Goal: Task Accomplishment & Management: Manage account settings

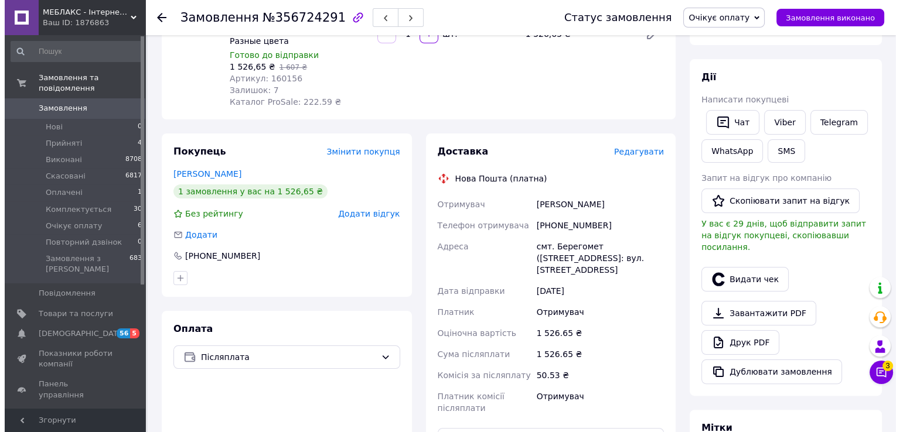
scroll to position [176, 0]
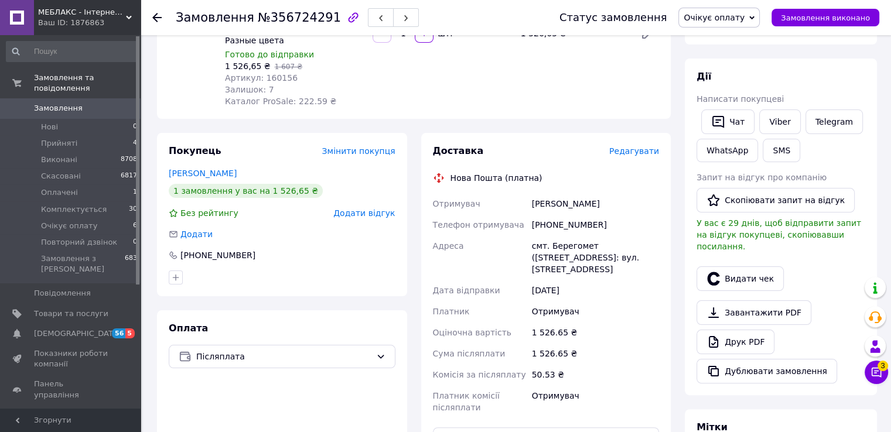
click at [625, 156] on span "Редагувати" at bounding box center [634, 150] width 50 height 9
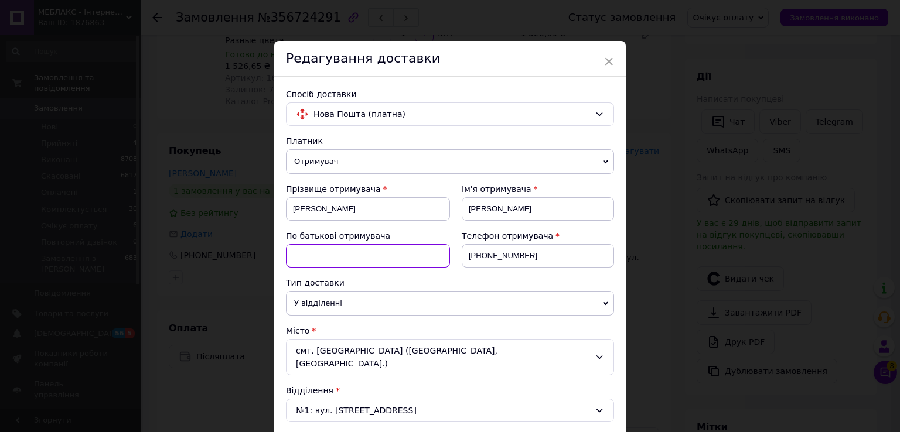
click at [372, 266] on input at bounding box center [368, 255] width 164 height 23
type input "невказано"
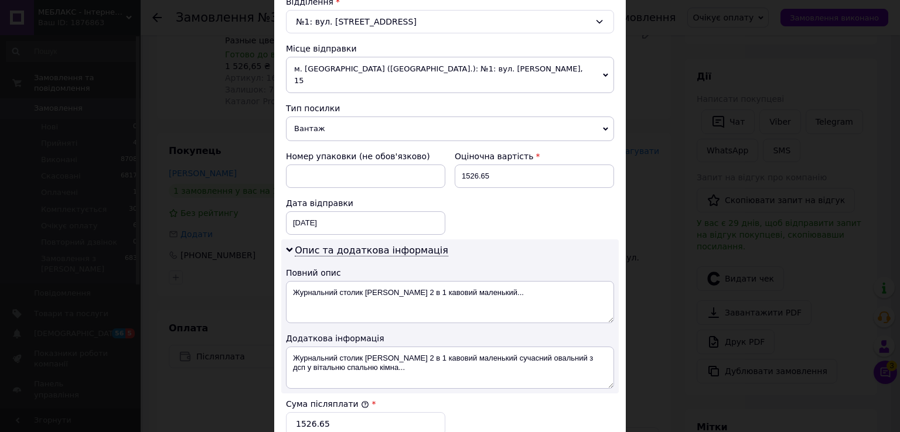
scroll to position [410, 0]
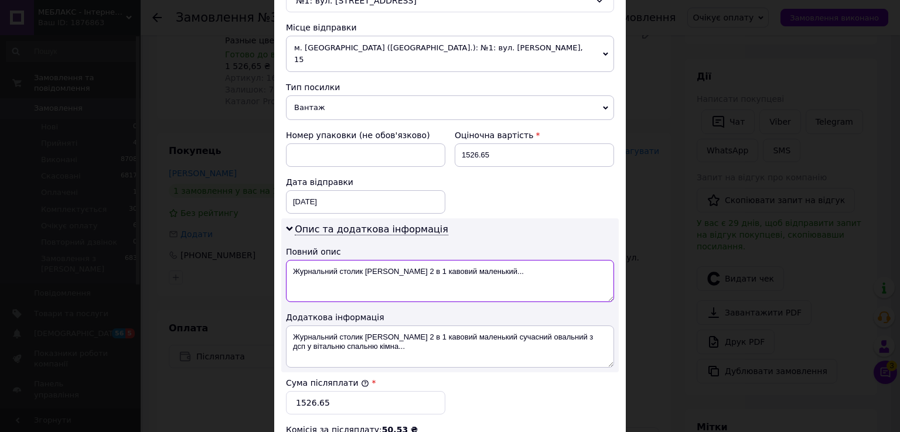
drag, startPoint x: 493, startPoint y: 277, endPoint x: 289, endPoint y: 278, distance: 203.8
click at [289, 278] on textarea "Журнальний столик Лукас 2 в 1 кавовий маленький..." at bounding box center [450, 281] width 328 height 42
paste textarea "укас німфея альба"
type textarea "Лукас німфея альба"
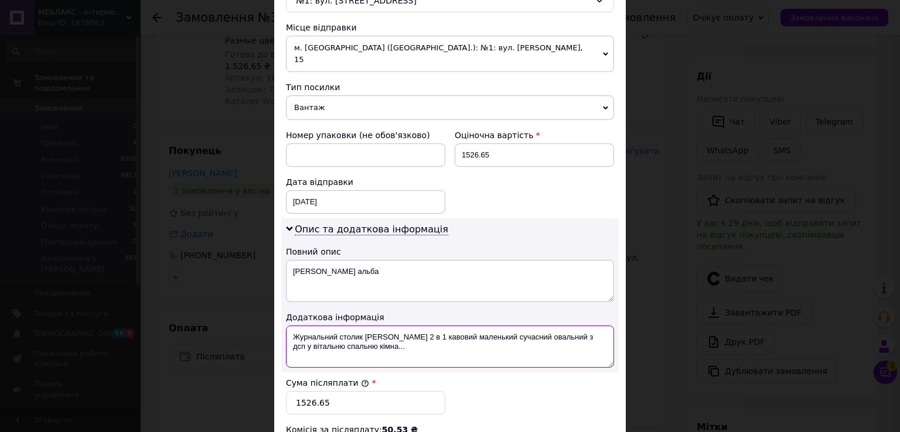
drag, startPoint x: 348, startPoint y: 356, endPoint x: 281, endPoint y: 331, distance: 72.5
click at [281, 331] on div "Опис та додаткова інформація Повний опис Лукас німфея альба Додаткова інформаці…" at bounding box center [449, 295] width 337 height 154
paste textarea "укас німфея альба"
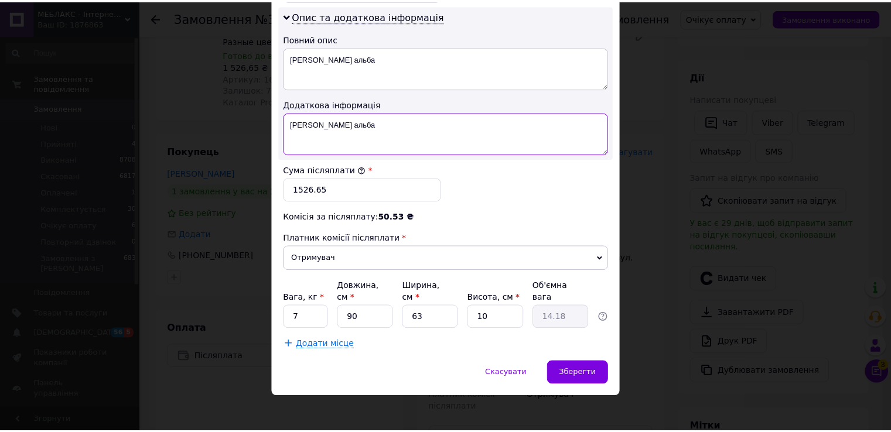
scroll to position [644, 0]
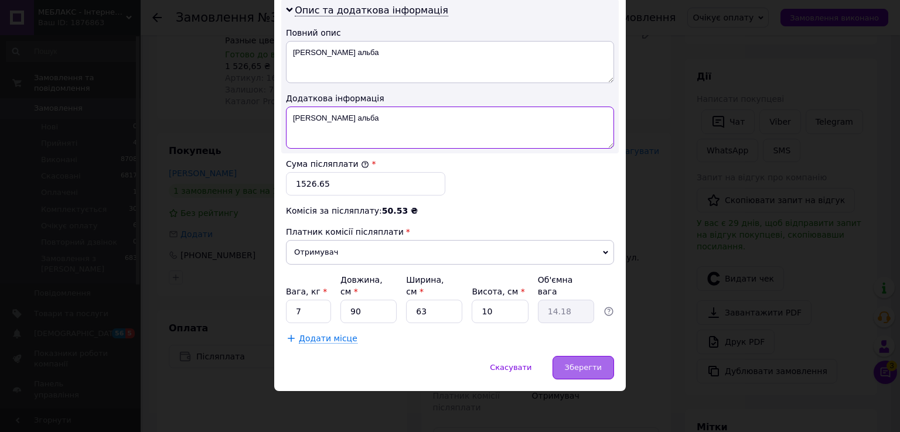
type textarea "Лукас німфея альба"
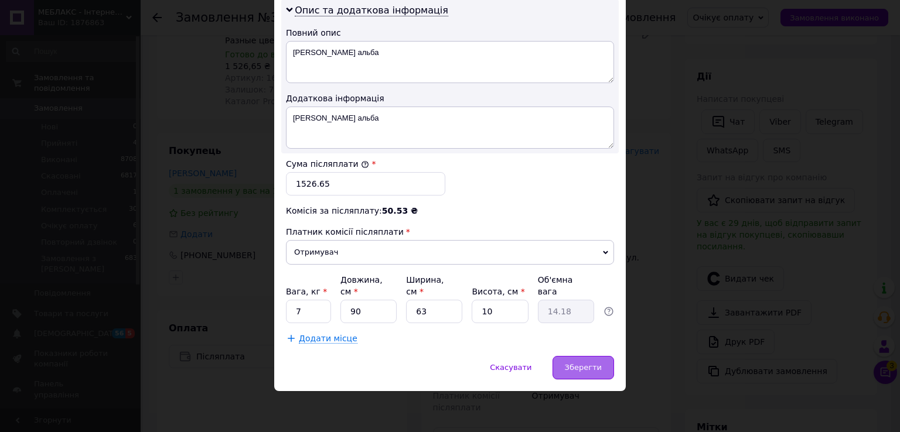
click at [588, 371] on span "Зберегти" at bounding box center [583, 367] width 37 height 9
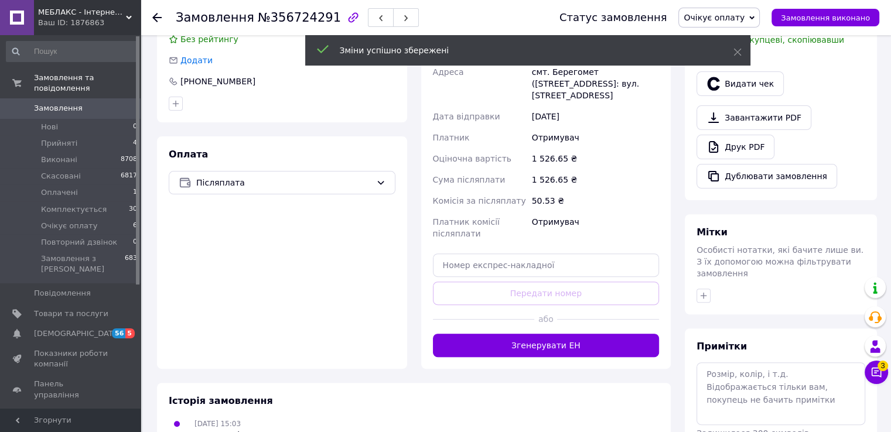
scroll to position [351, 0]
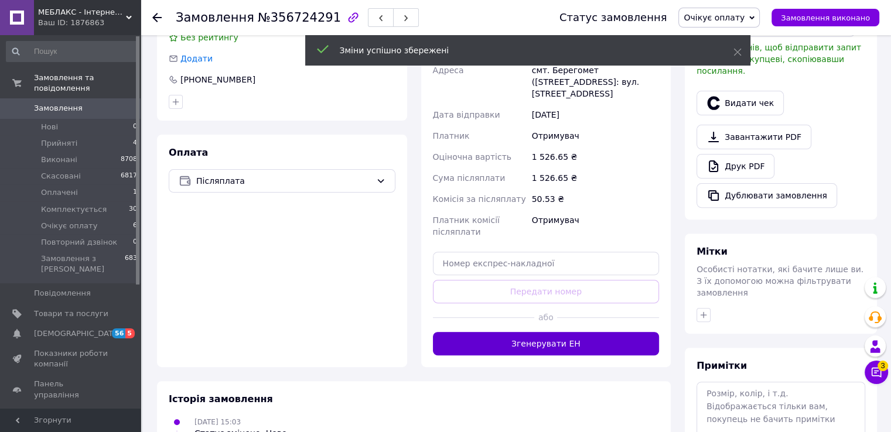
click at [584, 355] on button "Згенерувати ЕН" at bounding box center [546, 343] width 227 height 23
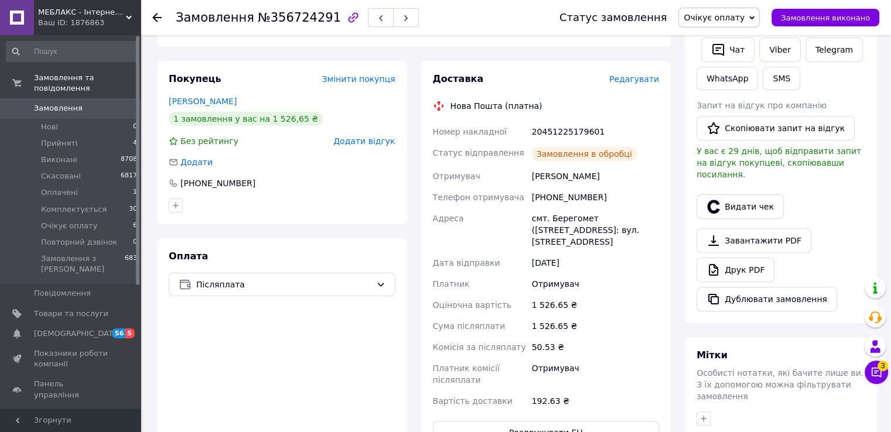
scroll to position [234, 0]
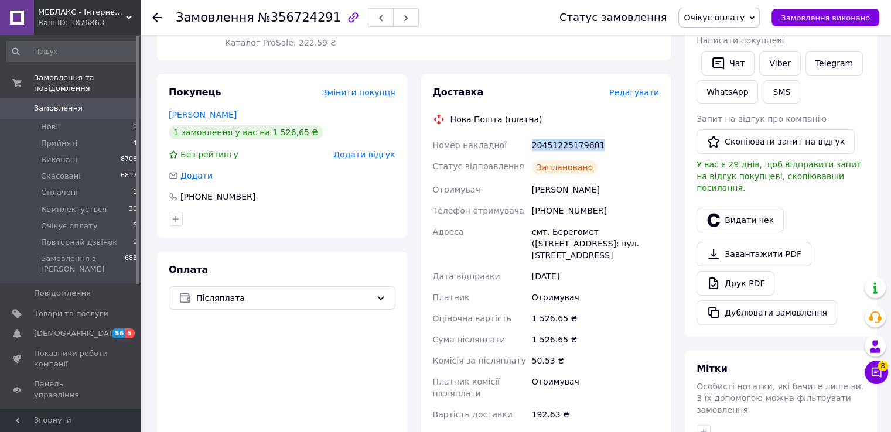
drag, startPoint x: 602, startPoint y: 165, endPoint x: 522, endPoint y: 172, distance: 80.0
click at [522, 172] on div "Номер накладної 20451225179601 Статус відправлення Заплановано Отримувач Микитч…" at bounding box center [545, 280] width 231 height 290
copy div "Номер накладної 20451225179601"
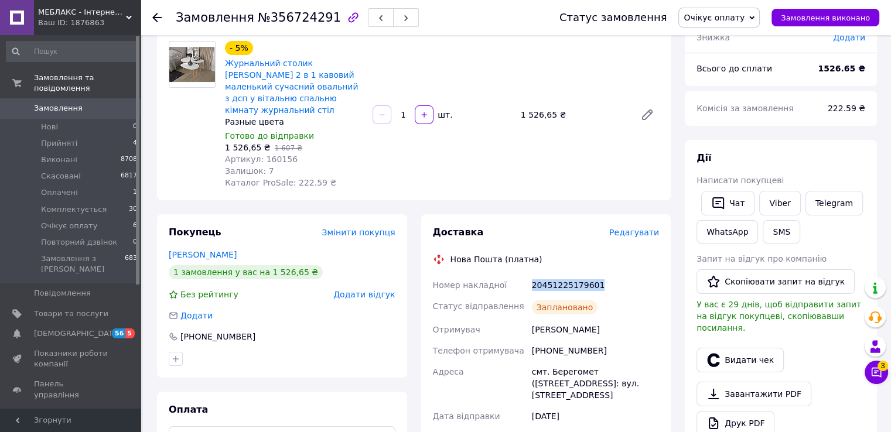
scroll to position [0, 0]
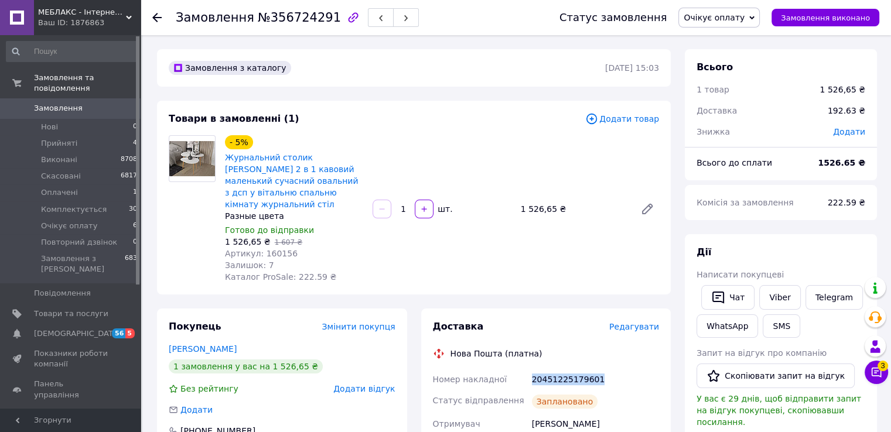
click at [724, 22] on span "Очікує оплату" at bounding box center [713, 17] width 61 height 9
click at [730, 120] on li "Комплектується" at bounding box center [723, 111] width 88 height 18
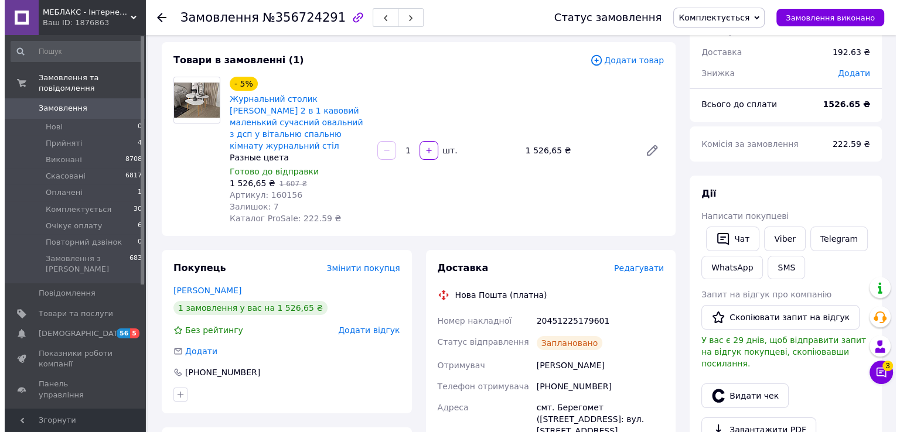
scroll to position [234, 0]
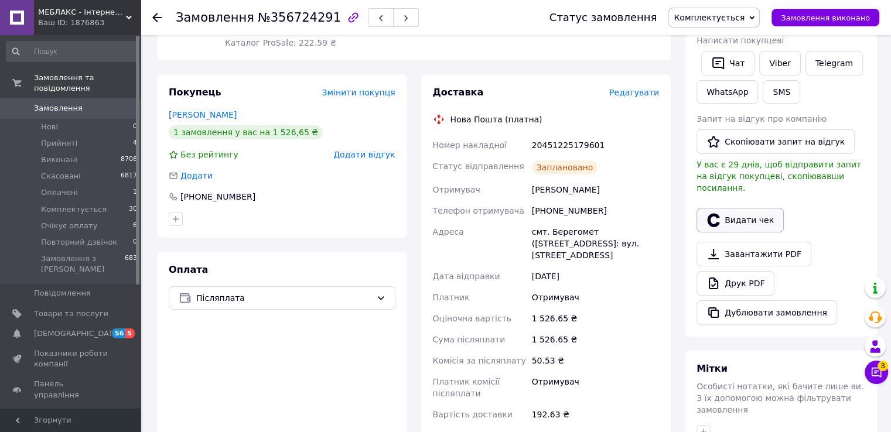
click at [732, 233] on button "Видати чек" at bounding box center [739, 220] width 87 height 25
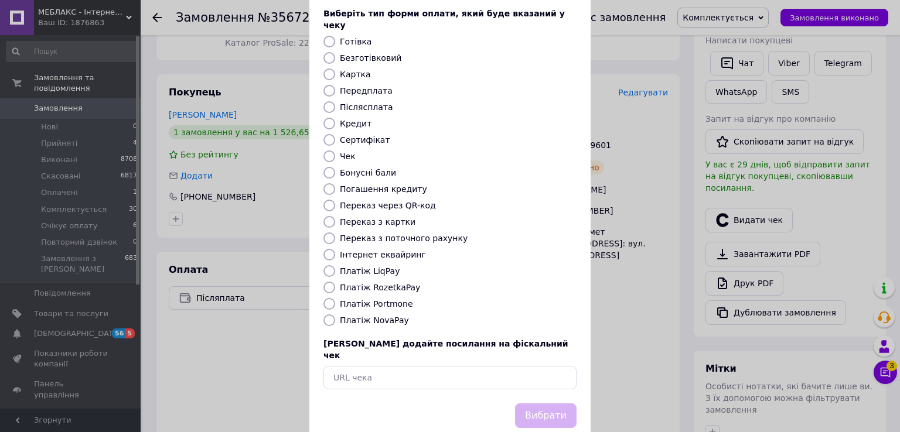
scroll to position [105, 0]
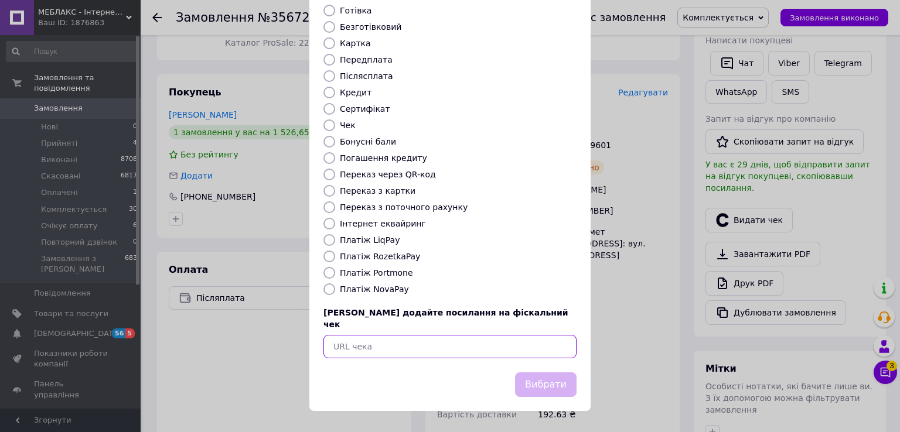
click at [426, 351] on input "text" at bounding box center [449, 346] width 253 height 23
paste input "https://check.checkbox.ua/cbed2099-1504-4e14-9761-88e10920c9ec"
type input "https://check.checkbox.ua/cbed2099-1504-4e14-9761-88e10920c9ec"
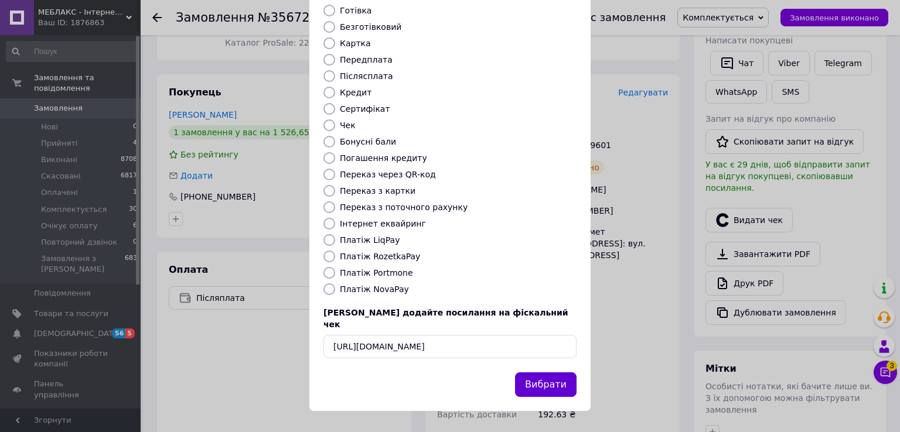
click at [521, 381] on button "Вибрати" at bounding box center [545, 384] width 61 height 25
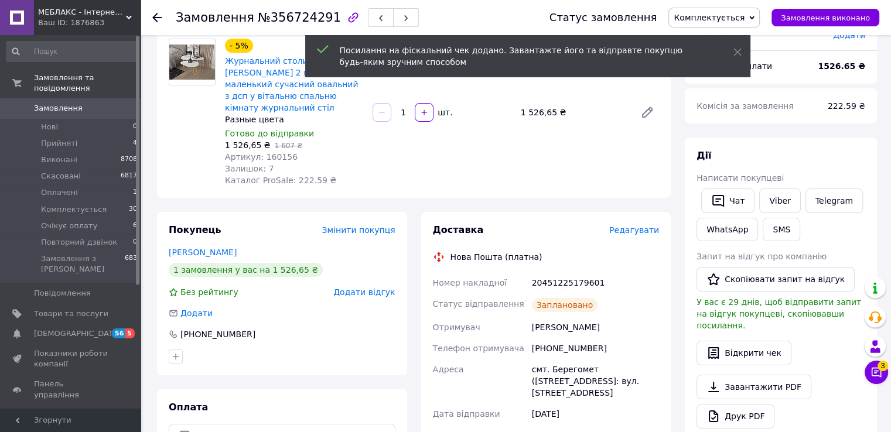
scroll to position [0, 0]
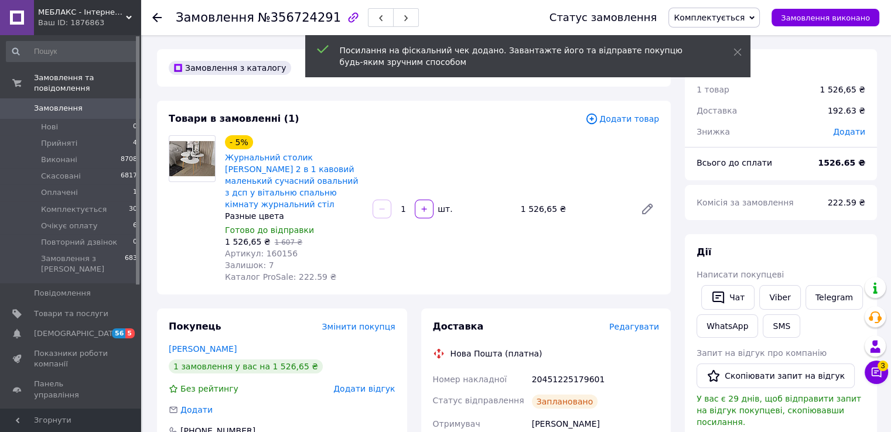
click at [161, 17] on use at bounding box center [156, 17] width 9 height 9
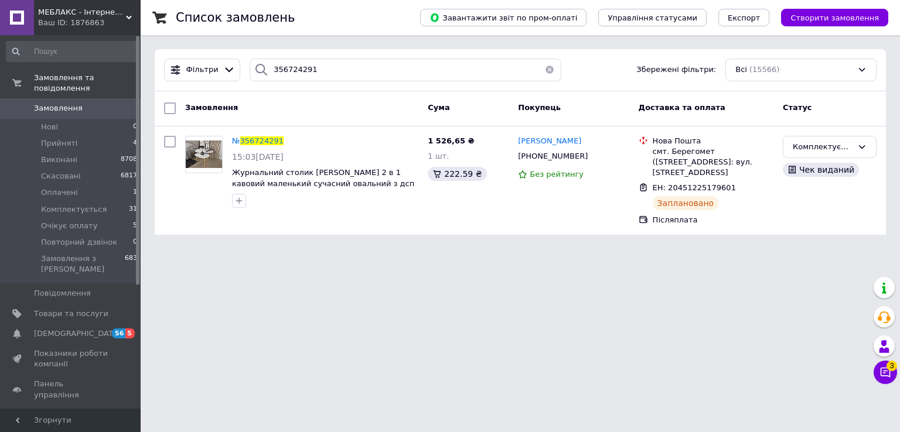
click at [95, 103] on span "Замовлення" at bounding box center [71, 108] width 74 height 11
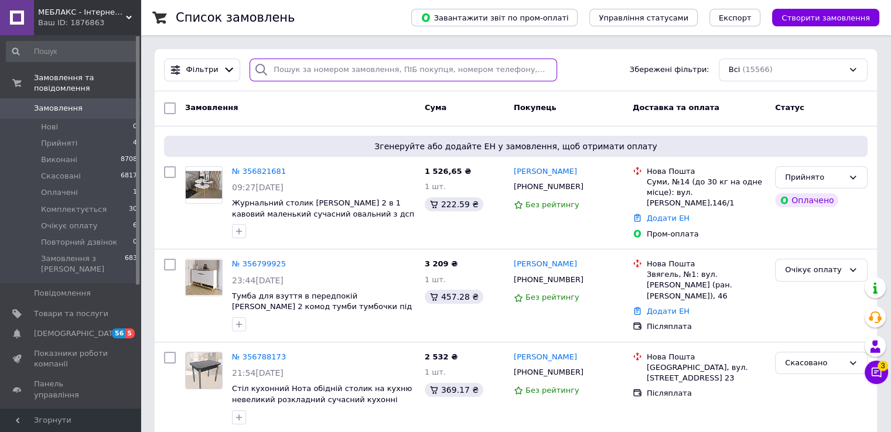
click at [339, 61] on input "search" at bounding box center [402, 70] width 307 height 23
paste input "356799925"
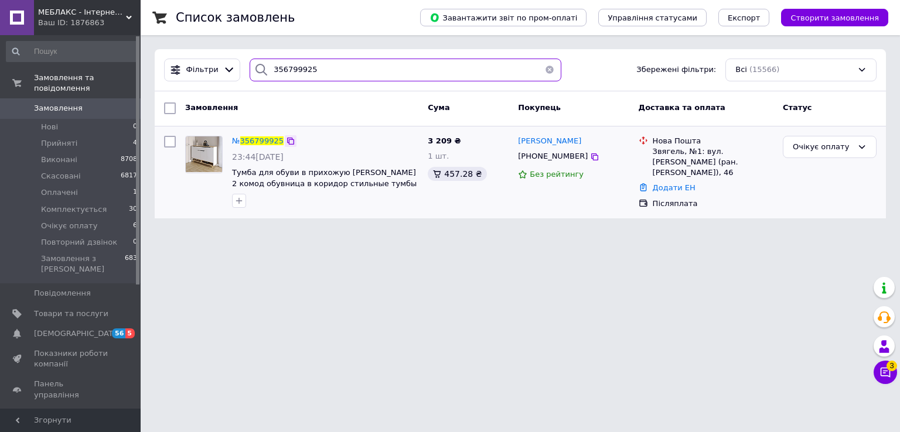
type input "356799925"
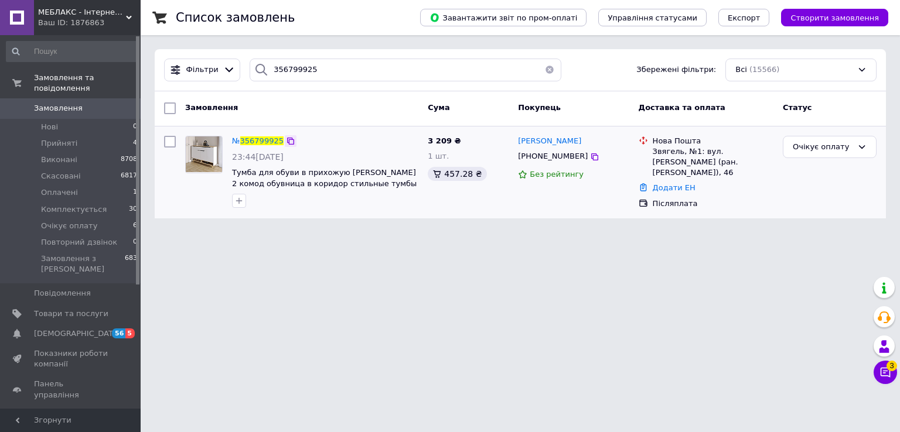
click at [287, 139] on icon at bounding box center [290, 141] width 7 height 7
click at [590, 157] on icon at bounding box center [594, 156] width 9 height 9
drag, startPoint x: 478, startPoint y: 171, endPoint x: 476, endPoint y: 177, distance: 6.3
click at [477, 177] on div "457.28 ₴" at bounding box center [457, 174] width 59 height 14
copy div "457.28 ₴"
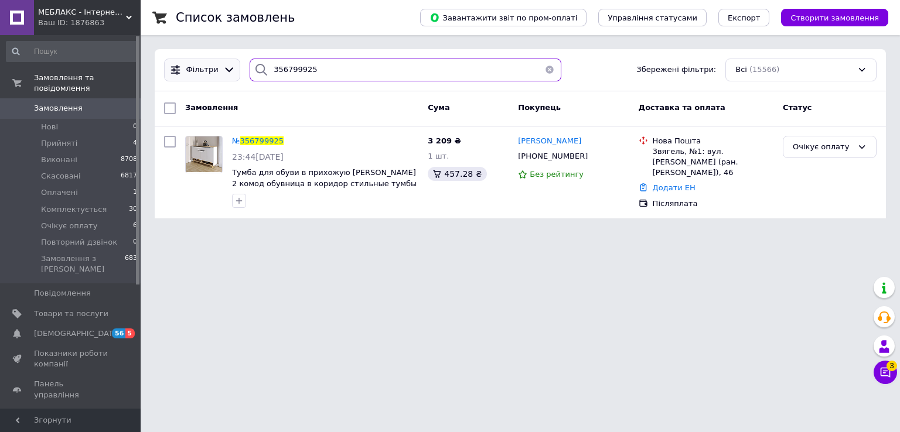
drag, startPoint x: 297, startPoint y: 66, endPoint x: 204, endPoint y: 65, distance: 93.1
click at [205, 65] on div "Фільтри 356799925 Збережені фільтри: Всі (15566)" at bounding box center [520, 70] width 722 height 23
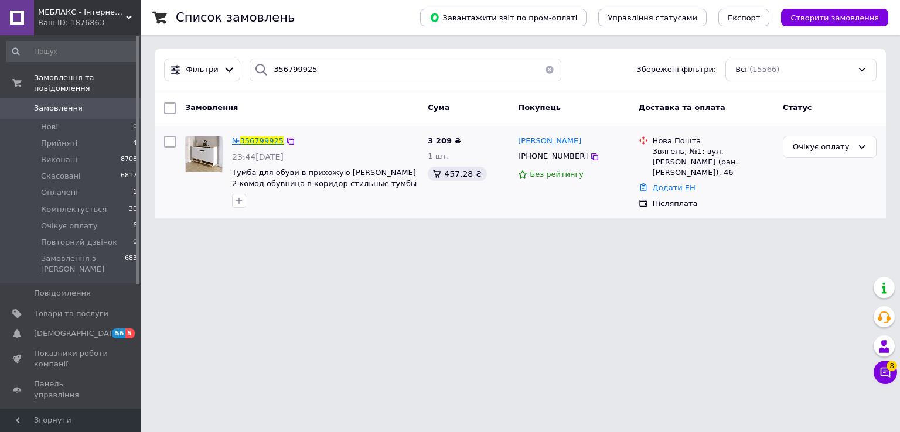
click at [258, 139] on span "356799925" at bounding box center [261, 140] width 43 height 9
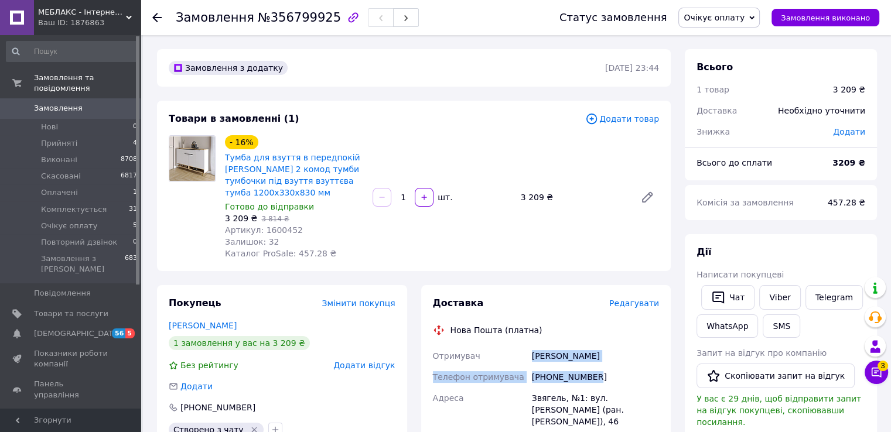
drag, startPoint x: 531, startPoint y: 375, endPoint x: 596, endPoint y: 399, distance: 68.6
copy div "Шевчук Ірина Телефон отримувача +380974438784"
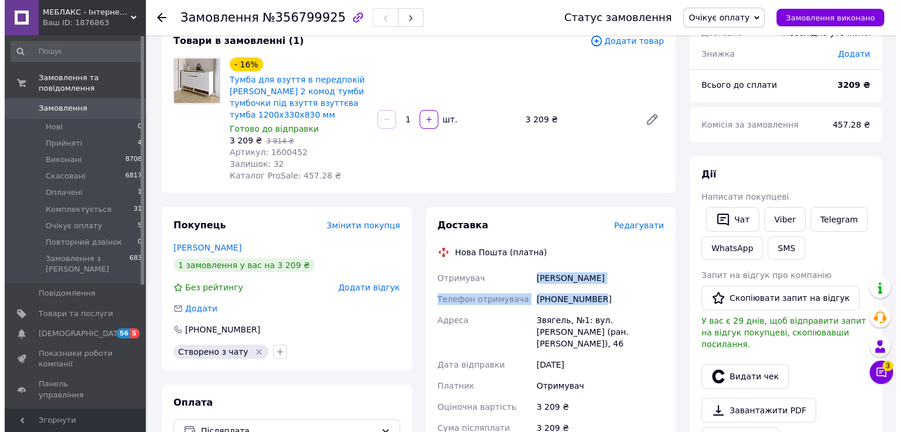
scroll to position [176, 0]
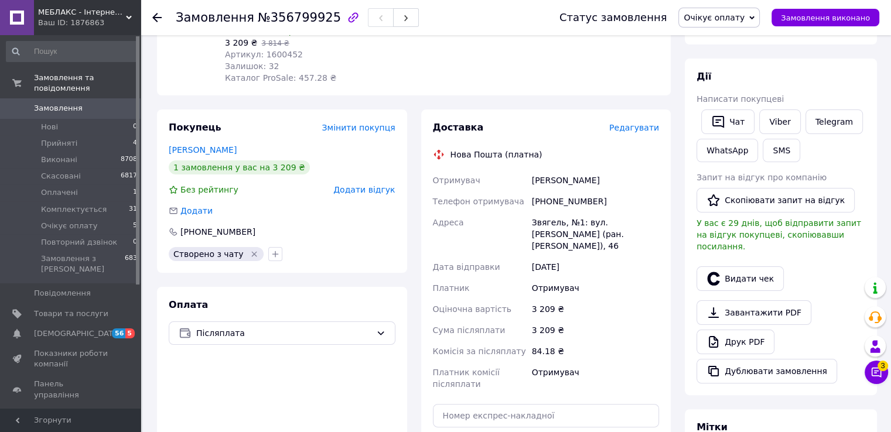
click at [638, 132] on span "Редагувати" at bounding box center [634, 127] width 50 height 9
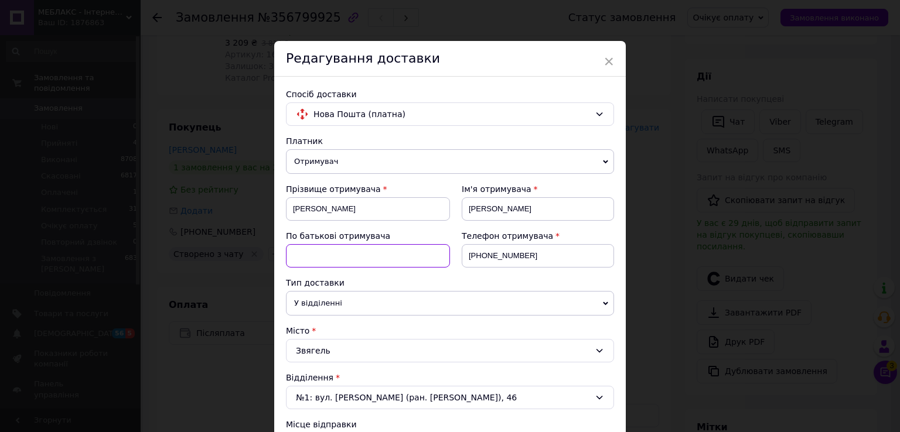
drag, startPoint x: 354, startPoint y: 263, endPoint x: 354, endPoint y: 275, distance: 12.3
click at [354, 263] on input at bounding box center [368, 255] width 164 height 23
type input "невказано"
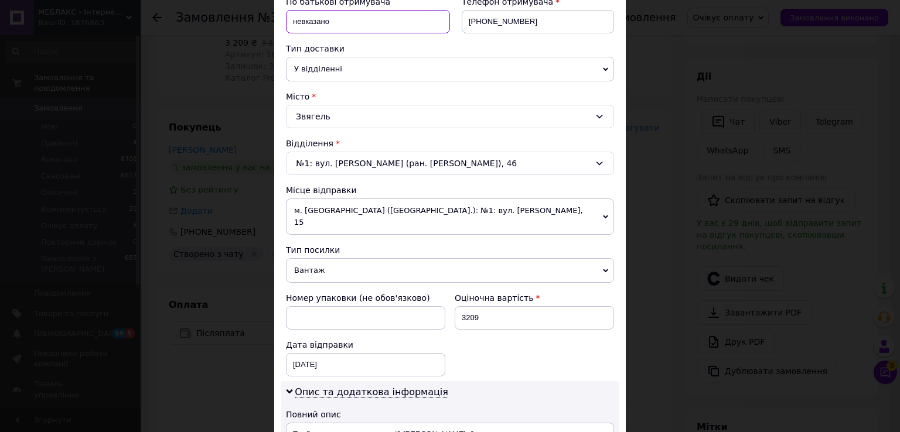
scroll to position [351, 0]
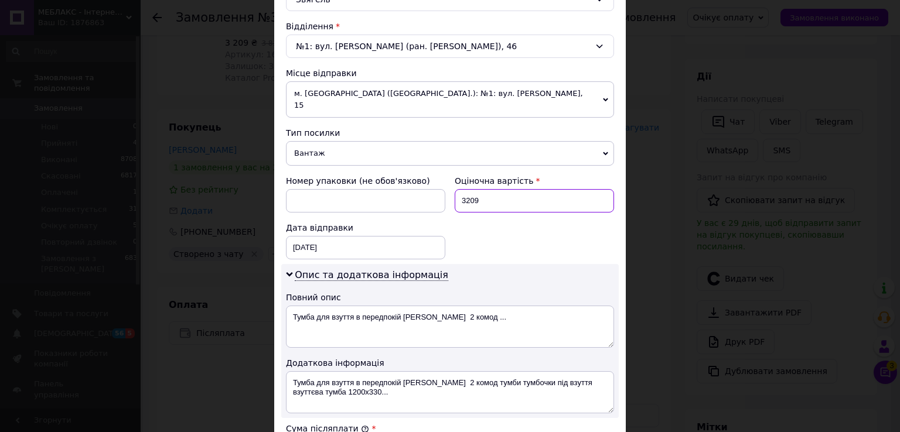
click at [487, 213] on input "3209" at bounding box center [533, 200] width 159 height 23
type input "3530"
drag, startPoint x: 483, startPoint y: 340, endPoint x: 283, endPoint y: 337, distance: 199.7
click at [286, 337] on textarea "Тумба для взуття в передпокій Саліван 2 комод ..." at bounding box center [450, 327] width 328 height 42
paste textarea "аліван тумба-2 Німфея Альба/ Дуб Аппалачі"
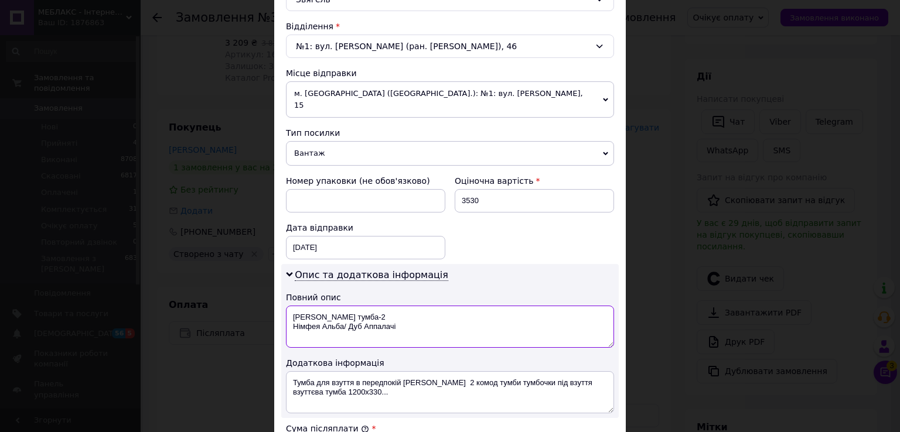
type textarea "Саліван тумба-2 Німфея Альба/ Дуб Аппалачі"
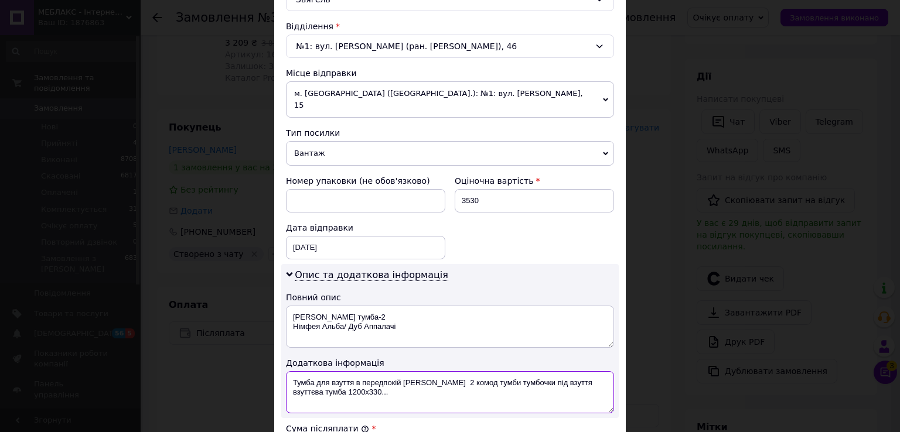
drag, startPoint x: 375, startPoint y: 415, endPoint x: 283, endPoint y: 396, distance: 93.3
click at [281, 398] on div "Опис та додаткова інформація Повний опис Саліван тумба-2 Німфея Альба/ Дуб Аппа…" at bounding box center [449, 341] width 337 height 154
paste textarea "аліван тумба-2 Німфея Альба/ Дуб Аппалачі"
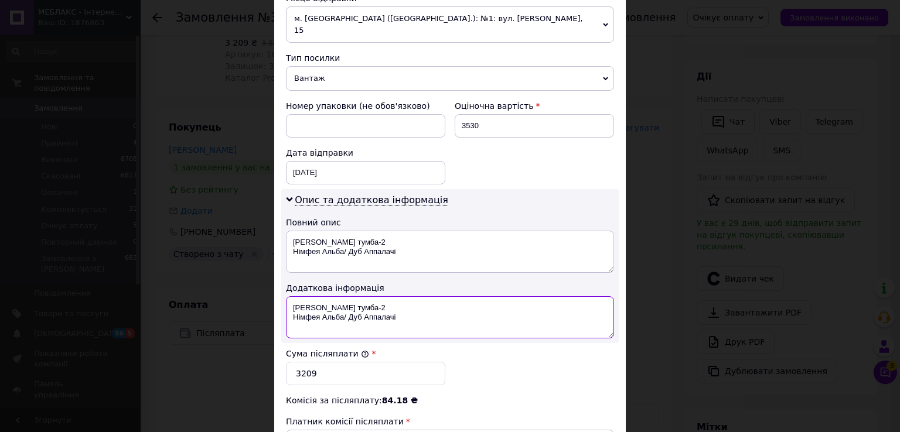
scroll to position [527, 0]
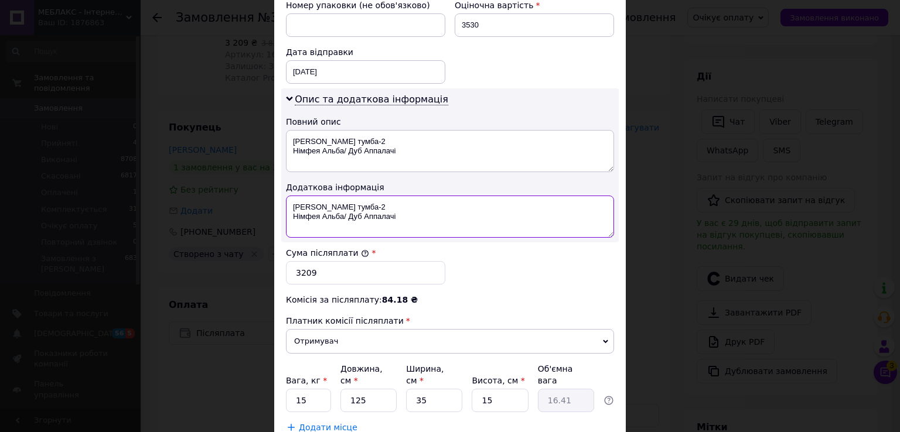
type textarea "Саліван тумба-2 Німфея Альба/ Дуб Аппалачі"
click at [337, 285] on input "3209" at bounding box center [365, 272] width 159 height 23
type input "3030"
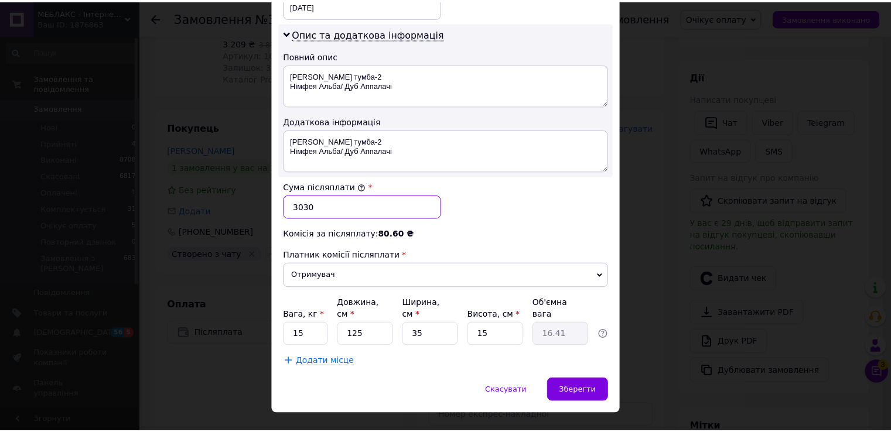
scroll to position [646, 0]
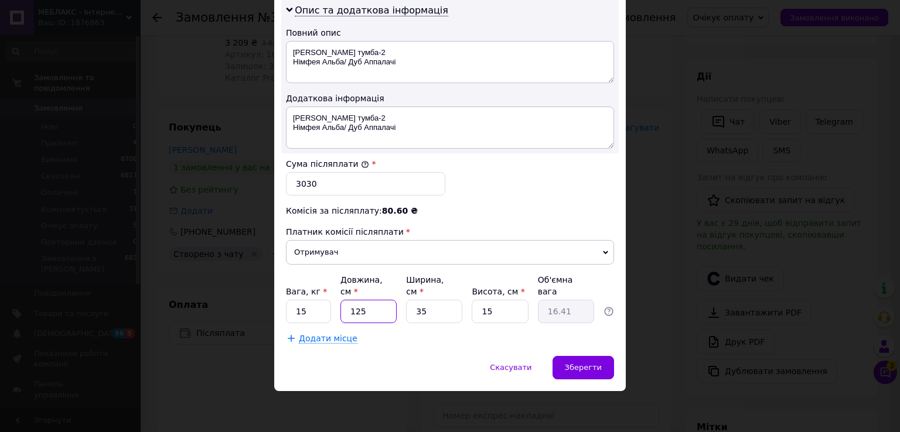
click at [375, 306] on input "125" at bounding box center [368, 311] width 56 height 23
type input "12"
type input "1.58"
type input "1"
type input "0.13"
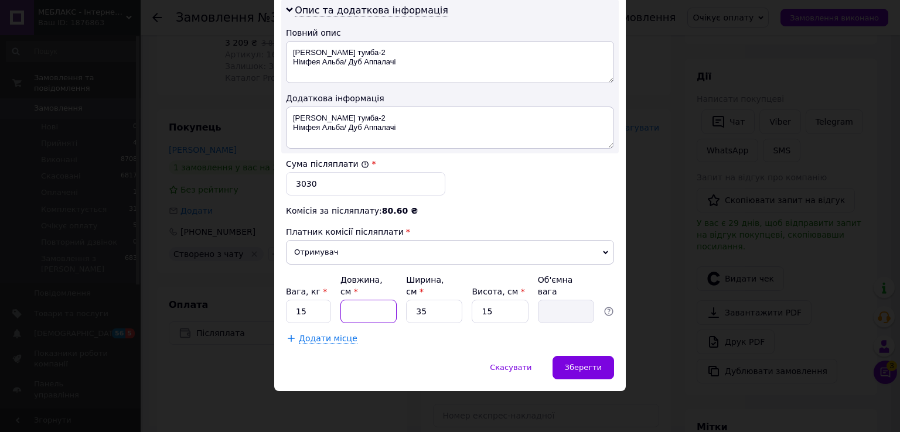
type input "9"
type input "1.18"
type input "90"
type input "11.81"
type input "90"
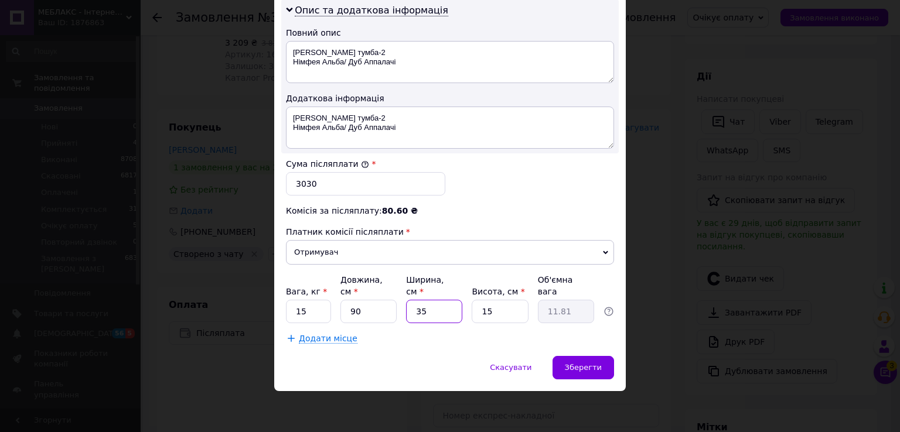
click at [446, 314] on input "35" at bounding box center [434, 311] width 56 height 23
type input "3"
type input "1.01"
type input "9"
type input "3.04"
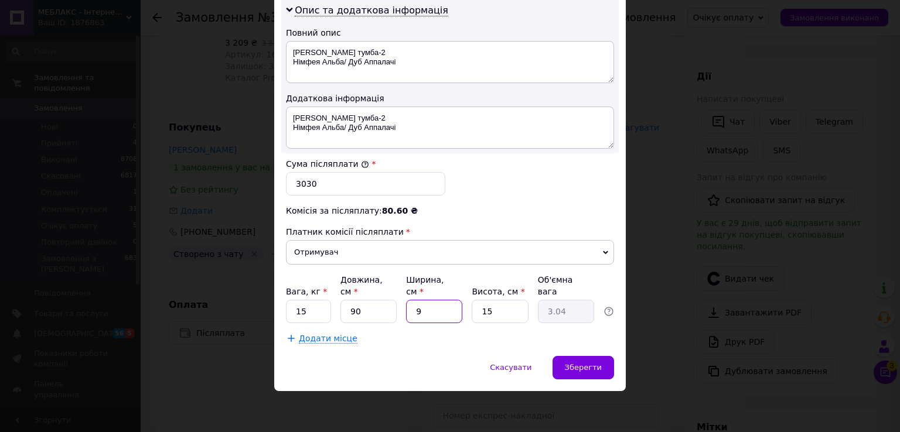
type input "90"
type input "30.38"
type input "90"
click at [494, 307] on input "15" at bounding box center [499, 311] width 56 height 23
type input "1"
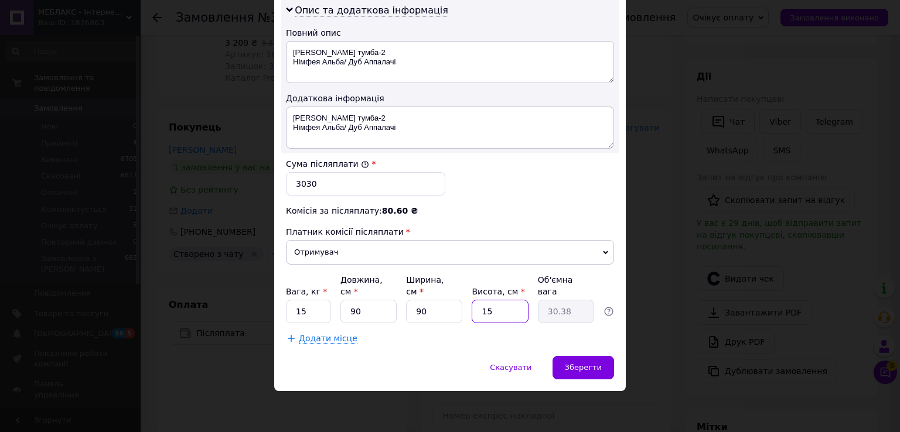
type input "2.03"
type input "10"
type input "20.25"
type input "10"
click at [595, 368] on span "Зберегти" at bounding box center [583, 367] width 37 height 9
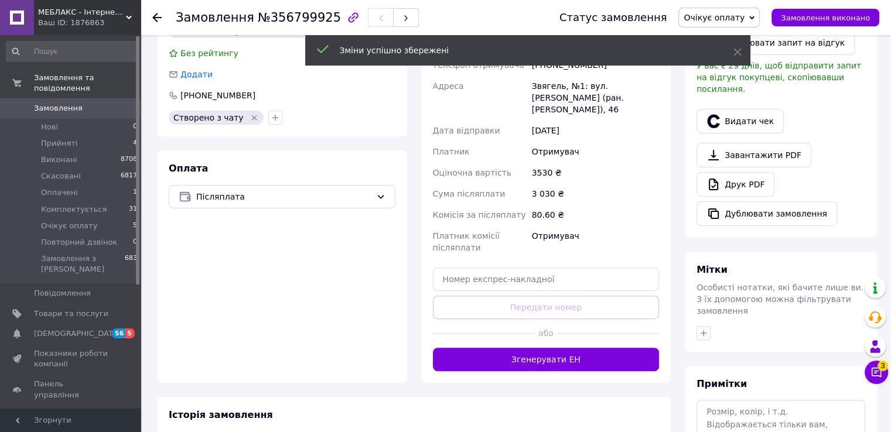
scroll to position [410, 0]
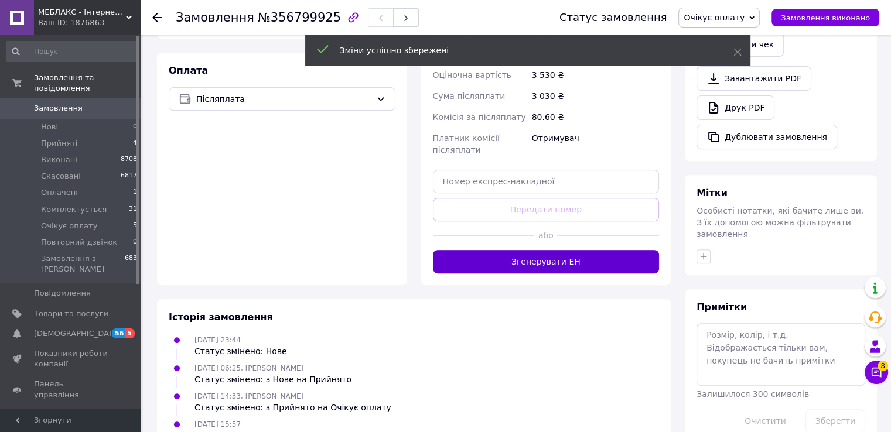
click at [572, 274] on button "Згенерувати ЕН" at bounding box center [546, 261] width 227 height 23
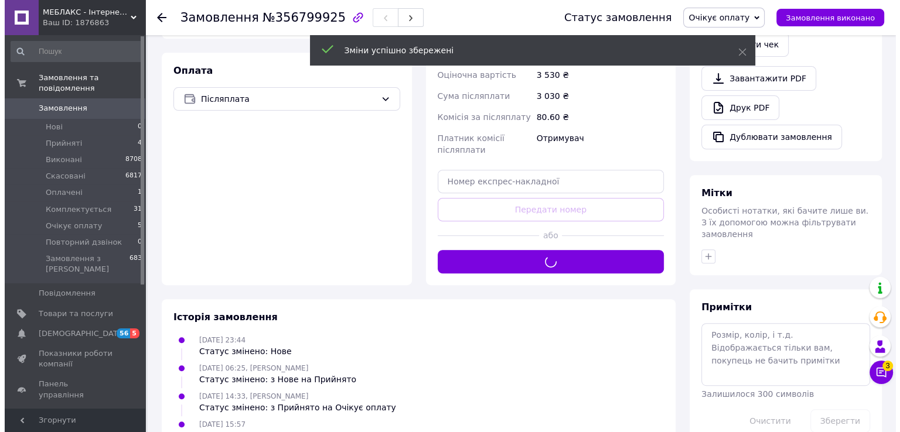
scroll to position [293, 0]
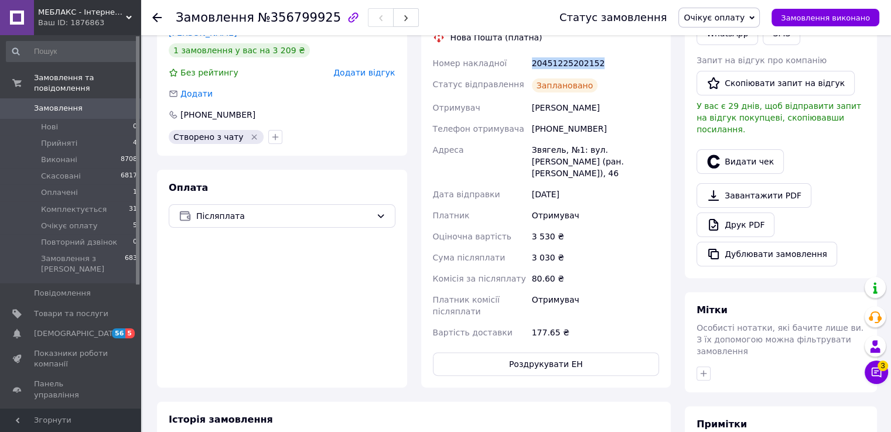
drag, startPoint x: 611, startPoint y: 84, endPoint x: 529, endPoint y: 88, distance: 82.1
click at [529, 74] on div "20451225202152" at bounding box center [595, 63] width 132 height 21
copy div "20451225202152"
click at [761, 174] on button "Видати чек" at bounding box center [739, 161] width 87 height 25
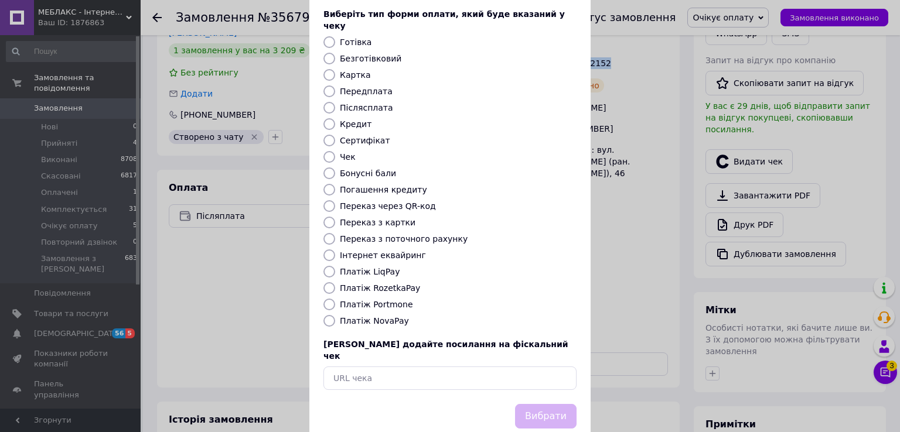
scroll to position [105, 0]
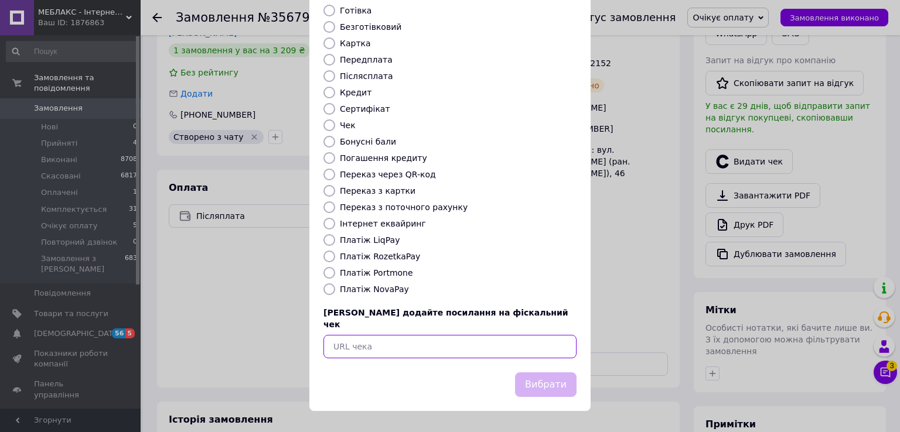
click at [406, 347] on input "text" at bounding box center [449, 346] width 253 height 23
paste input "https://check.checkbox.ua/e867fef9-33c9-4a64-8817-f956e466ee86"
type input "https://check.checkbox.ua/e867fef9-33c9-4a64-8817-f956e466ee86"
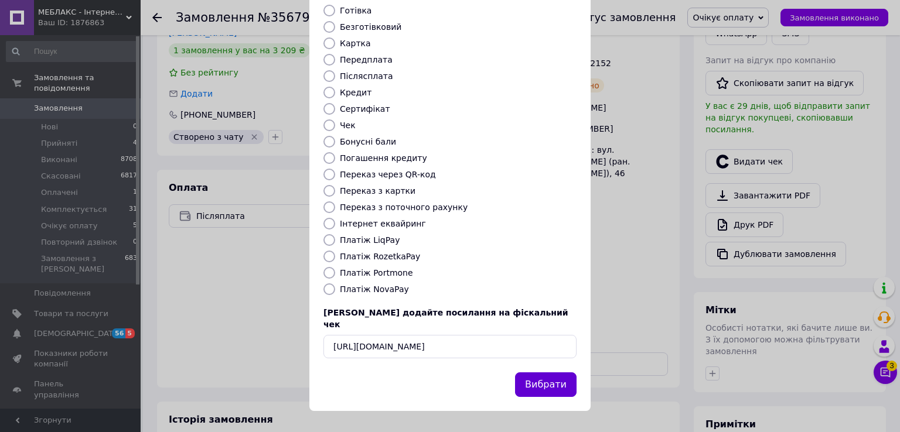
click at [543, 385] on button "Вибрати" at bounding box center [545, 384] width 61 height 25
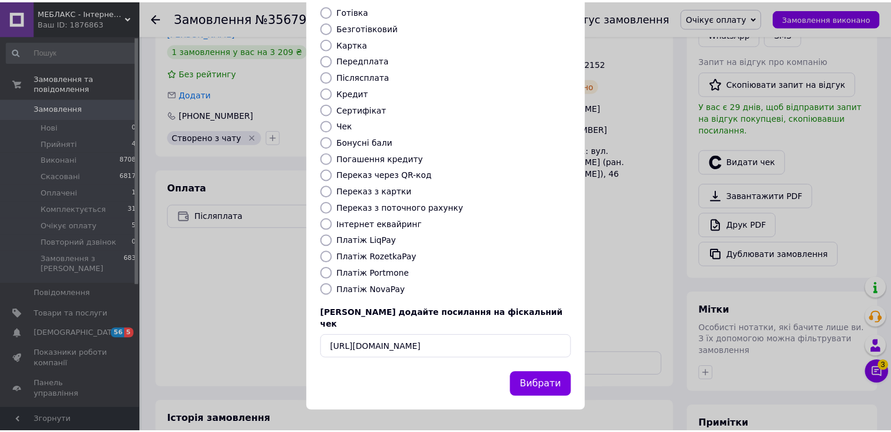
scroll to position [0, 0]
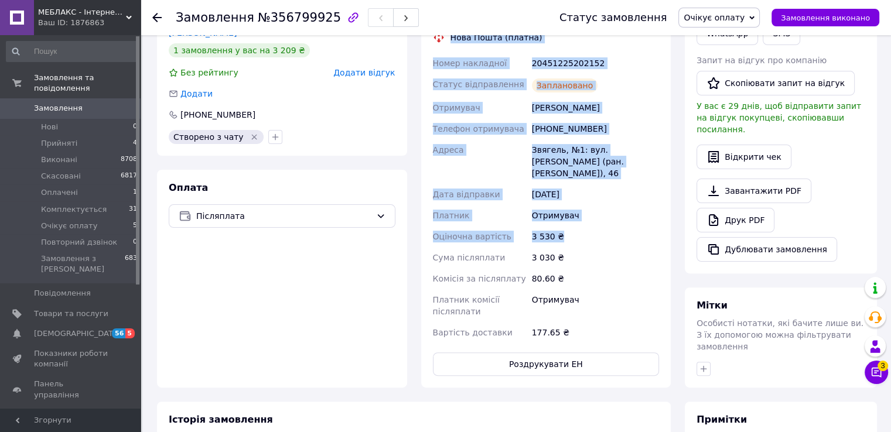
drag, startPoint x: 450, startPoint y: 56, endPoint x: 611, endPoint y: 268, distance: 265.4
click at [611, 268] on div "Доставка Редагувати Нова Пошта (платна) Номер накладної 20451225202152 Статус в…" at bounding box center [546, 190] width 227 height 372
click at [603, 247] on div "3 530 ₴" at bounding box center [595, 236] width 132 height 21
drag, startPoint x: 558, startPoint y: 272, endPoint x: 434, endPoint y: 56, distance: 248.4
click at [434, 56] on div "Доставка Редагувати Нова Пошта (платна) Номер накладної 20451225202152 Статус в…" at bounding box center [546, 190] width 227 height 372
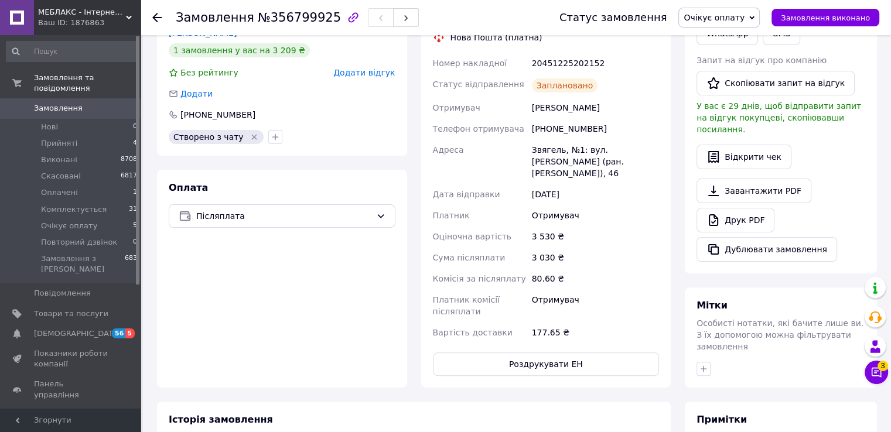
click at [445, 43] on icon at bounding box center [439, 38] width 12 height 12
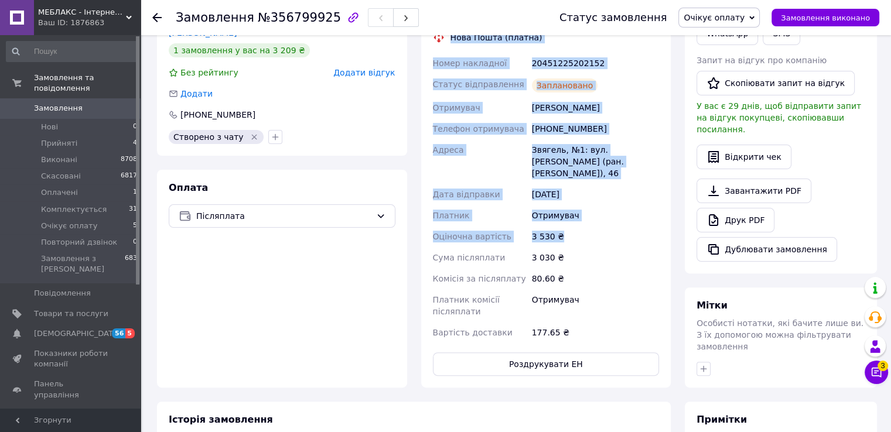
drag, startPoint x: 450, startPoint y: 56, endPoint x: 614, endPoint y: 263, distance: 263.5
click at [614, 263] on div "Доставка Редагувати Нова Пошта (платна) Номер накладної 20451225202152 Статус в…" at bounding box center [546, 190] width 227 height 372
click at [603, 247] on div "3 530 ₴" at bounding box center [595, 236] width 132 height 21
drag, startPoint x: 576, startPoint y: 269, endPoint x: 443, endPoint y: 57, distance: 250.2
click at [443, 57] on div "Доставка Редагувати Нова Пошта (платна) Номер накладної 20451225202152 Статус в…" at bounding box center [546, 190] width 227 height 372
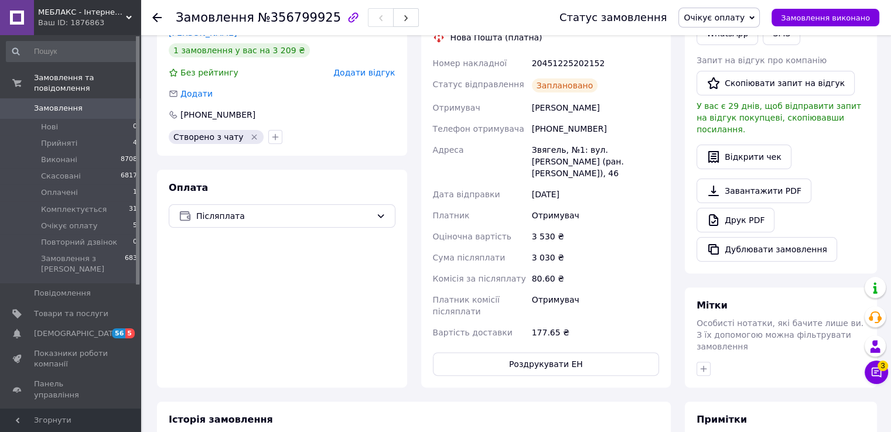
click at [444, 43] on icon at bounding box center [439, 38] width 12 height 12
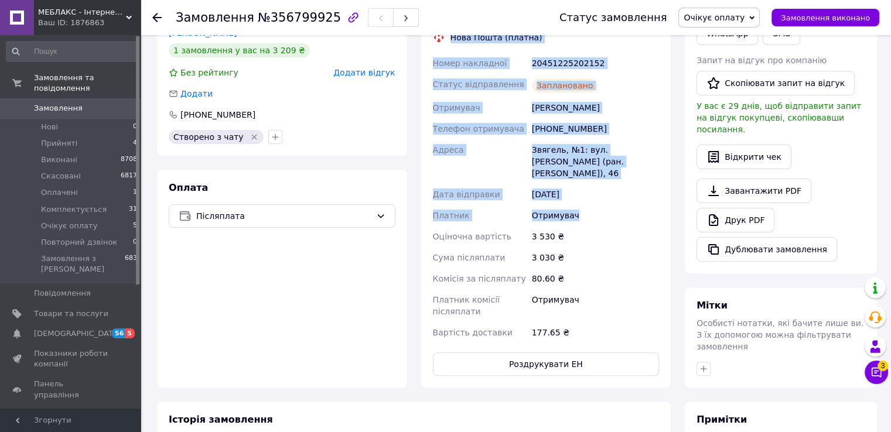
drag, startPoint x: 447, startPoint y: 57, endPoint x: 645, endPoint y: 247, distance: 274.2
click at [645, 247] on div "Доставка Редагувати Нова Пошта (платна) Номер накладної 20451225202152 Статус в…" at bounding box center [546, 190] width 227 height 372
click at [628, 226] on div "Отримувач" at bounding box center [595, 215] width 132 height 21
drag, startPoint x: 595, startPoint y: 258, endPoint x: 435, endPoint y: 52, distance: 260.9
click at [435, 52] on div "Доставка Редагувати Нова Пошта (платна) Номер накладної 20451225202152 Статус в…" at bounding box center [546, 190] width 227 height 372
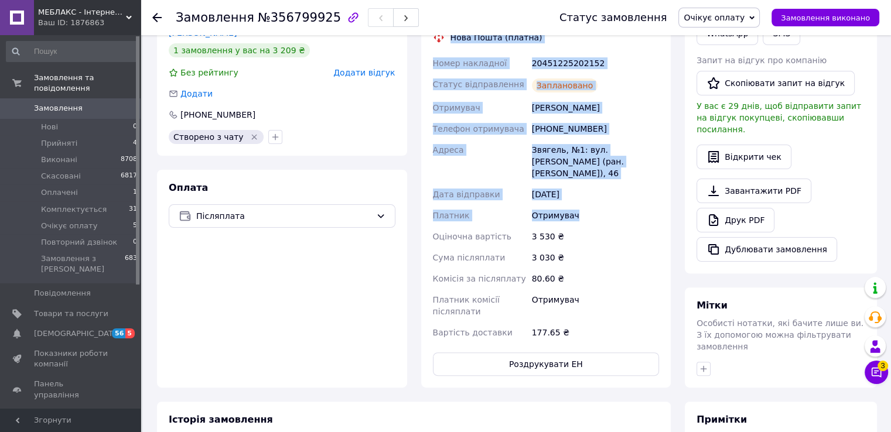
click at [448, 43] on div "Нова Пошта (платна)" at bounding box center [496, 38] width 98 height 12
drag, startPoint x: 448, startPoint y: 53, endPoint x: 621, endPoint y: 268, distance: 276.2
click at [621, 268] on div "Доставка Редагувати Нова Пошта (платна) Номер накладної 20451225202152 Статус в…" at bounding box center [546, 190] width 227 height 372
click at [583, 247] on div "3 530 ₴" at bounding box center [595, 236] width 132 height 21
drag, startPoint x: 573, startPoint y: 270, endPoint x: 445, endPoint y: 53, distance: 252.1
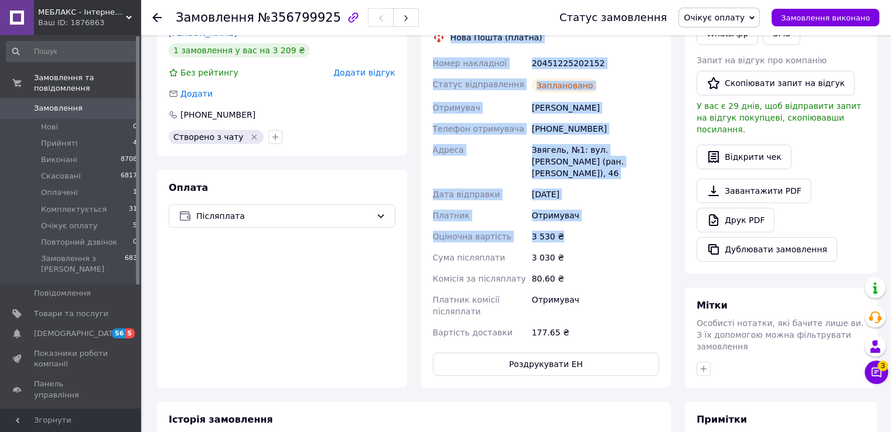
click at [445, 53] on div "Доставка Редагувати Нова Пошта (платна) Номер накладної 20451225202152 Статус в…" at bounding box center [546, 190] width 227 height 372
click at [455, 43] on div "Нова Пошта (платна)" at bounding box center [496, 38] width 98 height 12
click at [452, 43] on div "Нова Пошта (платна)" at bounding box center [496, 38] width 98 height 12
drag, startPoint x: 452, startPoint y: 59, endPoint x: 598, endPoint y: 242, distance: 234.7
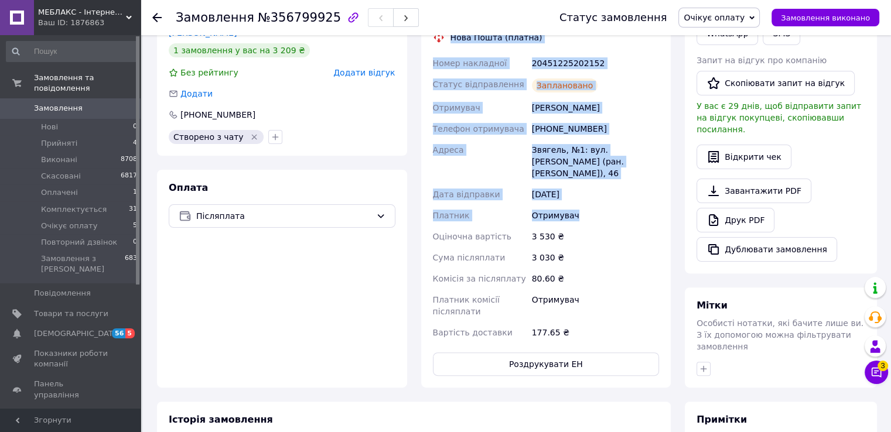
click at [598, 242] on div "Доставка Редагувати Нова Пошта (платна) Номер накладної 20451225202152 Статус в…" at bounding box center [546, 190] width 227 height 372
click at [590, 226] on div "Отримувач" at bounding box center [595, 215] width 132 height 21
drag, startPoint x: 583, startPoint y: 245, endPoint x: 447, endPoint y: 59, distance: 229.7
click at [447, 59] on div "Доставка Редагувати Нова Пошта (платна) Номер накладної 20451225202152 Статус в…" at bounding box center [546, 190] width 227 height 372
click at [446, 66] on div "Доставка Редагувати Нова Пошта (платна) Номер накладної 20451225202152 Статус в…" at bounding box center [546, 190] width 227 height 372
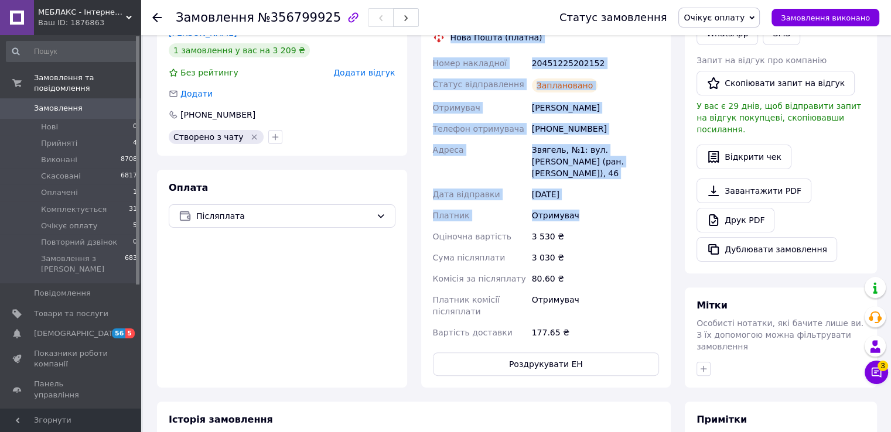
drag, startPoint x: 452, startPoint y: 47, endPoint x: 608, endPoint y: 247, distance: 253.2
click at [608, 247] on div "Доставка Редагувати Нова Пошта (платна) Номер накладної 20451225202152 Статус в…" at bounding box center [546, 190] width 227 height 372
click at [607, 226] on div "Отримувач" at bounding box center [595, 215] width 132 height 21
drag, startPoint x: 569, startPoint y: 246, endPoint x: 453, endPoint y: 47, distance: 229.9
click at [453, 47] on div "Доставка Редагувати Нова Пошта (платна) Номер накладної 20451225202152 Статус в…" at bounding box center [546, 190] width 227 height 372
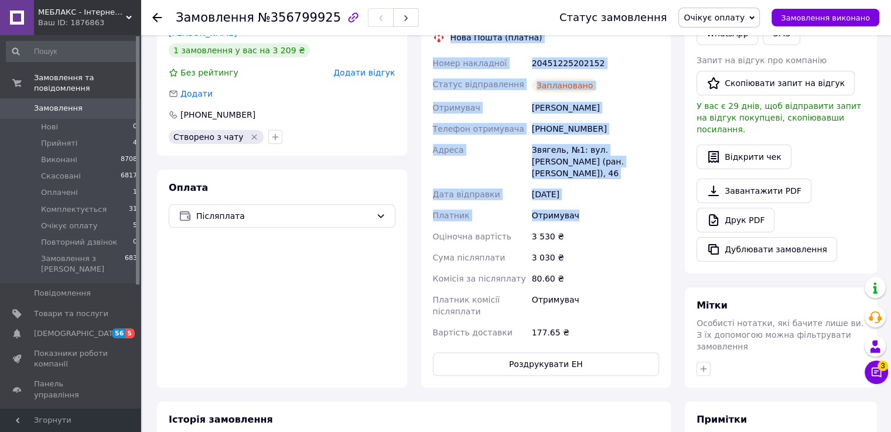
click at [448, 43] on div "Нова Пошта (платна)" at bounding box center [496, 38] width 98 height 12
drag, startPoint x: 451, startPoint y: 53, endPoint x: 615, endPoint y: 247, distance: 253.9
click at [615, 247] on div "Доставка Редагувати Нова Пошта (платна) Номер накладної 20451225202152 Статус в…" at bounding box center [546, 190] width 227 height 372
click at [594, 226] on div "Отримувач" at bounding box center [595, 215] width 132 height 21
click at [588, 226] on div "Отримувач" at bounding box center [595, 215] width 132 height 21
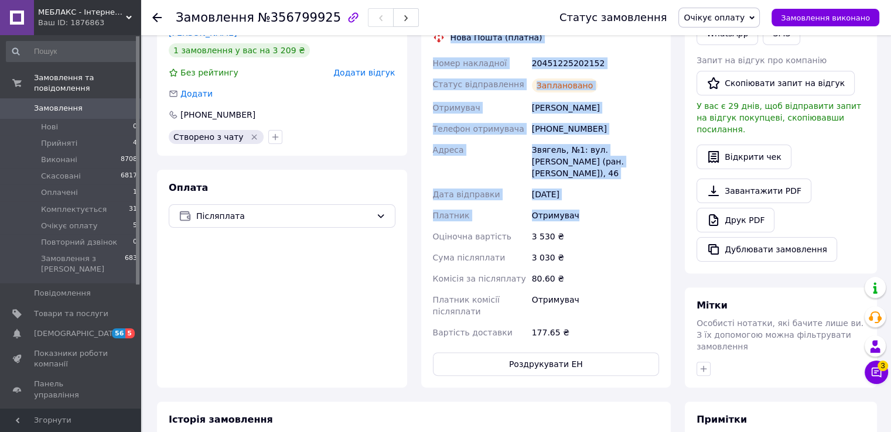
drag, startPoint x: 588, startPoint y: 249, endPoint x: 433, endPoint y: 62, distance: 242.5
click at [433, 60] on div "Доставка Редагувати Нова Пошта (платна) Номер накладної 20451225202152 Статус в…" at bounding box center [546, 190] width 227 height 372
click at [444, 69] on div "Доставка Редагувати Нова Пошта (платна) Номер накладної 20451225202152 Статус в…" at bounding box center [546, 190] width 227 height 372
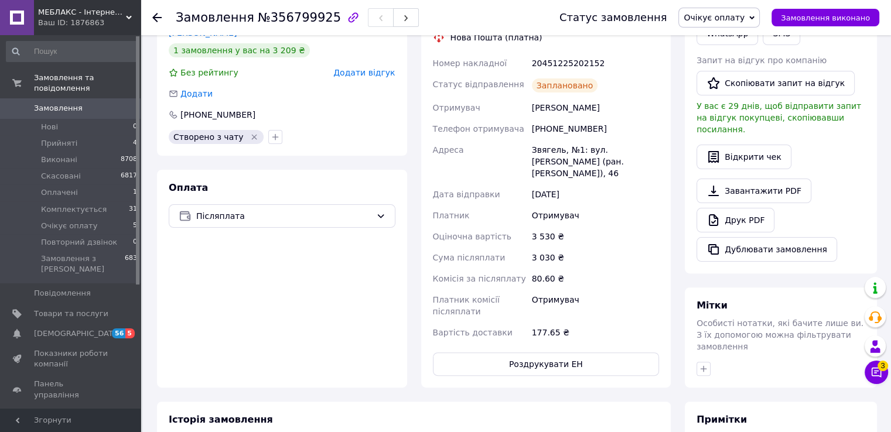
click at [458, 43] on div "Нова Пошта (платна)" at bounding box center [496, 38] width 98 height 12
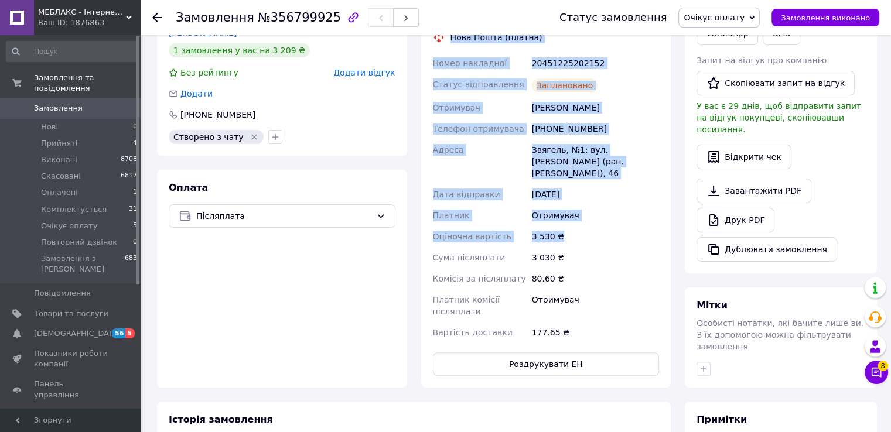
drag, startPoint x: 451, startPoint y: 54, endPoint x: 597, endPoint y: 262, distance: 254.8
click at [597, 262] on div "Доставка Редагувати Нова Пошта (платна) Номер накладної 20451225202152 Статус в…" at bounding box center [546, 190] width 227 height 372
click at [605, 226] on div "Отримувач" at bounding box center [595, 215] width 132 height 21
drag, startPoint x: 569, startPoint y: 266, endPoint x: 470, endPoint y: 101, distance: 193.3
click at [470, 101] on div "Номер накладної 20451225202152 Статус відправлення Заплановано Отримувач Шевчук…" at bounding box center [545, 198] width 231 height 290
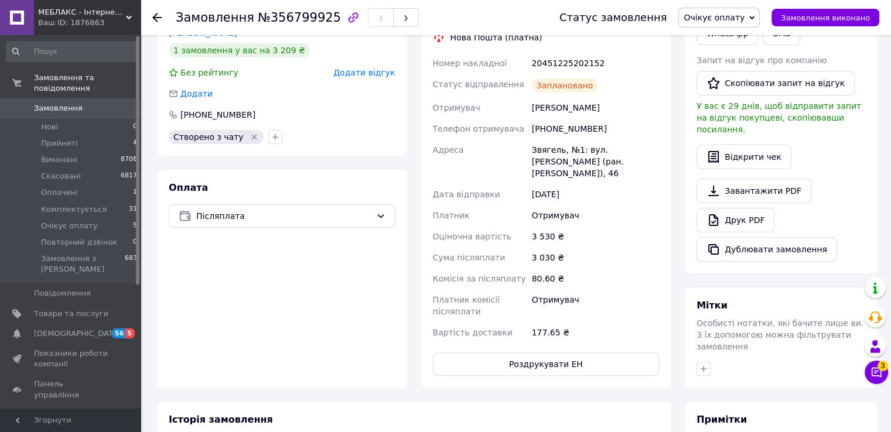
click at [520, 74] on div "Номер накладної" at bounding box center [479, 63] width 99 height 21
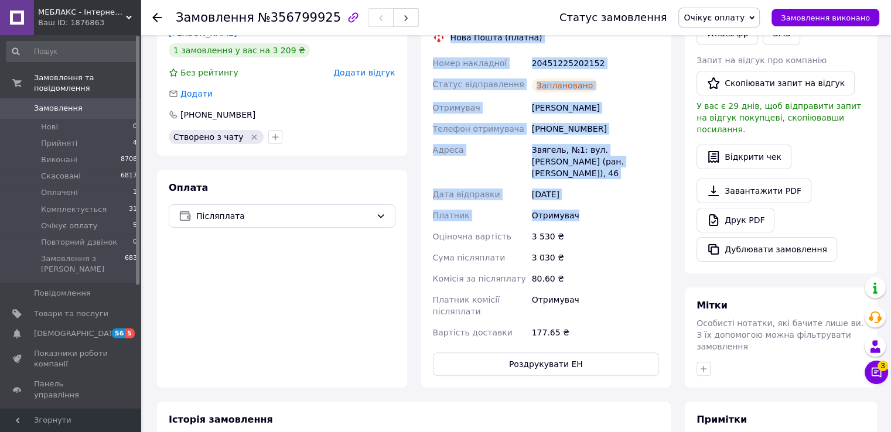
drag, startPoint x: 451, startPoint y: 56, endPoint x: 602, endPoint y: 241, distance: 239.4
click at [602, 241] on div "Доставка Редагувати Нова Пошта (платна) Номер накладної 20451225202152 Статус в…" at bounding box center [546, 190] width 227 height 372
click at [602, 205] on div "12.08.2025" at bounding box center [595, 194] width 132 height 21
drag, startPoint x: 552, startPoint y: 234, endPoint x: 443, endPoint y: 57, distance: 208.5
click at [443, 57] on div "Доставка Редагувати Нова Пошта (платна) Номер накладної 20451225202152 Статус в…" at bounding box center [546, 190] width 227 height 372
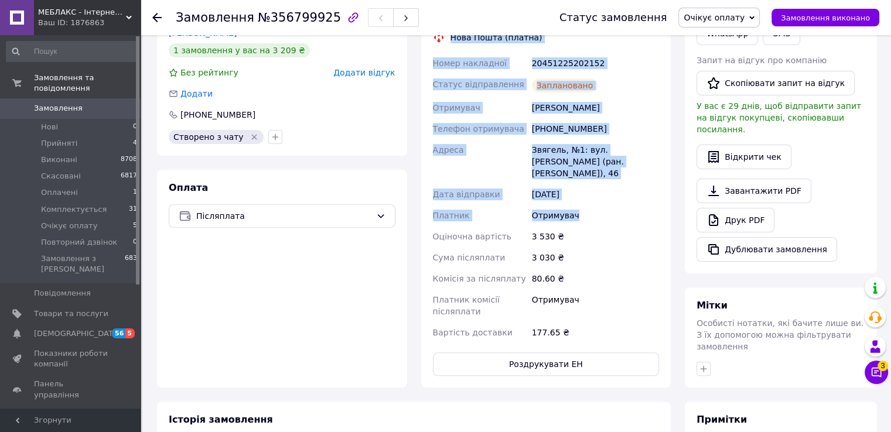
click at [445, 66] on div "Доставка Редагувати Нова Пошта (платна) Номер накладної 20451225202152 Статус в…" at bounding box center [546, 190] width 227 height 372
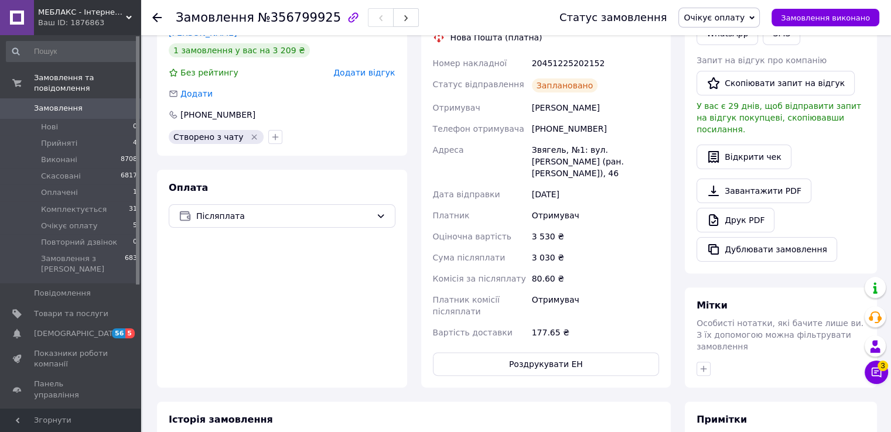
click at [733, 18] on span "Очікує оплату" at bounding box center [713, 17] width 61 height 9
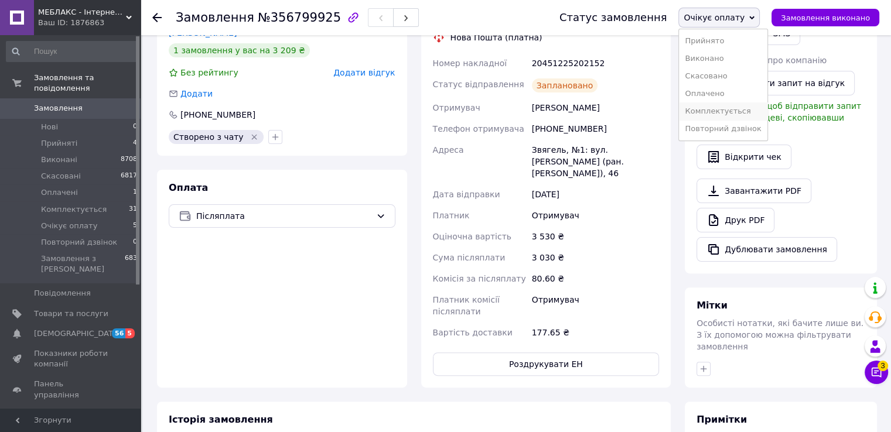
click at [739, 120] on li "Комплектується" at bounding box center [723, 111] width 88 height 18
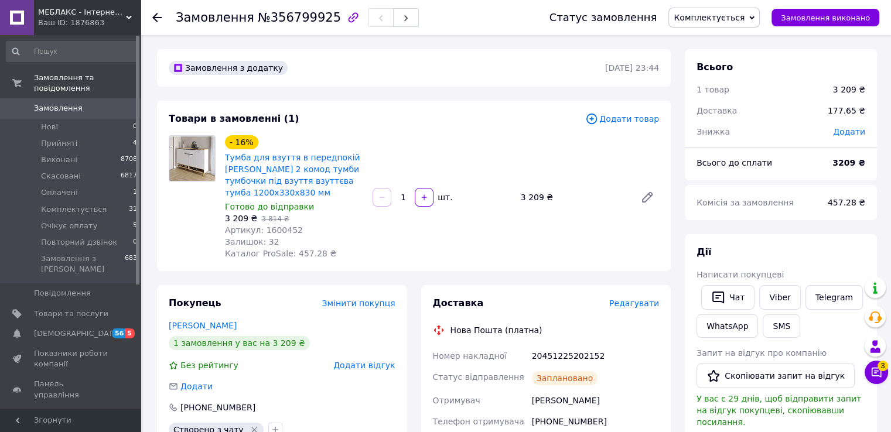
click at [158, 13] on icon at bounding box center [156, 17] width 9 height 9
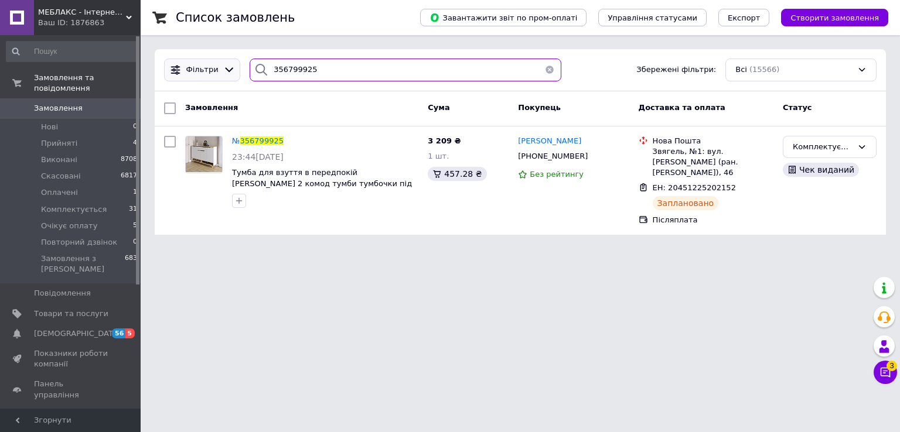
drag, startPoint x: 331, startPoint y: 69, endPoint x: 206, endPoint y: 71, distance: 124.8
click at [206, 71] on div "Фільтри 356799925 Збережені фільтри: Всі (15566)" at bounding box center [520, 70] width 722 height 23
paste input "821681"
type input "356821681"
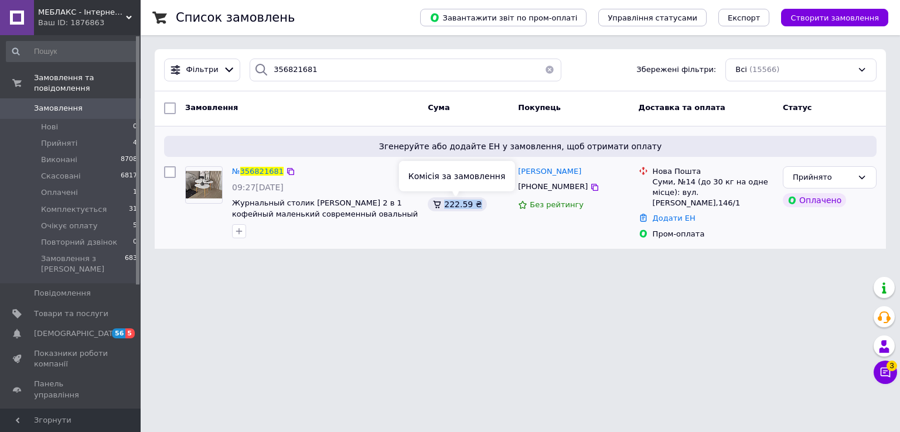
drag, startPoint x: 483, startPoint y: 203, endPoint x: 445, endPoint y: 208, distance: 38.4
click at [443, 208] on div "222.59 ₴" at bounding box center [468, 204] width 81 height 14
copy div "222.59 ₴"
drag, startPoint x: 515, startPoint y: 173, endPoint x: 571, endPoint y: 193, distance: 59.6
click at [571, 193] on div "Ганна Москаленко +380508423937 Без рейтингу" at bounding box center [573, 203] width 120 height 83
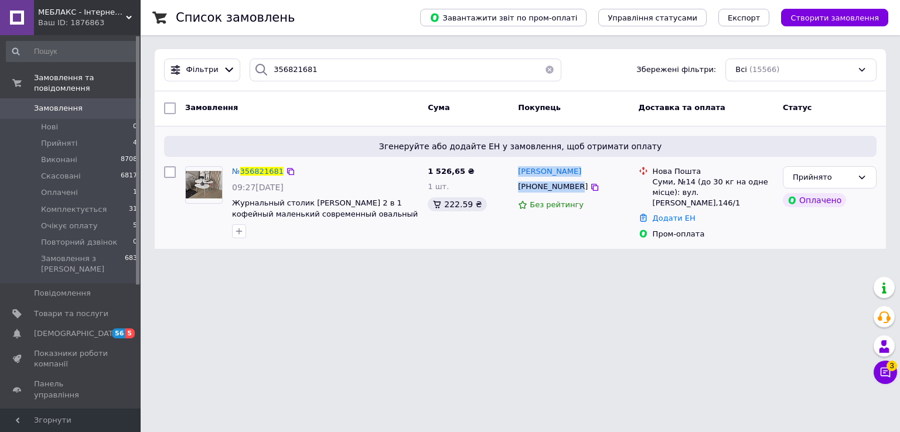
copy div "Ганна Москаленко +380508423937"
click at [542, 236] on div "Ганна Москаленко +380508423937 Без рейтингу" at bounding box center [573, 203] width 120 height 83
click at [269, 175] on span "356821681" at bounding box center [261, 171] width 43 height 9
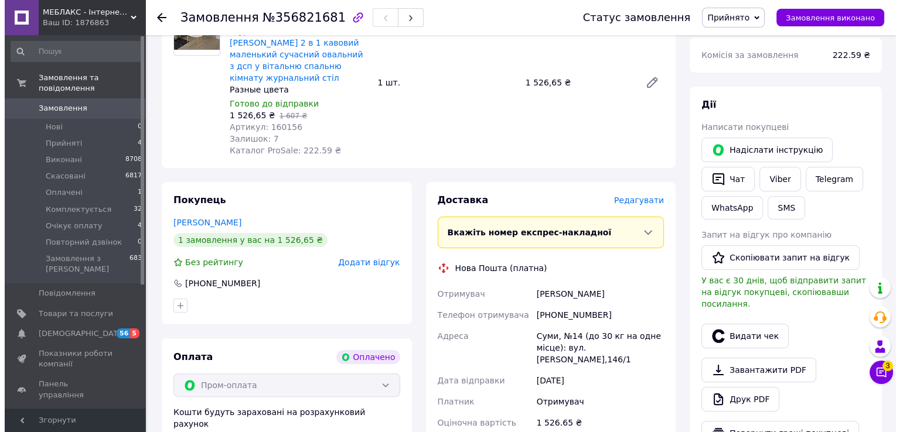
scroll to position [234, 0]
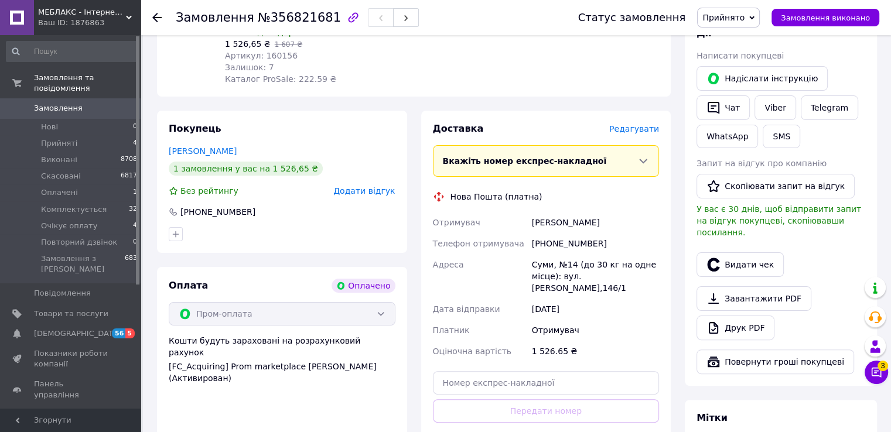
click at [637, 134] on span "Редагувати" at bounding box center [634, 128] width 50 height 9
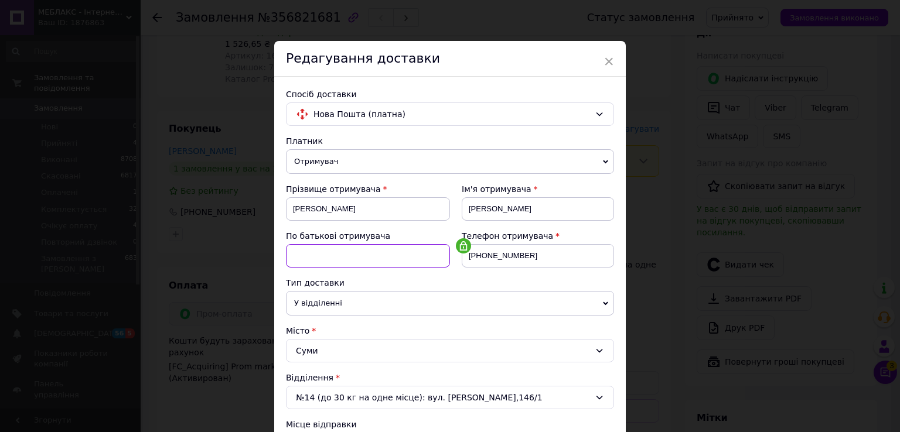
drag, startPoint x: 365, startPoint y: 261, endPoint x: 371, endPoint y: 275, distance: 15.0
click at [365, 261] on input at bounding box center [368, 255] width 164 height 23
type input "невказано"
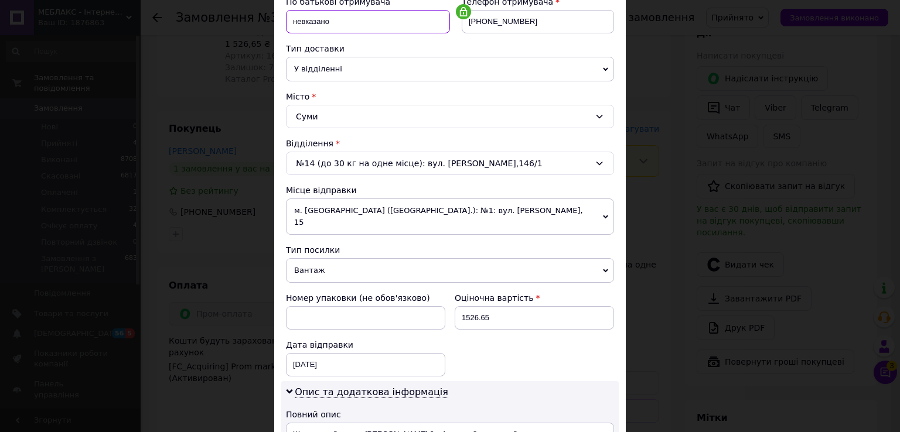
scroll to position [410, 0]
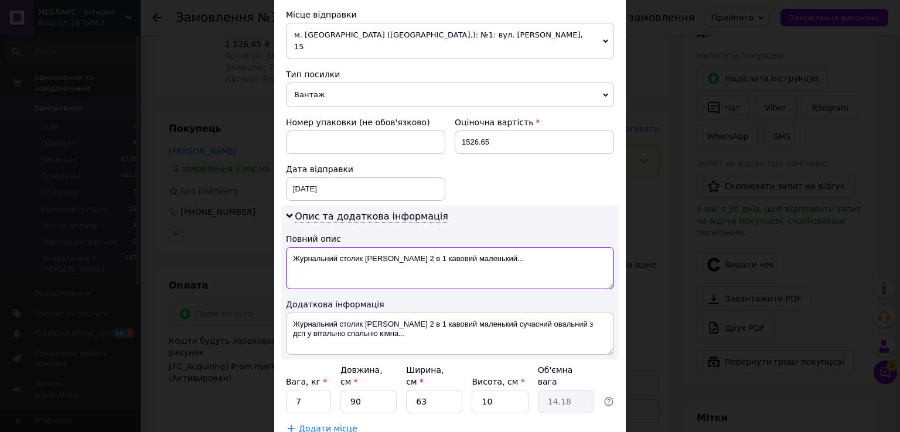
drag, startPoint x: 522, startPoint y: 278, endPoint x: 284, endPoint y: 284, distance: 238.5
click at [286, 284] on textarea "Журнальний столик Лукас 2 в 1 кавовий маленький..." at bounding box center [450, 268] width 328 height 42
paste textarea "укас німфея альба"
type textarea "Лукас німфея альба"
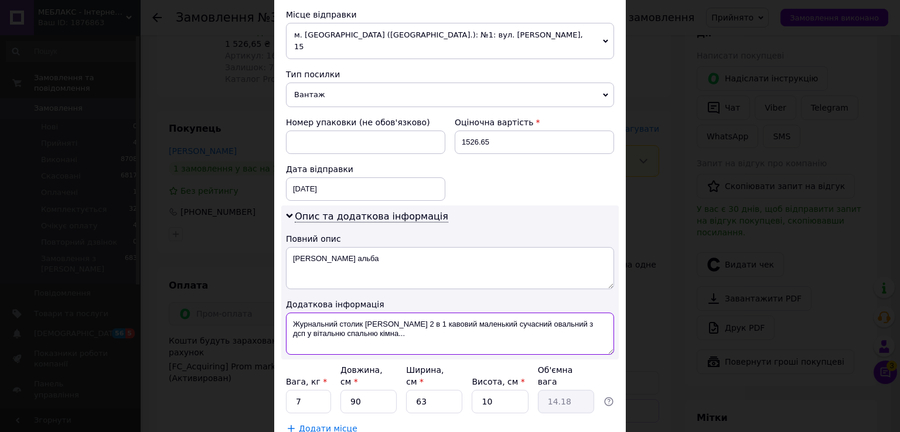
drag, startPoint x: 356, startPoint y: 355, endPoint x: 288, endPoint y: 342, distance: 69.7
click at [288, 342] on textarea "Журнальний столик Лукас 2 в 1 кавовий маленький сучасний овальний з дсп у вітал…" at bounding box center [450, 334] width 328 height 42
paste textarea "укас німфея альба"
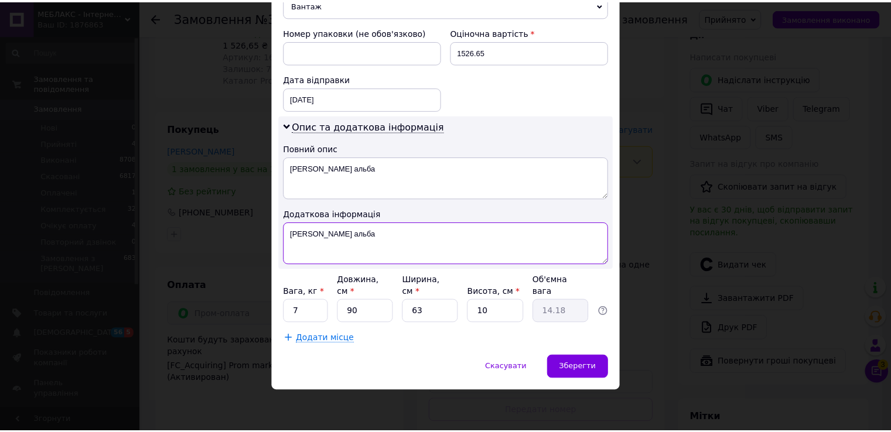
scroll to position [523, 0]
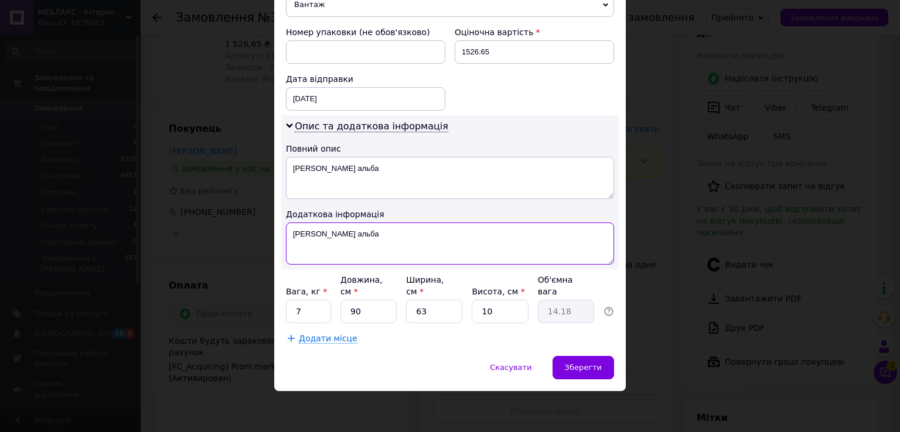
type textarea "Лукас німфея альба"
click at [372, 312] on input "90" at bounding box center [368, 311] width 56 height 23
type input "9"
type input "1.42"
type input "6"
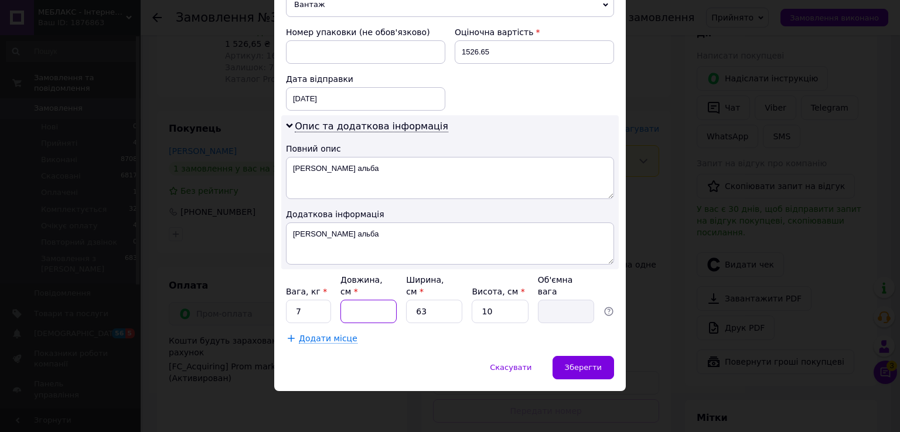
type input "0.95"
type input "60"
type input "9.45"
type input "60"
click at [439, 310] on input "63" at bounding box center [434, 311] width 56 height 23
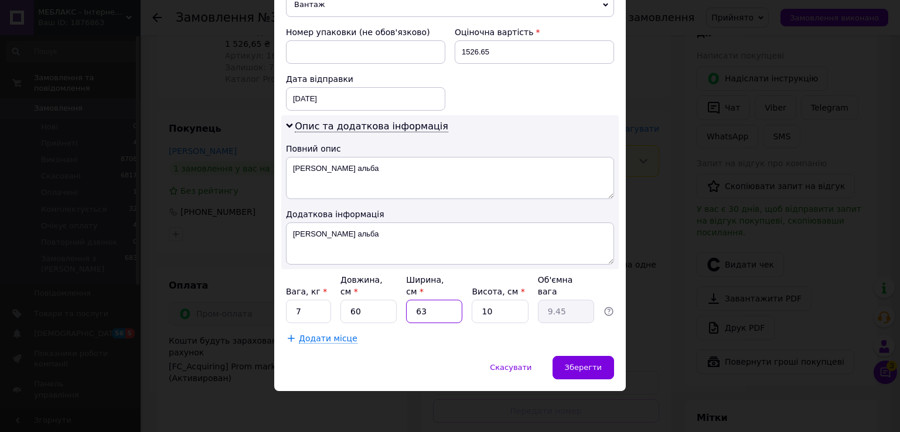
type input "6"
type input "0.9"
type input "5"
type input "0.75"
type input "50"
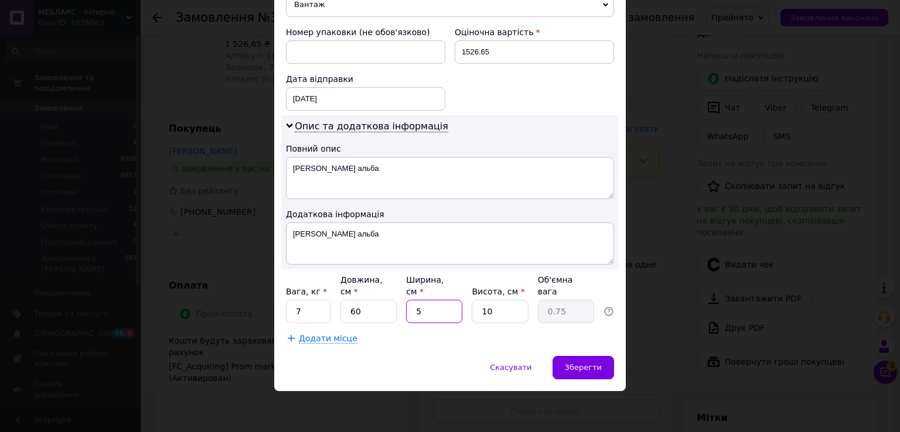
type input "7.5"
type input "50"
click at [592, 363] on span "Зберегти" at bounding box center [583, 367] width 37 height 9
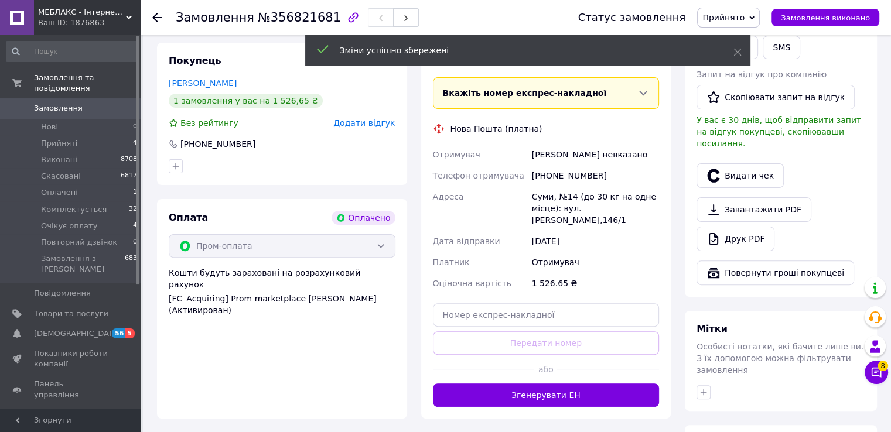
scroll to position [469, 0]
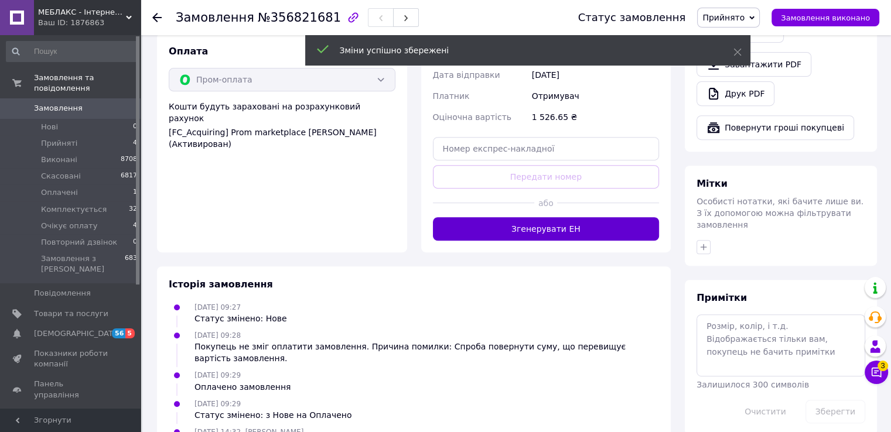
click at [582, 241] on button "Згенерувати ЕН" at bounding box center [546, 228] width 227 height 23
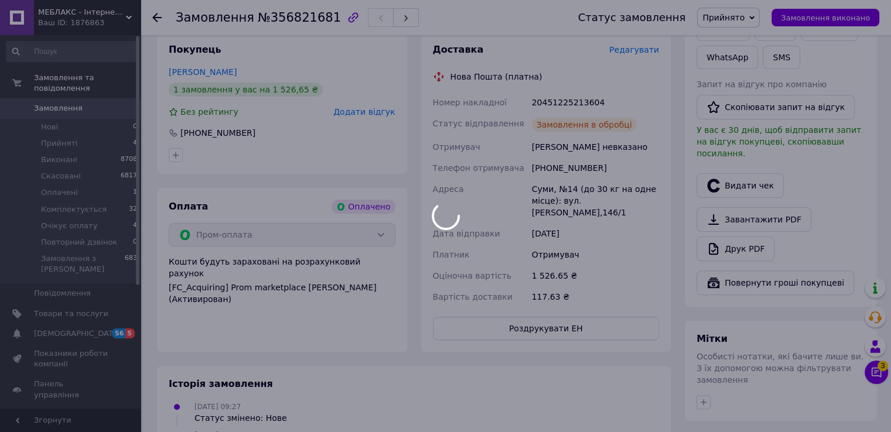
scroll to position [293, 0]
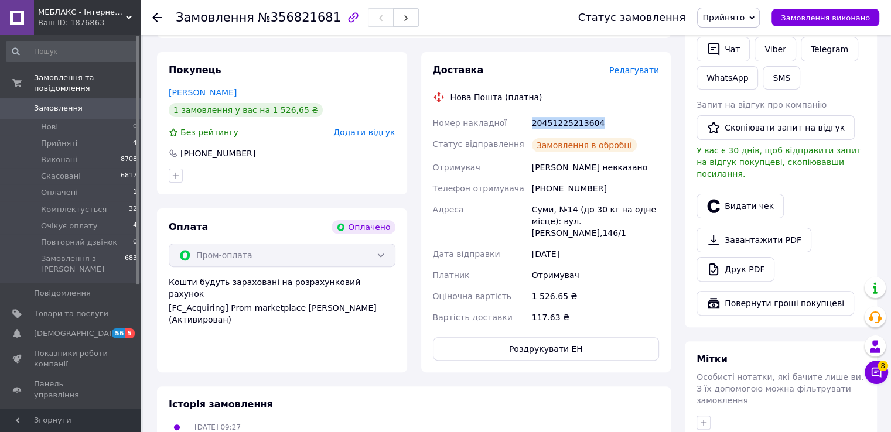
drag, startPoint x: 609, startPoint y: 146, endPoint x: 529, endPoint y: 153, distance: 79.4
click at [529, 134] on div "20451225213604" at bounding box center [595, 122] width 132 height 21
copy div "20451225213604"
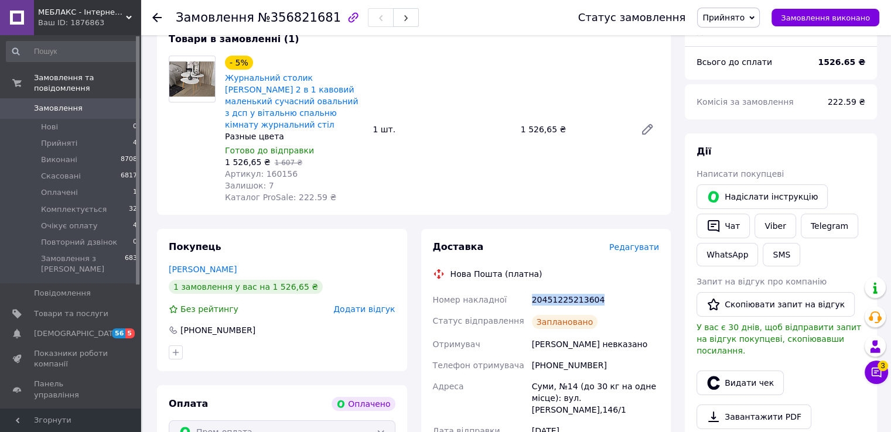
scroll to position [0, 0]
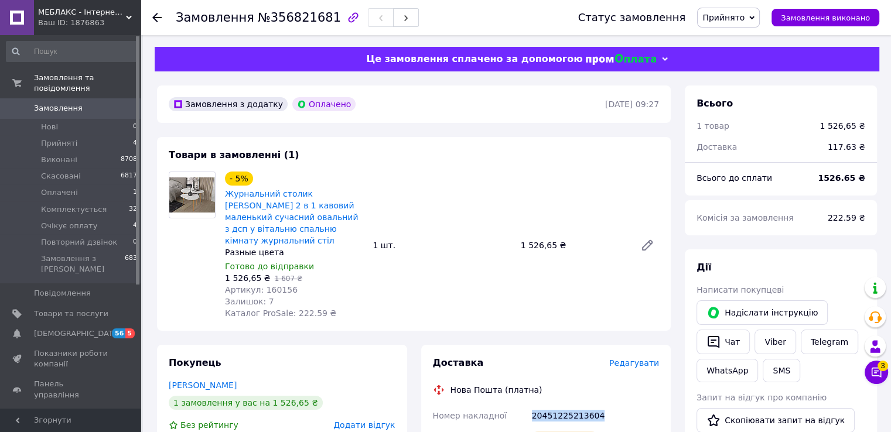
click at [744, 15] on span "Прийнято" at bounding box center [723, 17] width 42 height 9
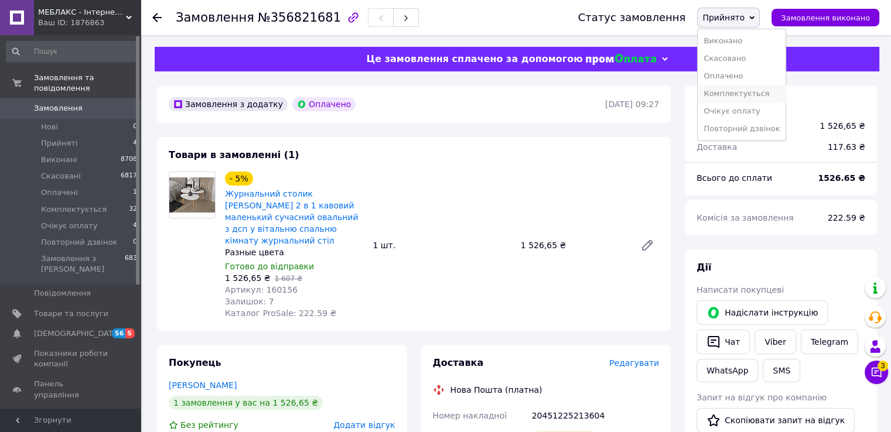
click at [746, 100] on li "Комплектується" at bounding box center [742, 94] width 88 height 18
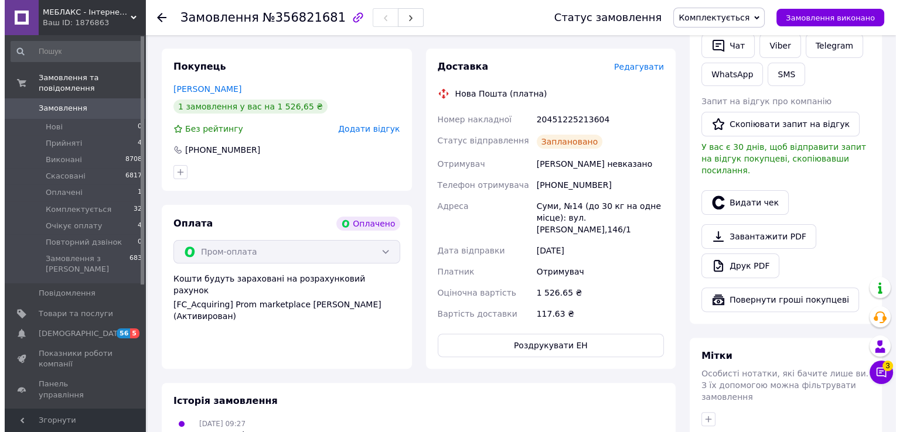
scroll to position [234, 0]
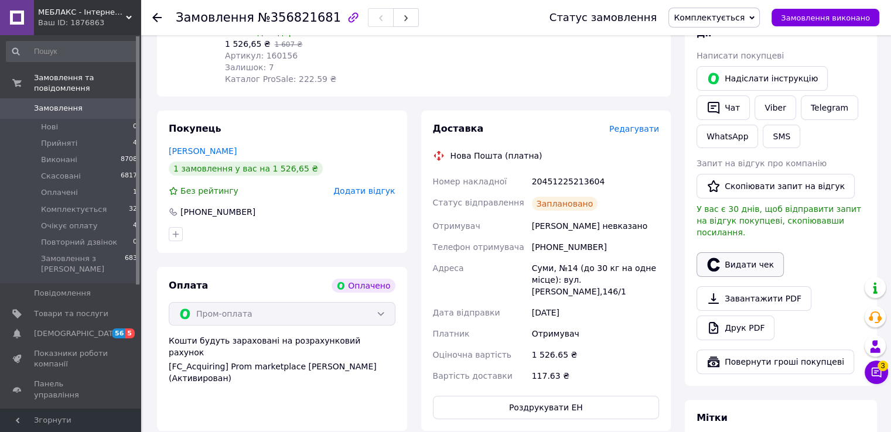
click at [766, 277] on button "Видати чек" at bounding box center [739, 264] width 87 height 25
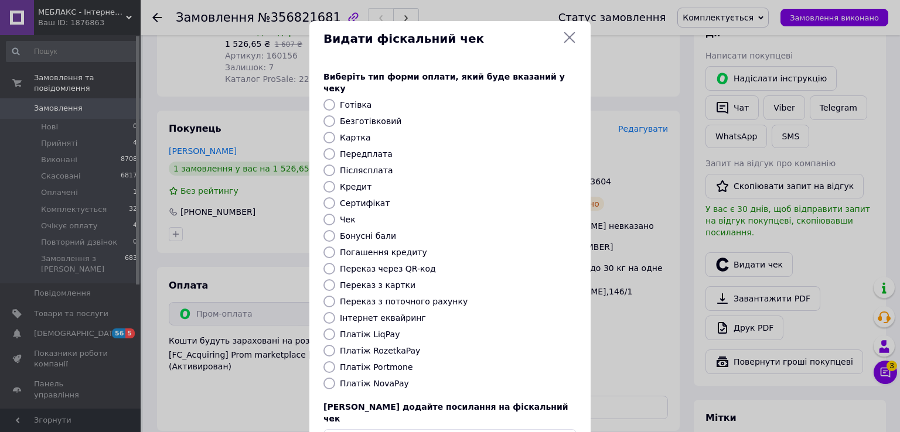
scroll to position [59, 0]
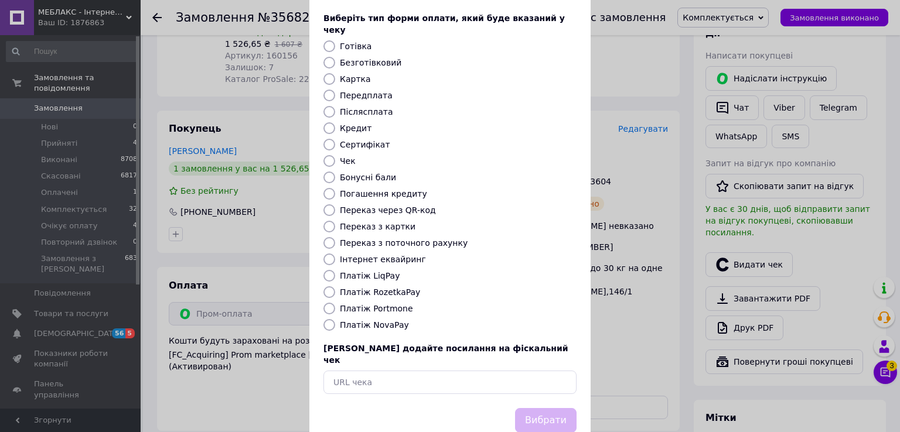
click at [384, 264] on label "Інтернет еквайринг" at bounding box center [383, 259] width 86 height 9
click at [335, 265] on input "Інтернет еквайринг" at bounding box center [329, 260] width 12 height 12
radio input "true"
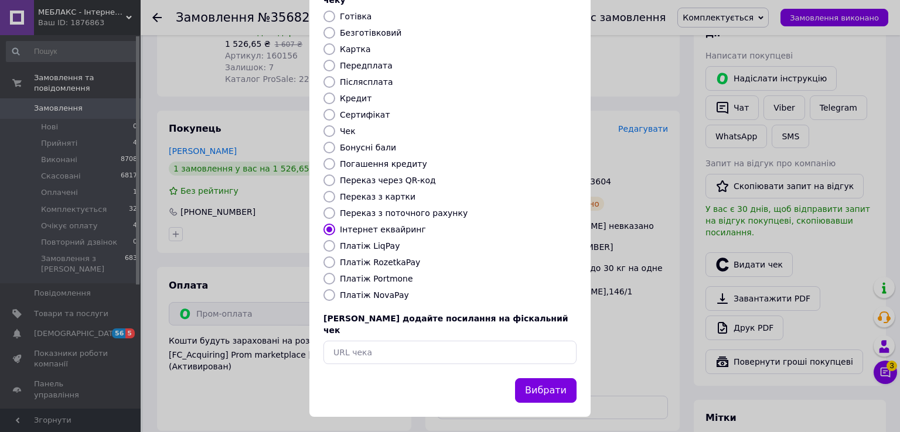
scroll to position [105, 0]
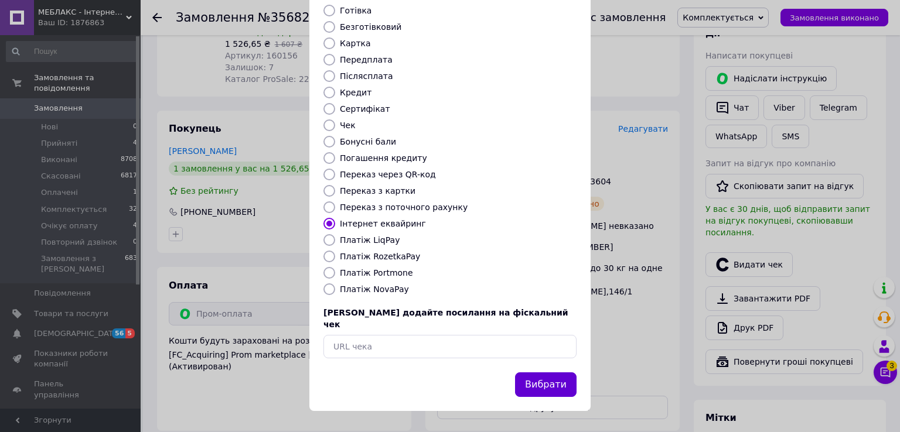
click at [547, 383] on button "Вибрати" at bounding box center [545, 384] width 61 height 25
click at [552, 380] on button "Вибрати" at bounding box center [545, 384] width 61 height 25
click at [549, 382] on button "Вибрати" at bounding box center [545, 384] width 61 height 25
click at [554, 385] on button "Вибрати" at bounding box center [545, 384] width 61 height 25
click at [551, 381] on button "Вибрати" at bounding box center [545, 384] width 61 height 25
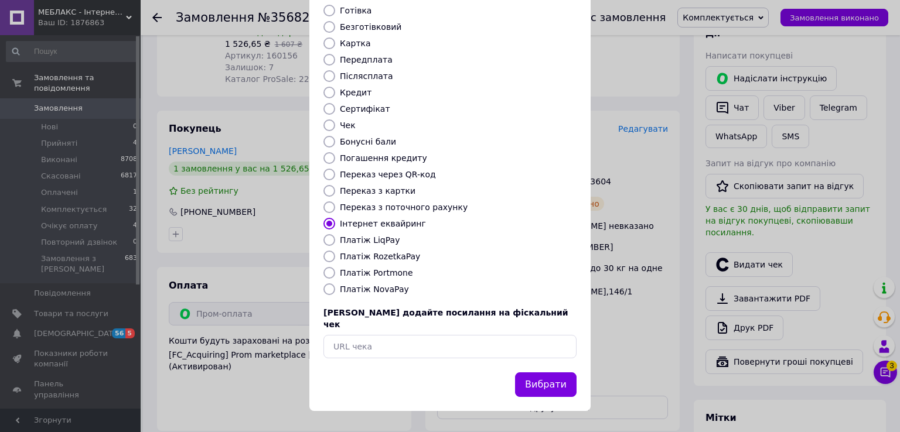
click at [552, 385] on button "Вибрати" at bounding box center [545, 384] width 61 height 25
click at [559, 382] on button "Вибрати" at bounding box center [545, 384] width 61 height 25
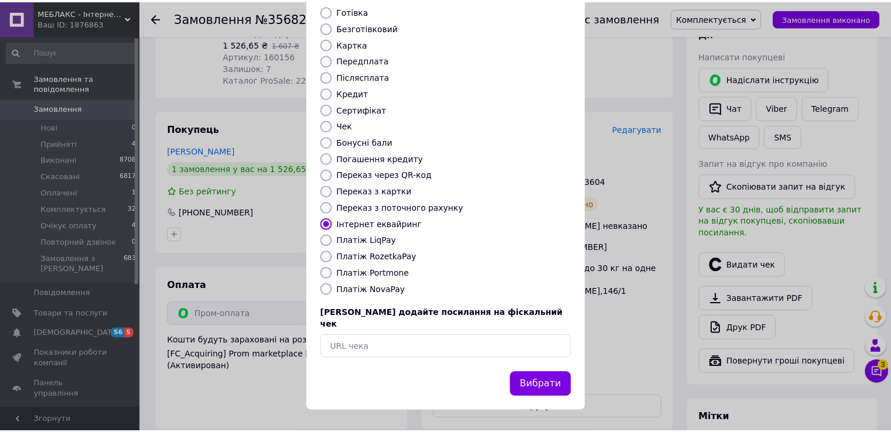
scroll to position [0, 0]
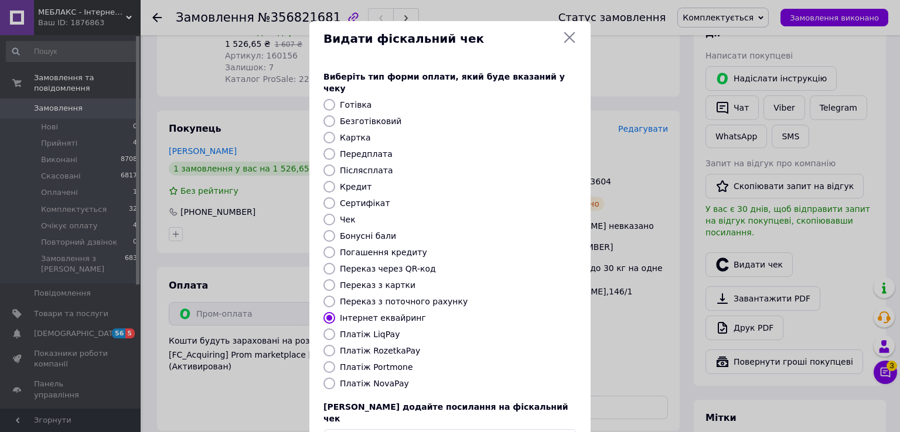
click at [569, 36] on icon at bounding box center [569, 37] width 11 height 11
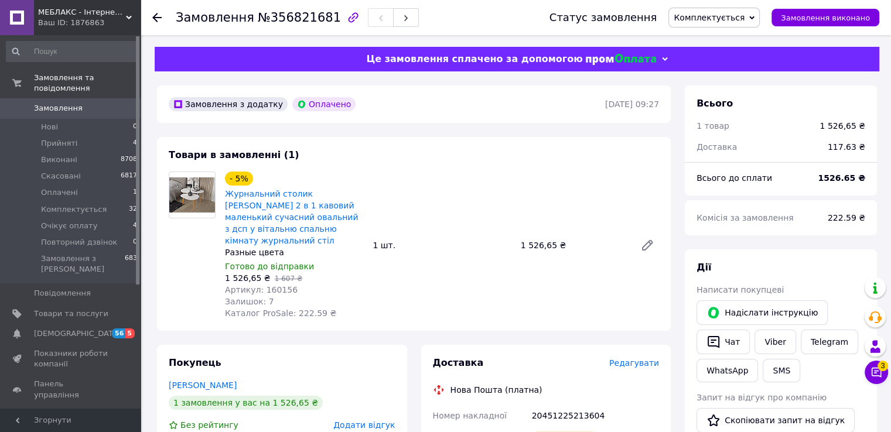
click at [157, 15] on icon at bounding box center [156, 17] width 9 height 9
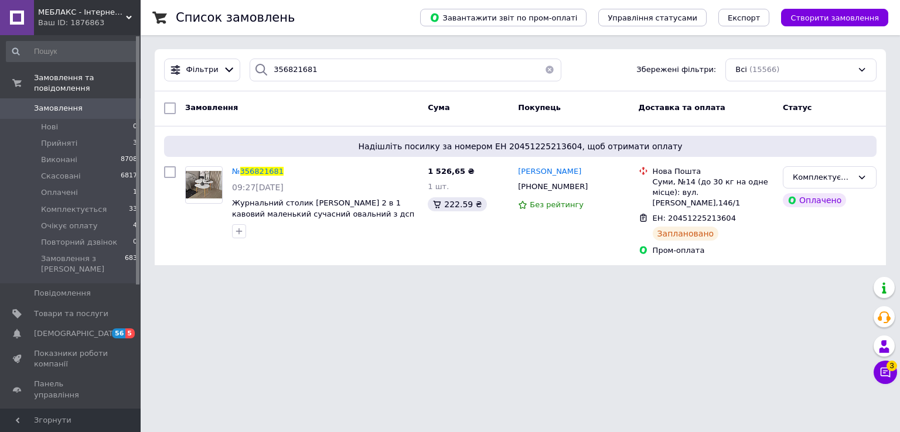
click at [94, 103] on span "Замовлення" at bounding box center [71, 108] width 74 height 11
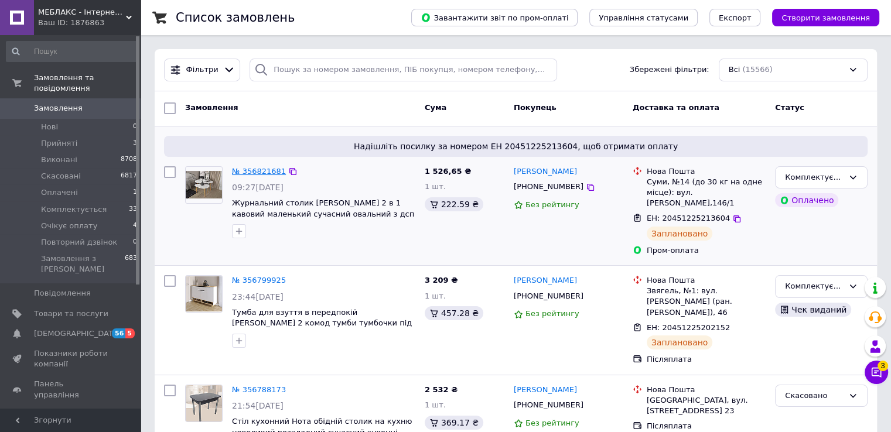
click at [265, 173] on link "№ 356821681" at bounding box center [259, 171] width 54 height 9
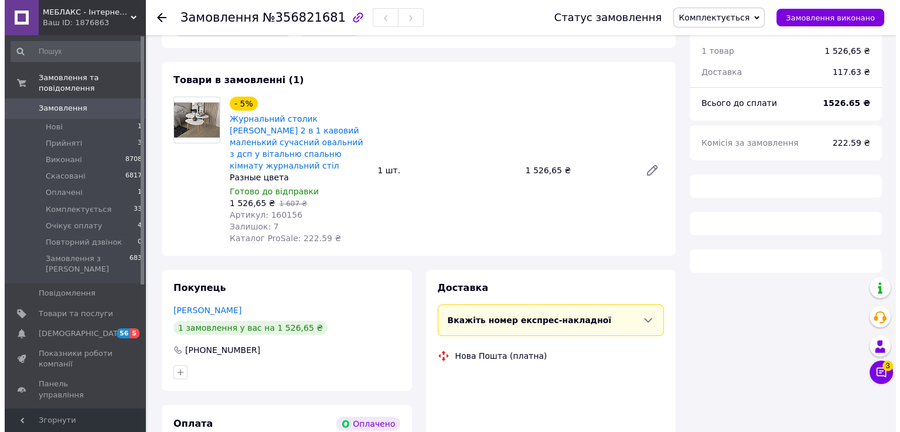
scroll to position [234, 0]
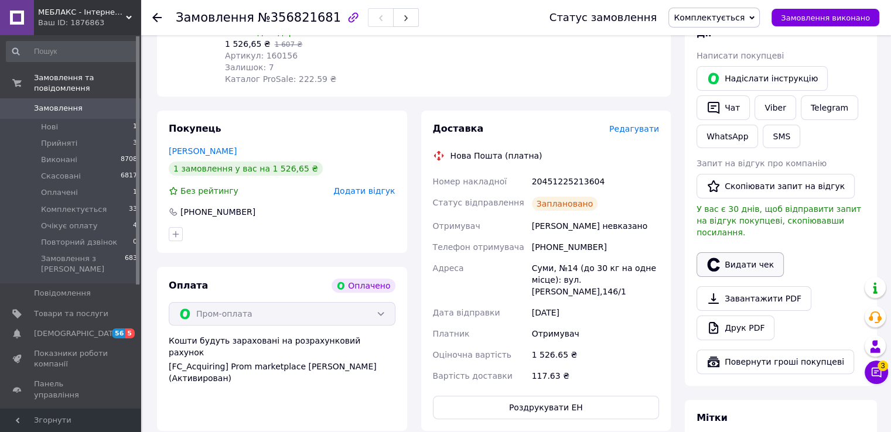
click at [736, 277] on button "Видати чек" at bounding box center [739, 264] width 87 height 25
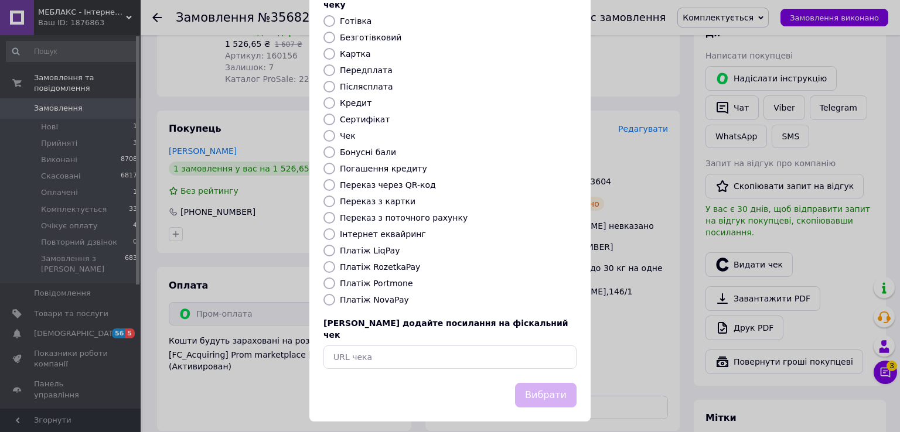
scroll to position [105, 0]
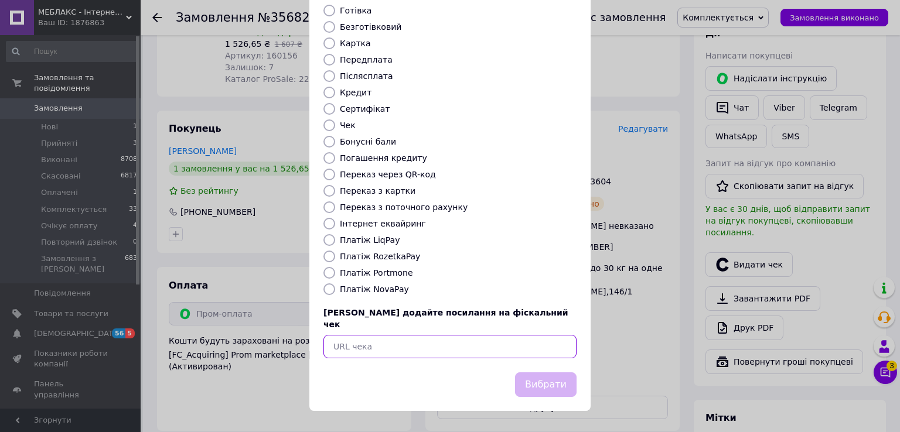
click at [410, 350] on input "text" at bounding box center [449, 346] width 253 height 23
paste input "https://check.checkbox.ua/d736aa96-6e6f-40e0-a174-1cd5dce629bb"
type input "https://check.checkbox.ua/d736aa96-6e6f-40e0-a174-1cd5dce629bb"
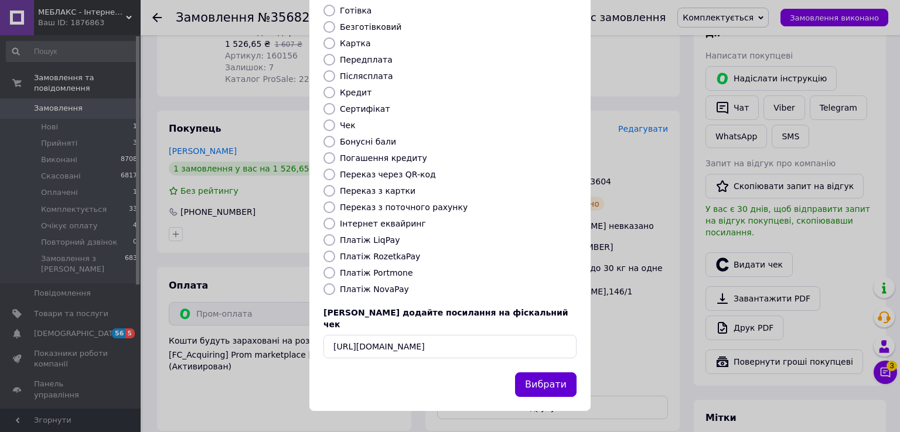
click at [520, 380] on button "Вибрати" at bounding box center [545, 384] width 61 height 25
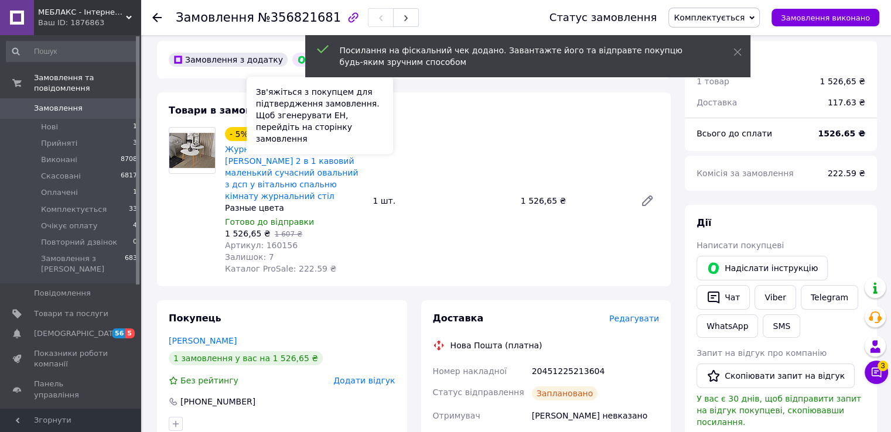
scroll to position [0, 0]
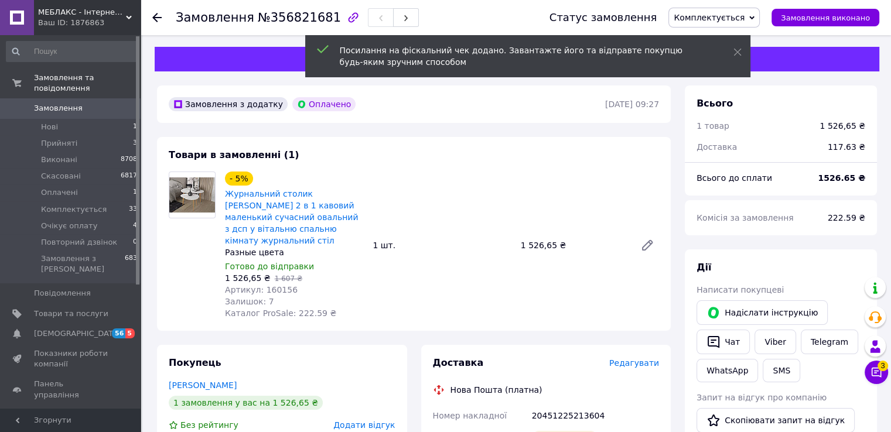
click at [153, 23] on div at bounding box center [156, 18] width 9 height 12
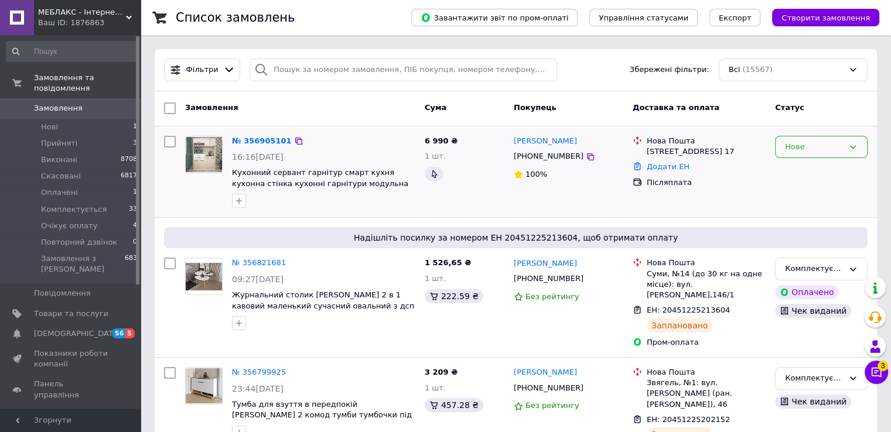
click at [817, 148] on div "Нове" at bounding box center [814, 147] width 59 height 12
click at [820, 173] on li "Прийнято" at bounding box center [820, 171] width 91 height 22
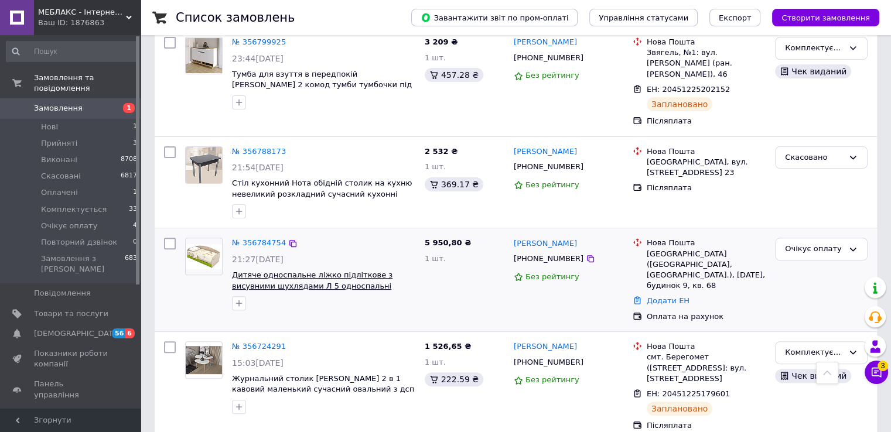
scroll to position [351, 0]
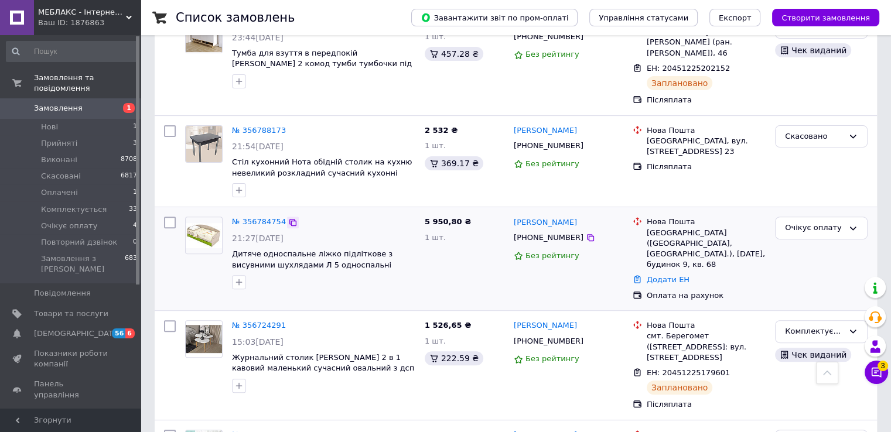
click at [289, 220] on icon at bounding box center [292, 222] width 9 height 9
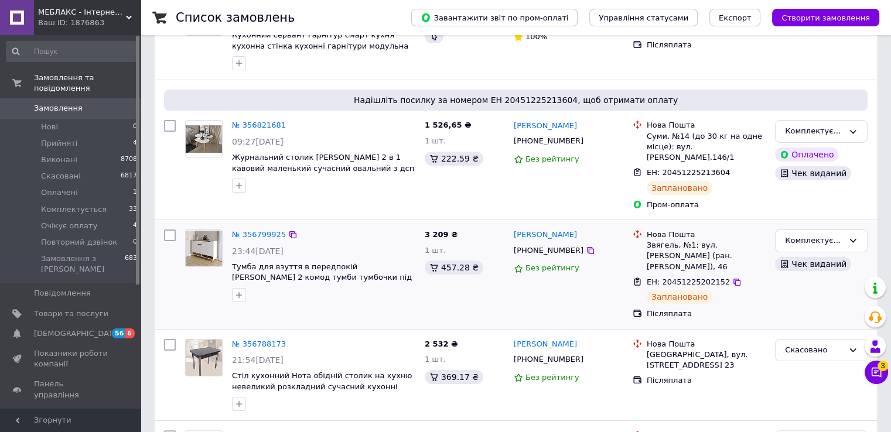
scroll to position [117, 0]
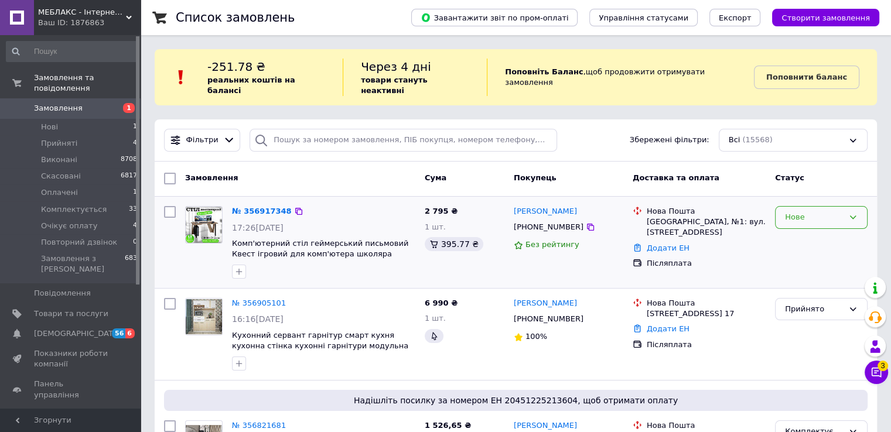
click at [824, 211] on div "Нове" at bounding box center [814, 217] width 59 height 12
click at [827, 231] on li "Прийнято" at bounding box center [820, 242] width 91 height 22
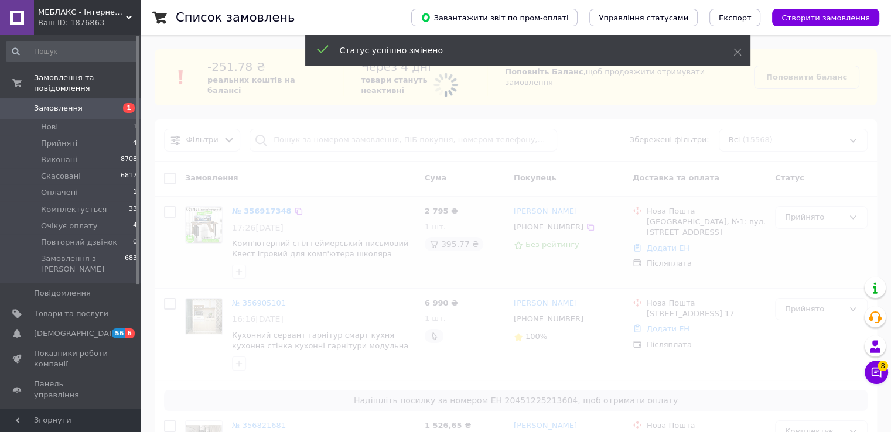
click at [255, 202] on span at bounding box center [445, 216] width 891 height 432
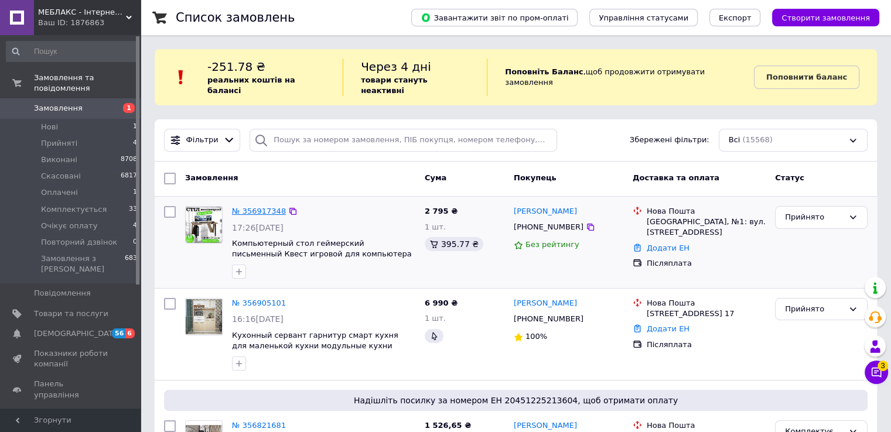
click at [265, 207] on link "№ 356917348" at bounding box center [259, 211] width 54 height 9
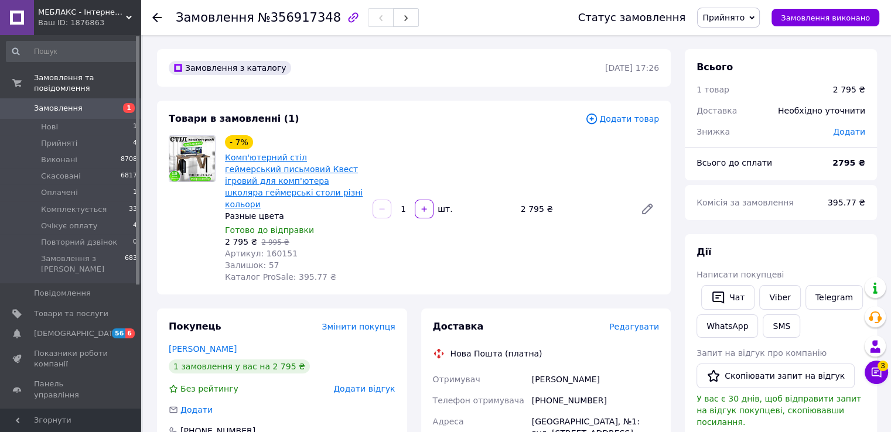
click at [290, 186] on link "Комп'ютерний стіл геймерський письмовий Квест ігровий для комп'ютера школяра ге…" at bounding box center [294, 181] width 138 height 56
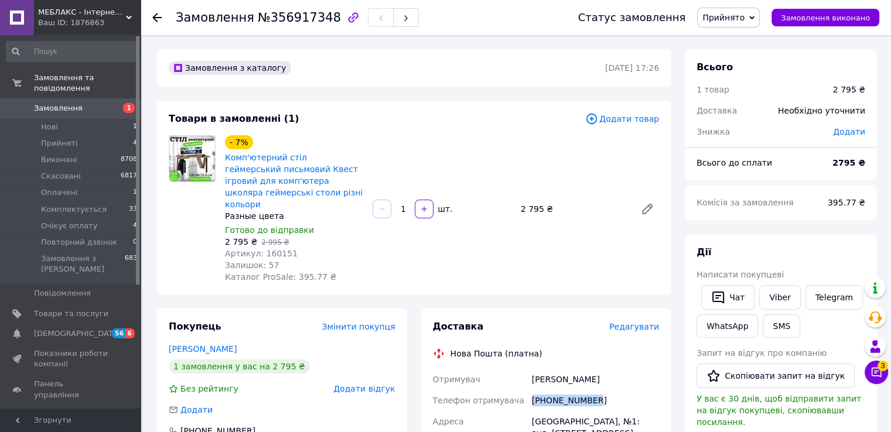
drag, startPoint x: 551, startPoint y: 415, endPoint x: 532, endPoint y: 411, distance: 18.6
click at [532, 411] on div "[PHONE_NUMBER]" at bounding box center [595, 400] width 132 height 21
copy div "[PHONE_NUMBER]"
click at [296, 187] on link "Комп'ютерний стіл геймерський письмовий Квест ігровий для комп'ютера школяра ге…" at bounding box center [294, 181] width 138 height 56
click at [155, 15] on use at bounding box center [156, 17] width 9 height 9
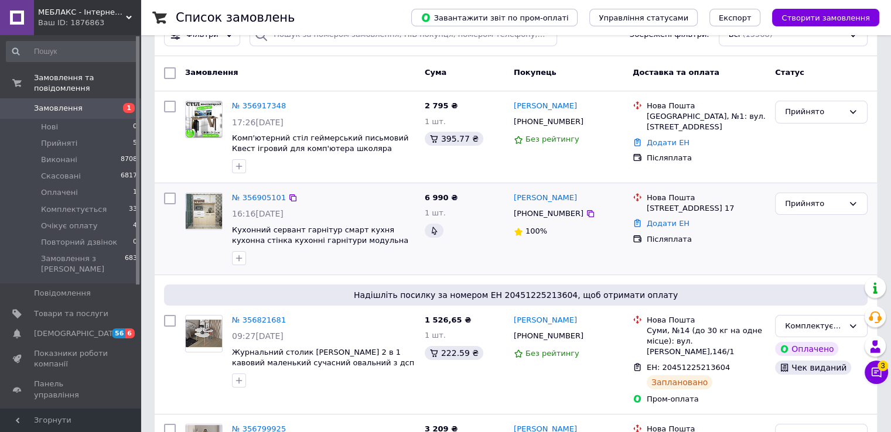
scroll to position [176, 0]
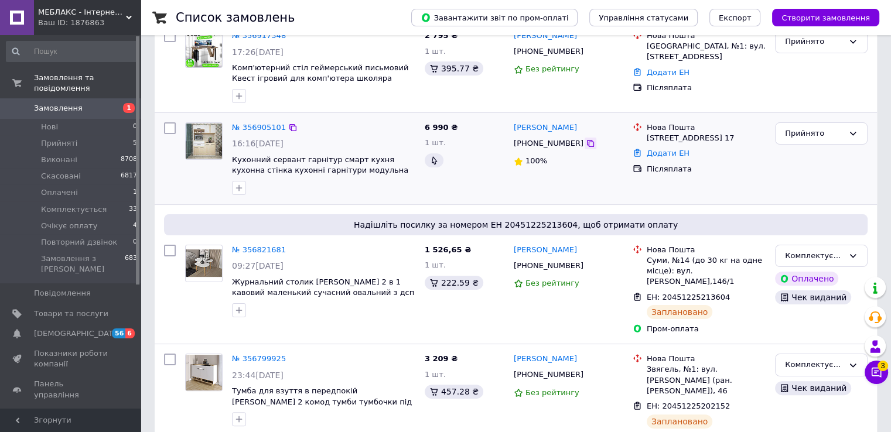
click at [587, 140] on icon at bounding box center [590, 143] width 7 height 7
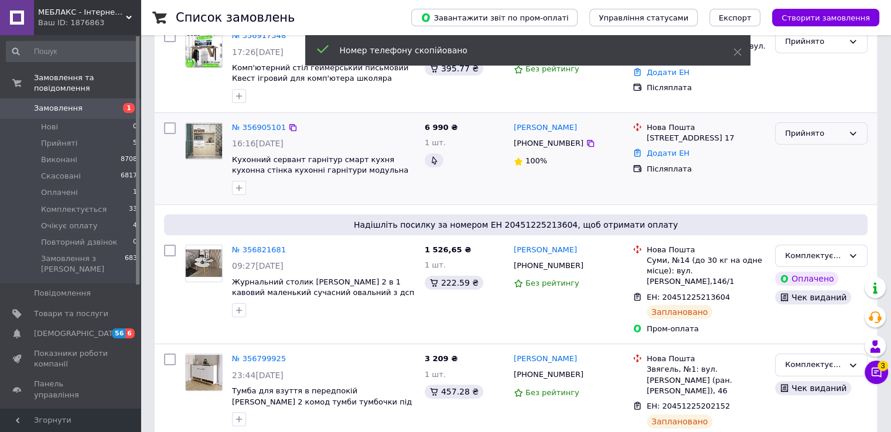
click at [827, 128] on div "Прийнято" at bounding box center [814, 134] width 59 height 12
click at [818, 223] on li "Повторний дзвінок" at bounding box center [820, 239] width 91 height 33
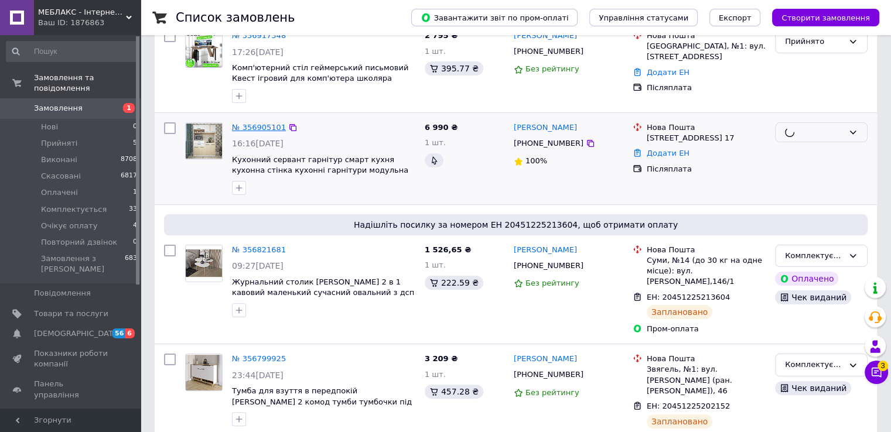
click at [255, 123] on link "№ 356905101" at bounding box center [259, 127] width 54 height 9
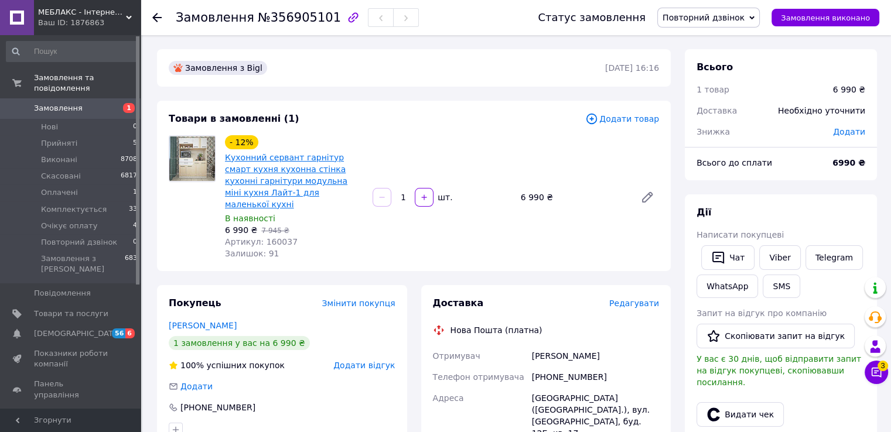
click at [309, 200] on link "Кухонний сервант гарнітур смарт кухня кухонна стінка кухонні гарнітури модульна…" at bounding box center [286, 181] width 122 height 56
click at [737, 15] on span "Повторний дзвінок" at bounding box center [703, 17] width 82 height 9
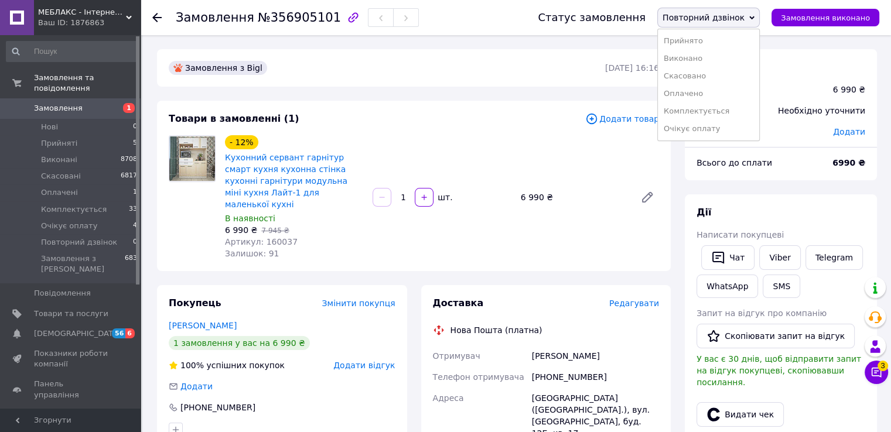
drag, startPoint x: 717, startPoint y: 134, endPoint x: 708, endPoint y: 134, distance: 9.4
click at [718, 134] on li "Очікує оплату" at bounding box center [708, 129] width 101 height 18
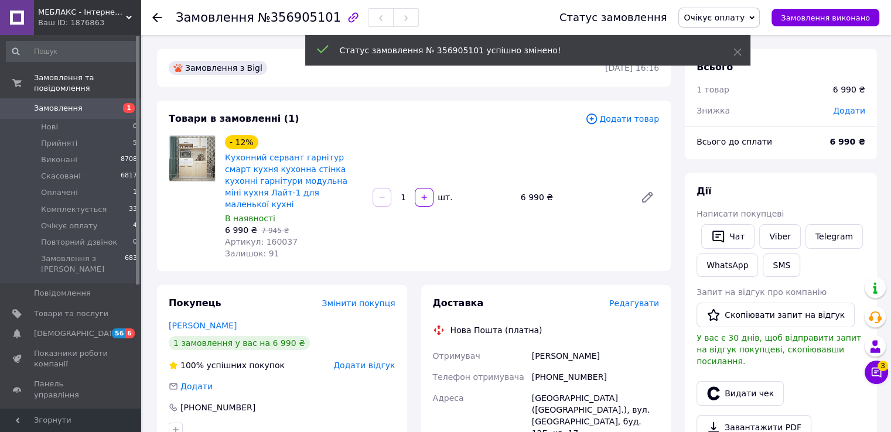
click at [156, 17] on use at bounding box center [156, 17] width 9 height 9
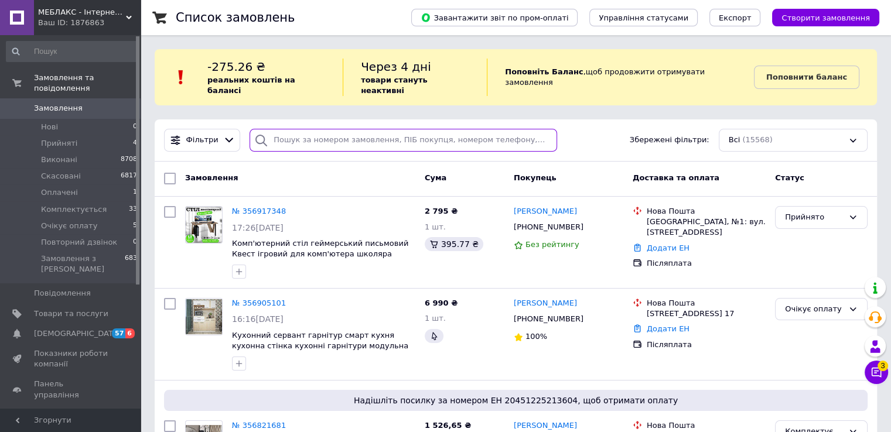
click at [355, 129] on input "search" at bounding box center [402, 140] width 307 height 23
paste input "356784754"
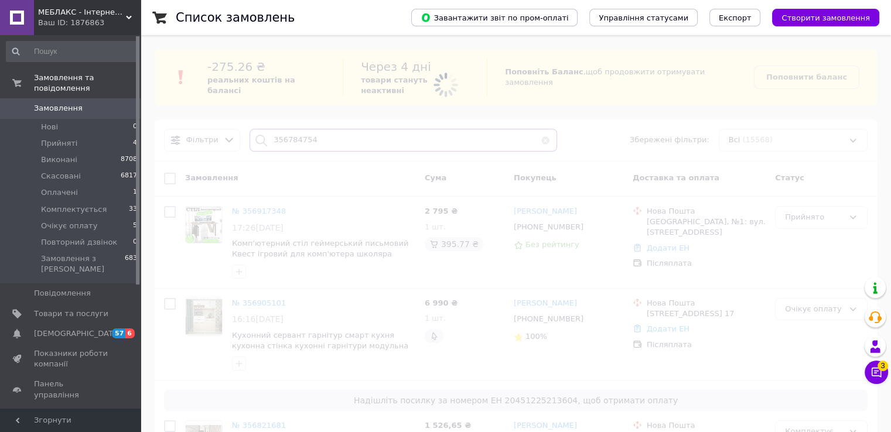
type input "356784754"
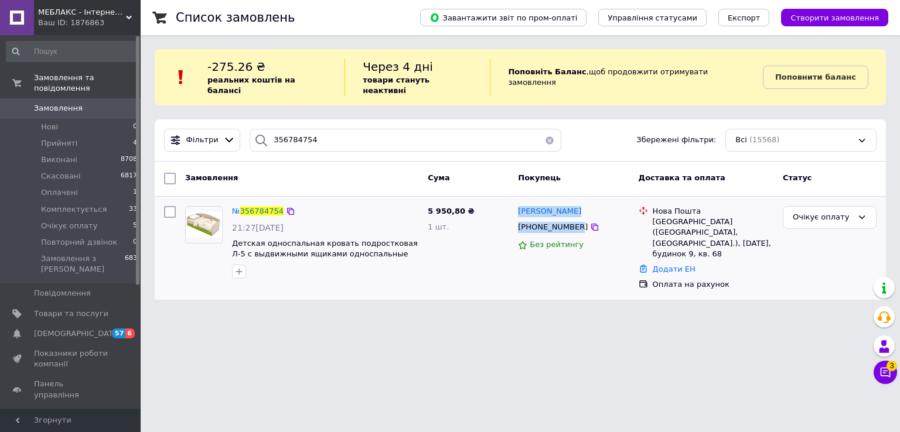
drag, startPoint x: 546, startPoint y: 211, endPoint x: 572, endPoint y: 221, distance: 27.6
click at [572, 221] on div "[PERSON_NAME] [PHONE_NUMBER] Без рейтингу" at bounding box center [573, 248] width 120 height 94
copy div "[PERSON_NAME] [PHONE_NUMBER]"
click at [591, 224] on icon at bounding box center [594, 227] width 7 height 7
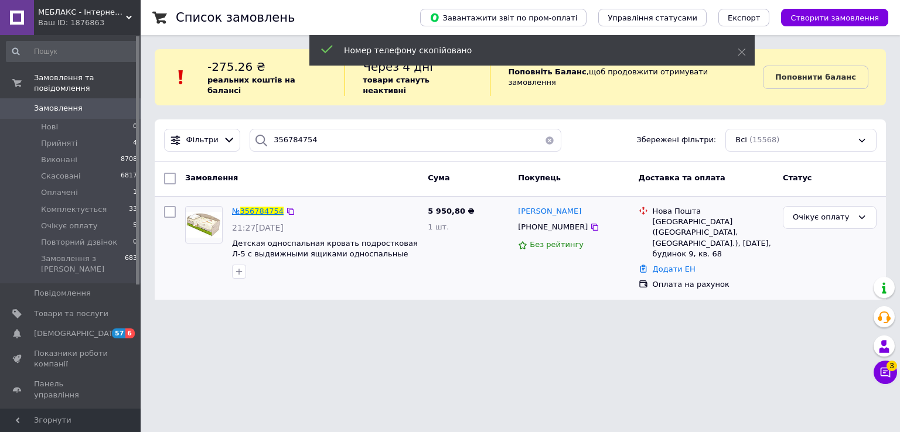
click at [247, 207] on span "356784754" at bounding box center [261, 211] width 43 height 9
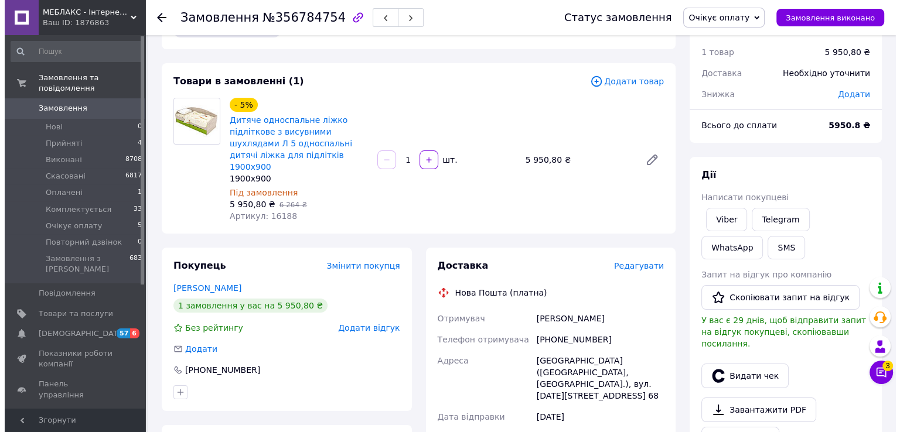
scroll to position [59, 0]
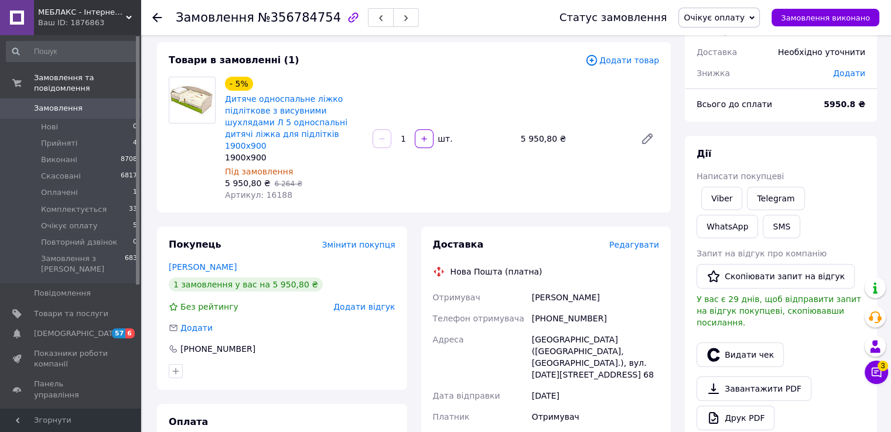
click at [635, 249] on span "Редагувати" at bounding box center [634, 244] width 50 height 9
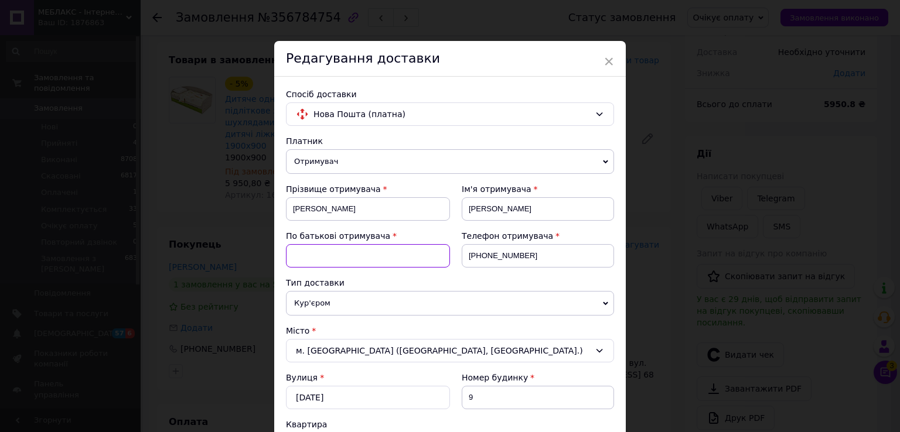
click at [373, 266] on input at bounding box center [368, 255] width 164 height 23
type input "невказано"
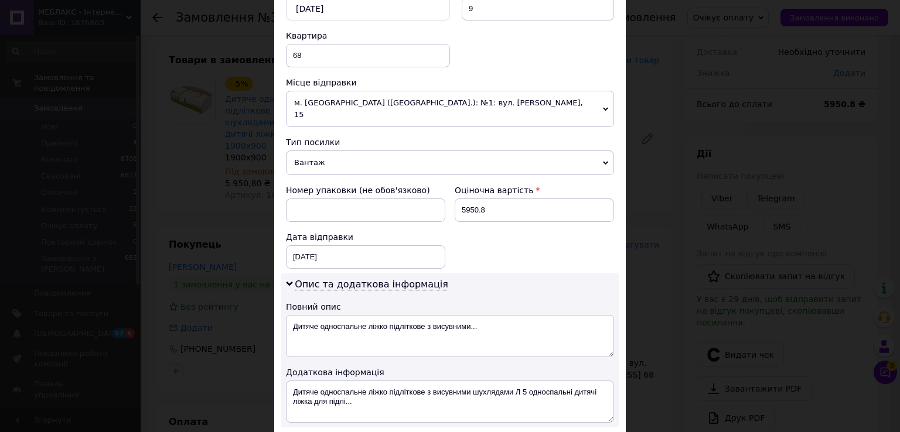
scroll to position [410, 0]
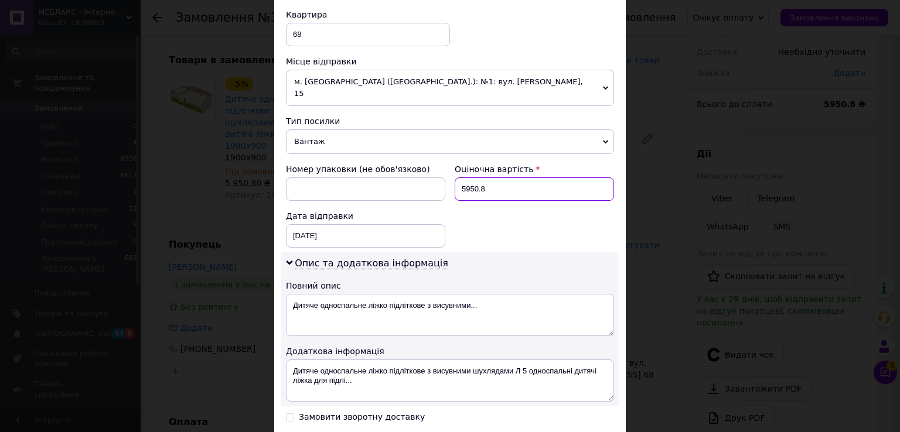
click at [500, 201] on input "5950.8" at bounding box center [533, 188] width 159 height 23
type input "5"
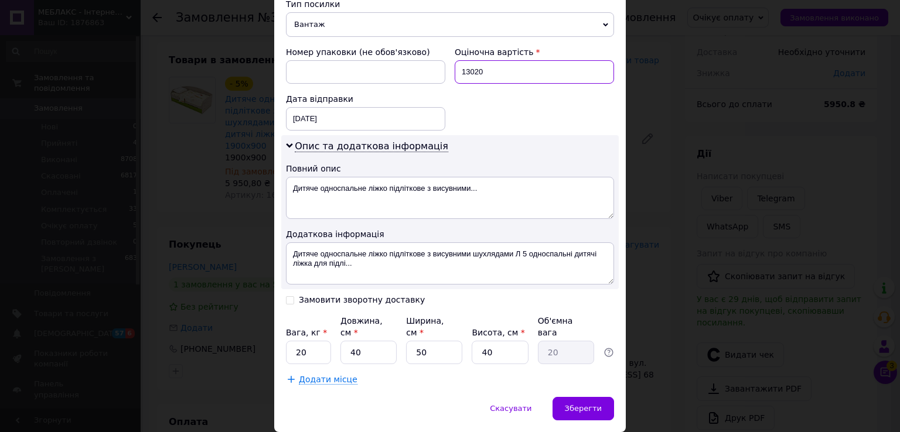
scroll to position [469, 0]
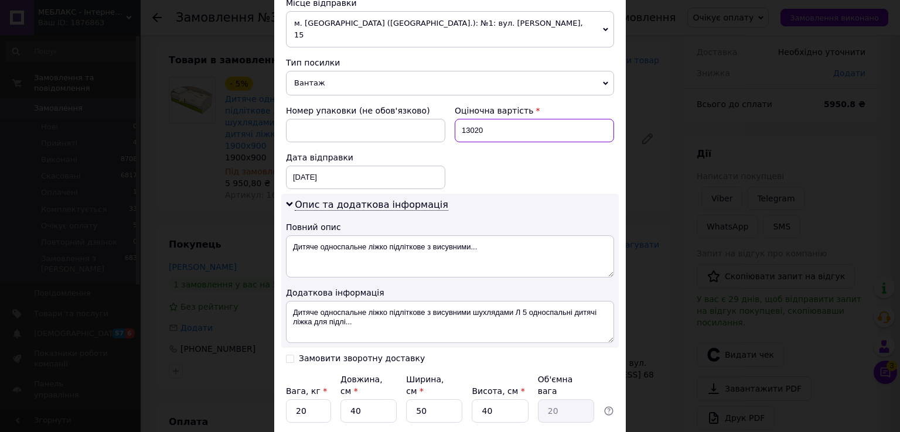
type input "13020"
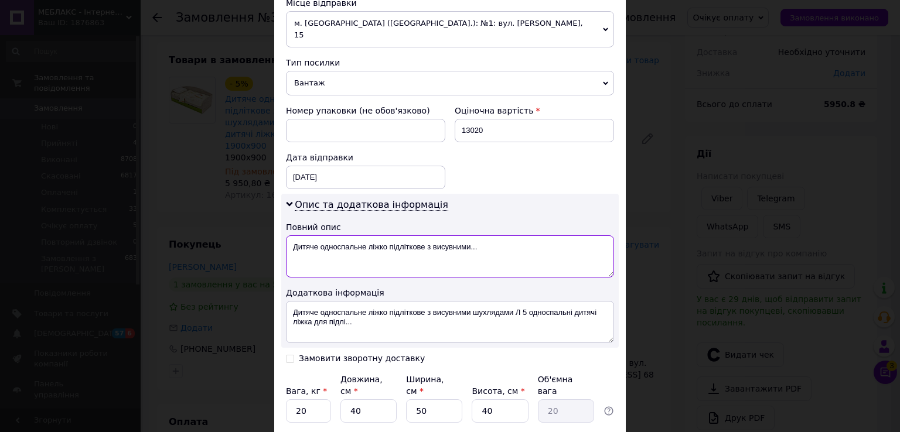
drag, startPoint x: 501, startPoint y: 262, endPoint x: 286, endPoint y: 268, distance: 215.0
click at [286, 268] on textarea "Дитяче односпальне ліжко підліткове з висувними..." at bounding box center [450, 256] width 328 height 42
paste textarea "[PERSON_NAME] Л-5 90*200 + Ортопедичний матрац Primavera A"
type textarea "Ліжко Л-5 90*200 + Ортопедичний матрац Primavera A"
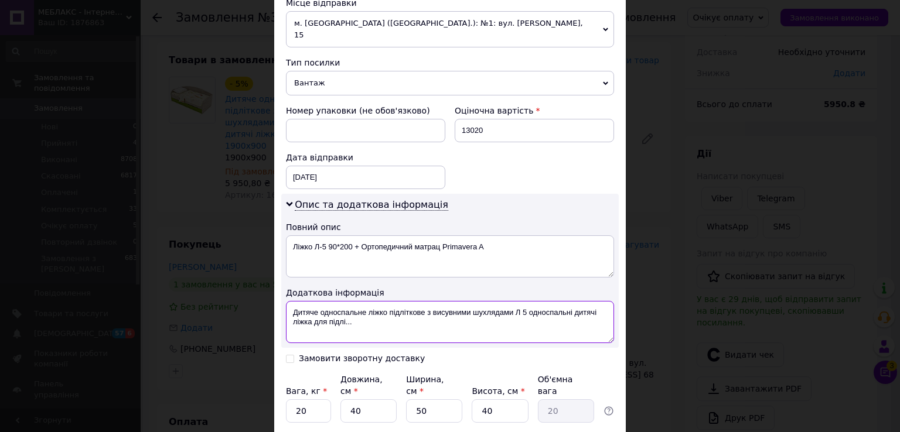
drag, startPoint x: 361, startPoint y: 347, endPoint x: 290, endPoint y: 328, distance: 73.9
click at [290, 328] on textarea "Дитяче односпальне ліжко підліткове з висувними шухлядами Л 5 односпальні дитяч…" at bounding box center [450, 322] width 328 height 42
paste textarea "іжко Л-5 90*200 + Ортопедичний матрац Primavera Avanti 90*200 дуб сонома"
drag, startPoint x: 478, startPoint y: 330, endPoint x: 525, endPoint y: 331, distance: 46.9
click at [525, 331] on textarea "Ліжко Л-5 90*200 + Ортопедичний матрац Primavera Avanti 90*200 дуб сонома" at bounding box center [450, 322] width 328 height 42
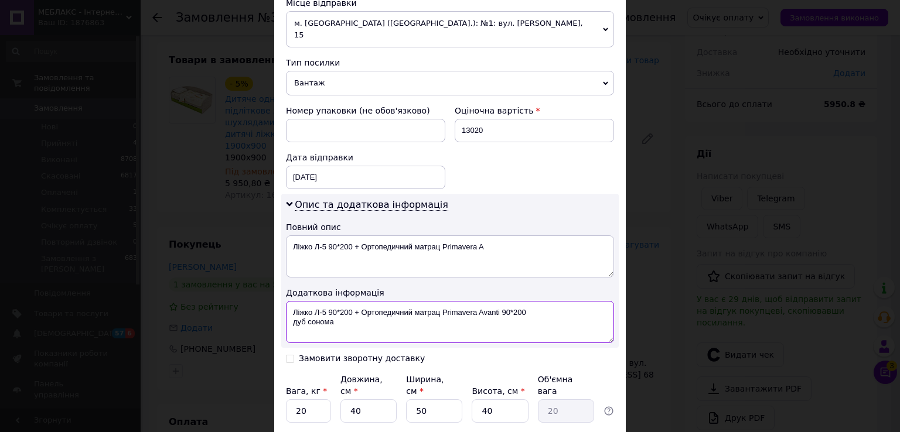
type textarea "Ліжко Л-5 90*200 + Ортопедичний матрац Primavera Avanti 90*200 дуб сонома"
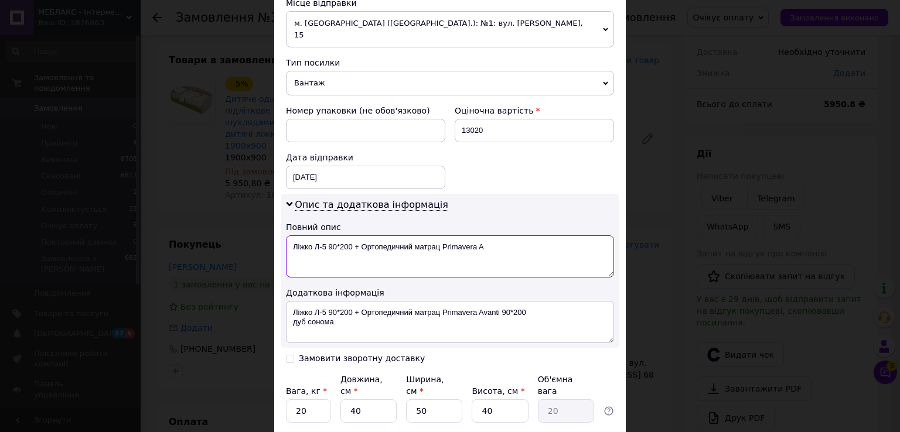
drag, startPoint x: 363, startPoint y: 264, endPoint x: 480, endPoint y: 261, distance: 117.2
click at [480, 261] on textarea "Ліжко Л-5 90*200 + Ортопедичний матрац Primavera A" at bounding box center [450, 256] width 328 height 42
paste textarea "Avanti 90*200"
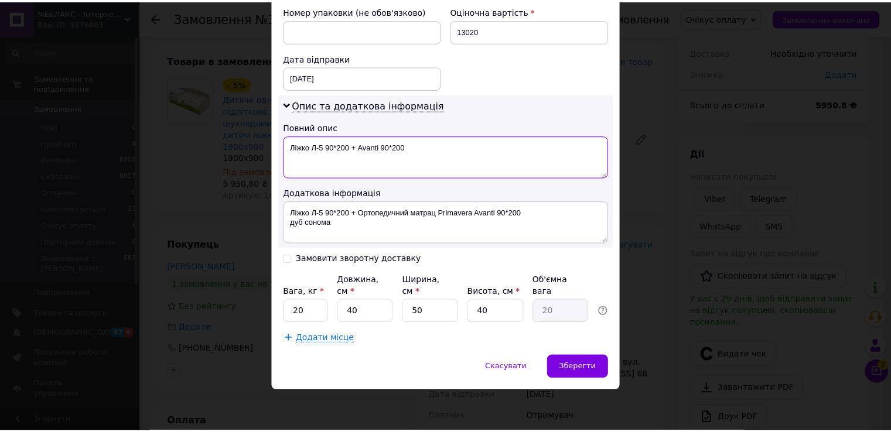
scroll to position [594, 0]
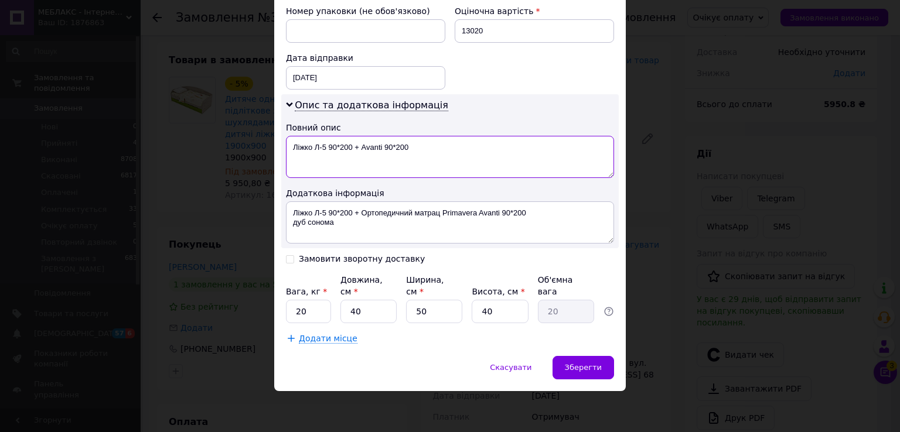
type textarea "Ліжко Л-5 90*200 + Avanti 90*200"
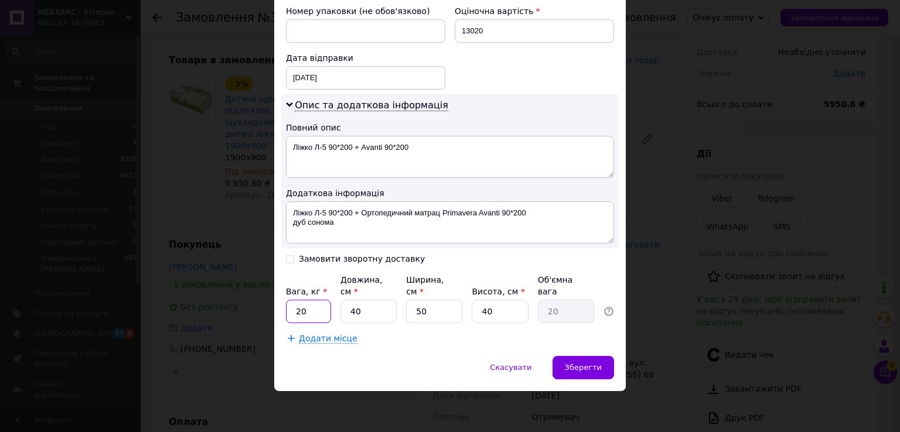
click at [315, 311] on input "20" at bounding box center [308, 311] width 45 height 23
type input "2"
type input "30"
click at [377, 305] on input "40" at bounding box center [368, 311] width 56 height 23
type input "4"
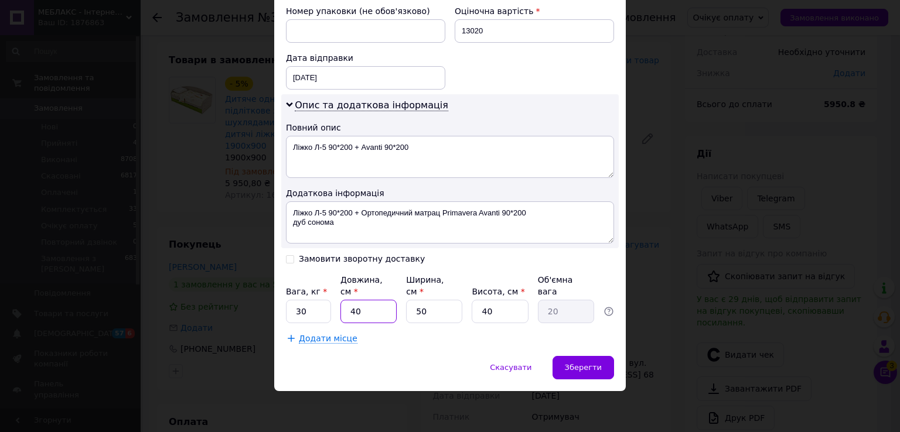
type input "2"
type input "3"
type input "1.5"
type input "30"
type input "15"
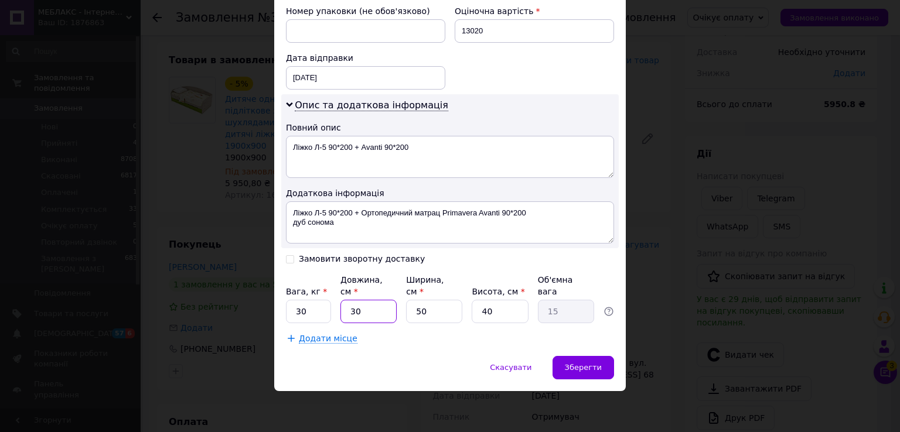
type input "30"
click at [436, 306] on input "50" at bounding box center [434, 311] width 56 height 23
type input "5"
type input "1.5"
type input "4"
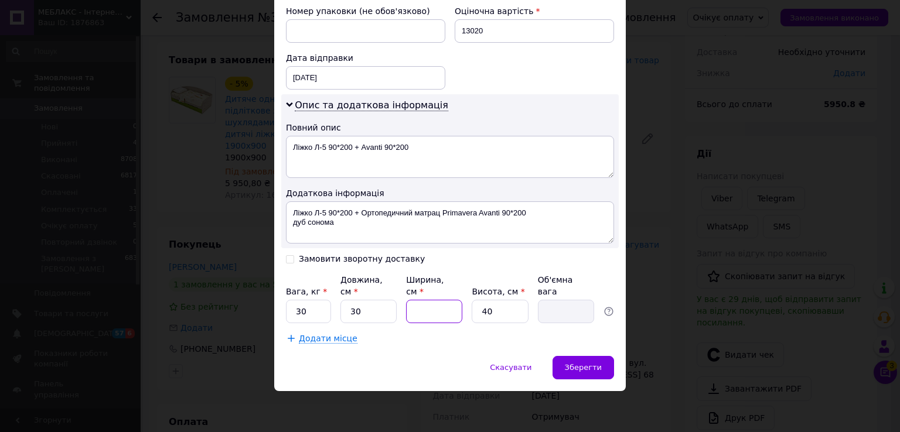
type input "1.2"
type input "40"
type input "12"
type input "40"
click at [515, 306] on input "40" at bounding box center [499, 311] width 56 height 23
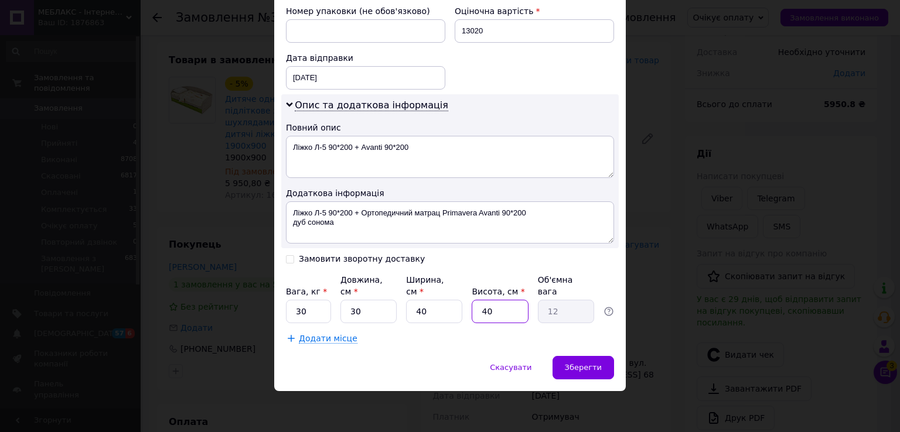
type input "4"
type input "1.2"
type input "1"
type input "0.3"
type input "10"
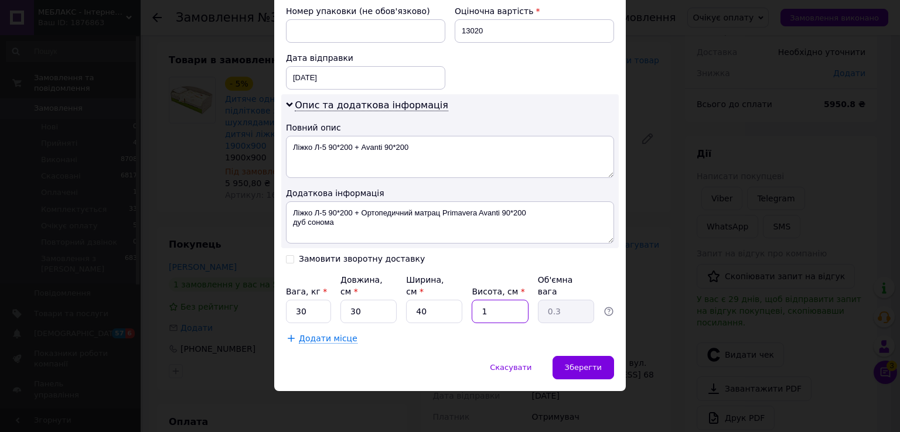
type input "3"
type input "100"
type input "30"
type input "100"
click at [575, 368] on span "Зберегти" at bounding box center [583, 367] width 37 height 9
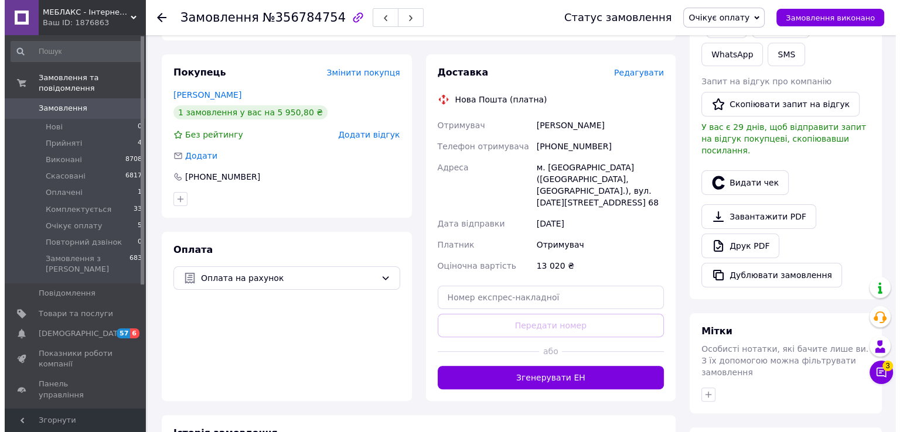
scroll to position [234, 0]
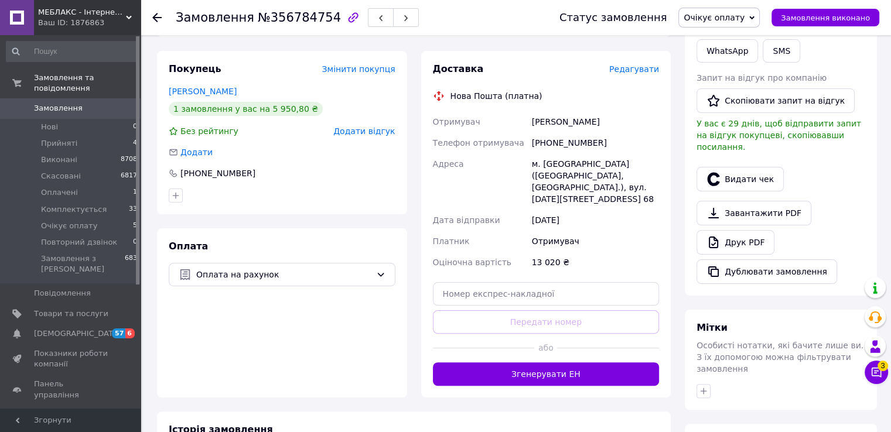
click at [634, 74] on span "Редагувати" at bounding box center [634, 68] width 50 height 9
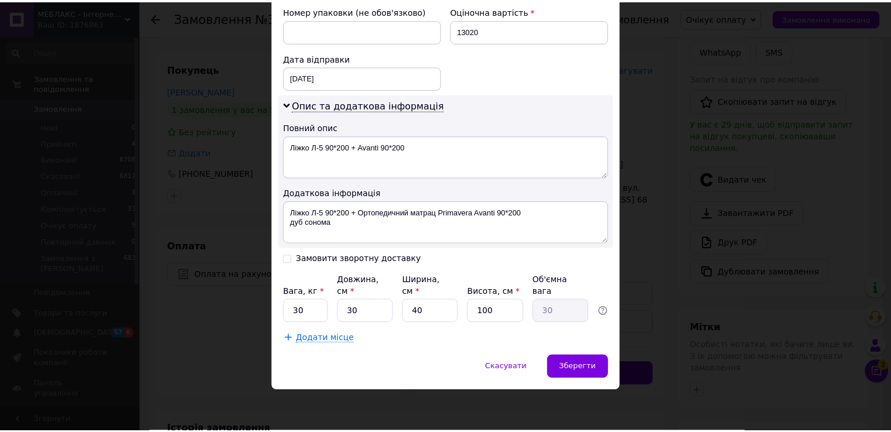
scroll to position [594, 0]
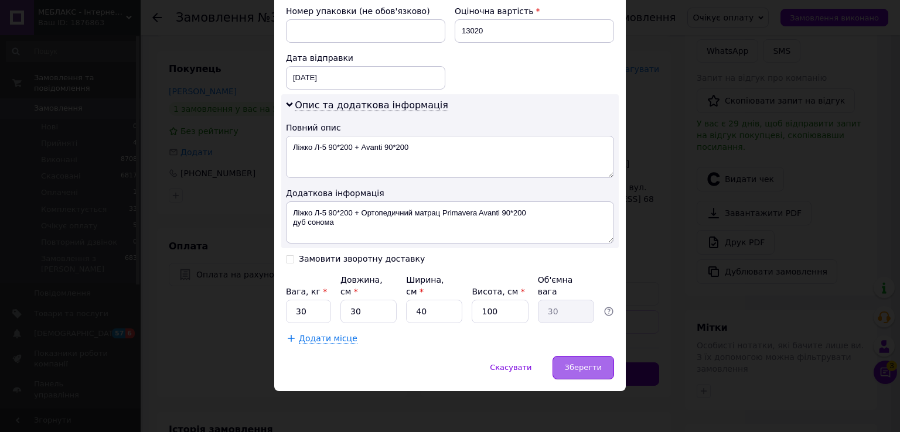
click at [585, 368] on span "Зберегти" at bounding box center [583, 367] width 37 height 9
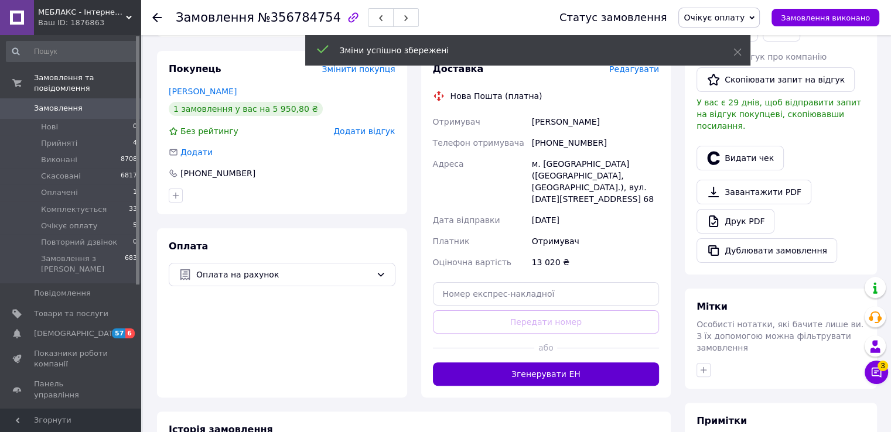
click at [584, 386] on button "Згенерувати ЕН" at bounding box center [546, 374] width 227 height 23
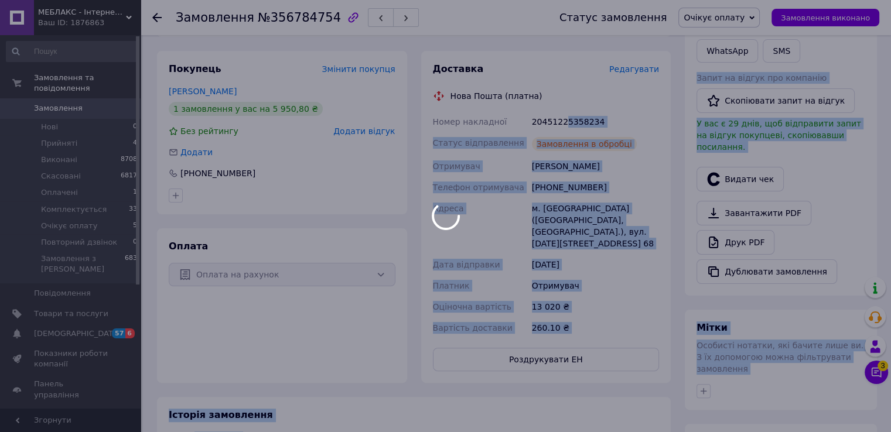
drag, startPoint x: 614, startPoint y: 143, endPoint x: 565, endPoint y: 140, distance: 49.3
click at [565, 140] on body "МЕБЛАКС - Інтернет-магазин меблів Ваш ID: 1876863 Сайт МЕБЛАКС - Інтернет-магаз…" at bounding box center [445, 247] width 891 height 962
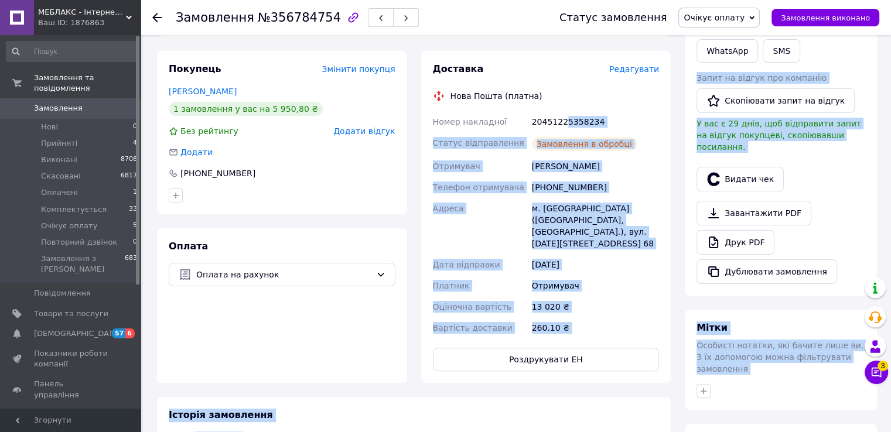
click at [607, 132] on div "20451225358234" at bounding box center [595, 121] width 132 height 21
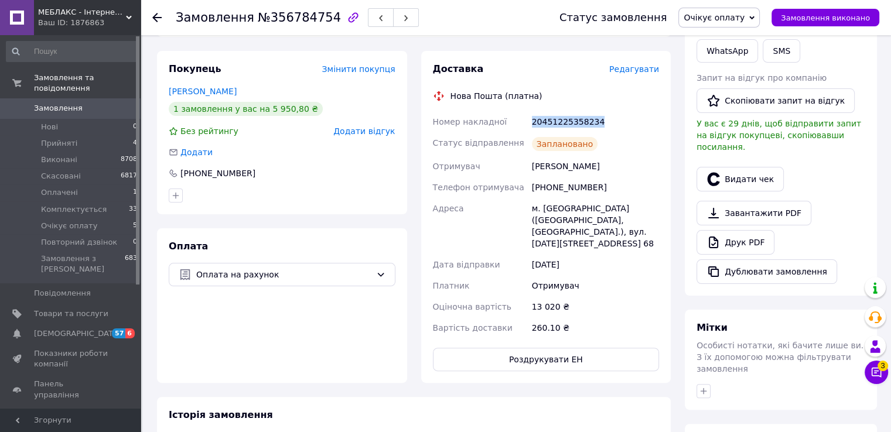
drag, startPoint x: 605, startPoint y: 141, endPoint x: 529, endPoint y: 144, distance: 76.2
click at [529, 132] on div "20451225358234" at bounding box center [595, 121] width 132 height 21
copy div "20451225358234"
click at [705, 13] on span "Очікує оплату" at bounding box center [713, 17] width 61 height 9
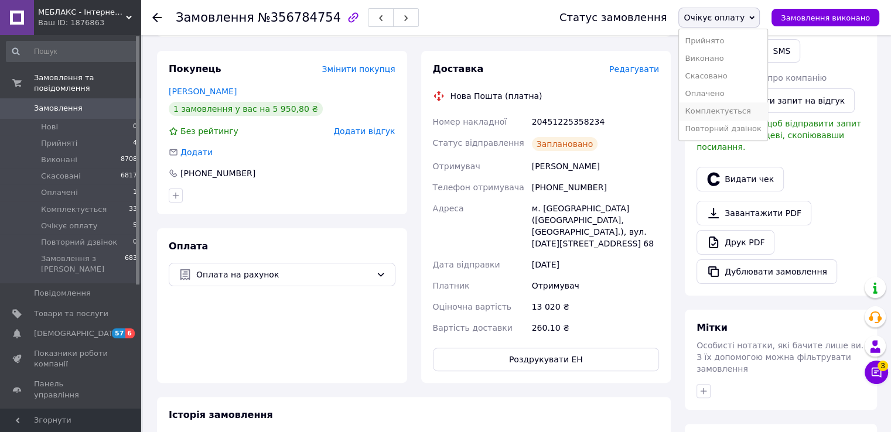
click at [723, 118] on li "Комплектується" at bounding box center [723, 111] width 88 height 18
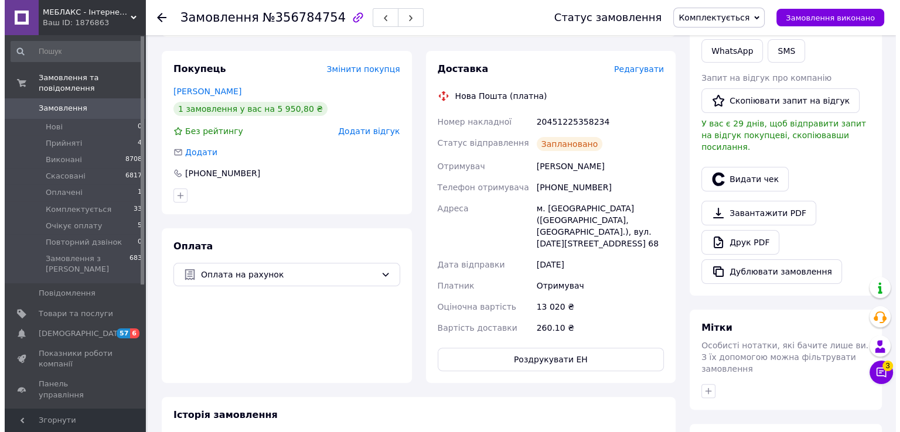
scroll to position [11, 0]
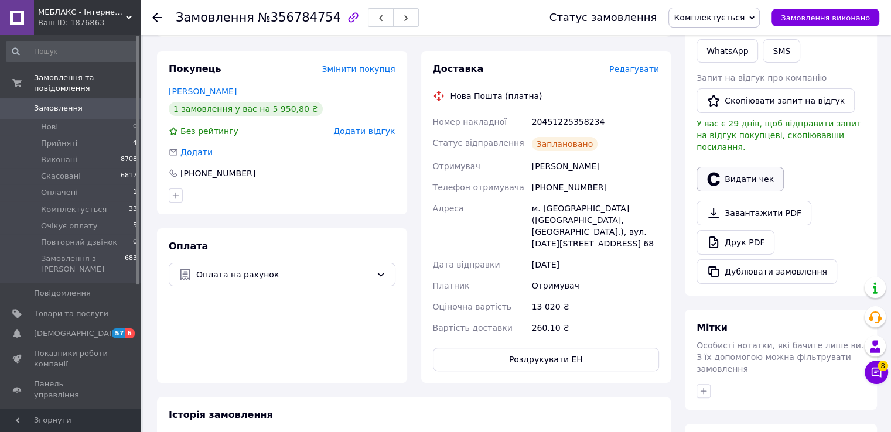
click at [739, 192] on button "Видати чек" at bounding box center [739, 179] width 87 height 25
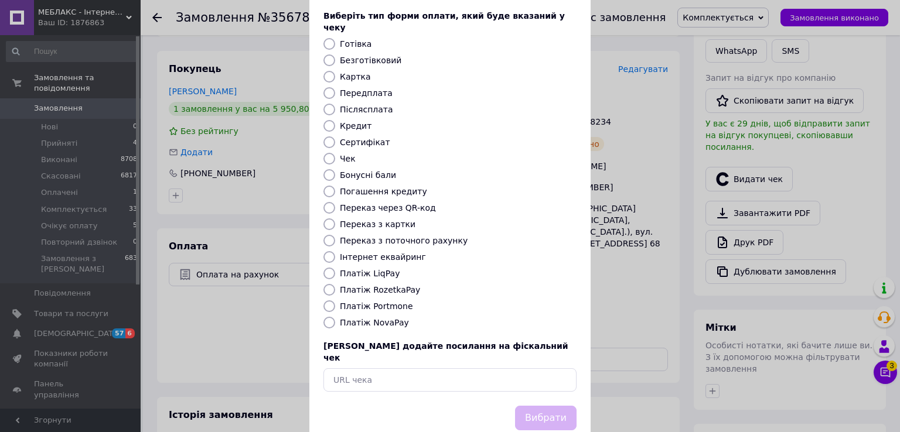
scroll to position [105, 0]
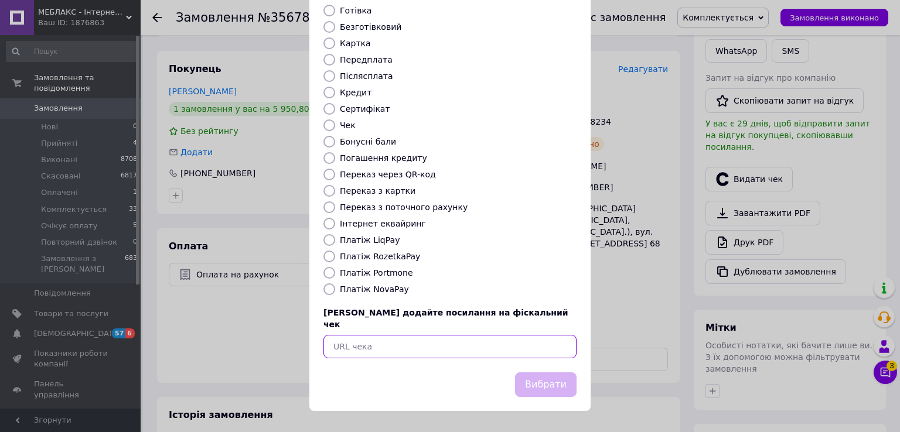
drag, startPoint x: 409, startPoint y: 341, endPoint x: 426, endPoint y: 345, distance: 17.9
click at [409, 343] on input "text" at bounding box center [449, 346] width 253 height 23
paste input "https://check.checkbox.ua/60585b8e-d66a-4a7f-986f-f570a32a51a7"
type input "https://check.checkbox.ua/60585b8e-d66a-4a7f-986f-f570a32a51a7"
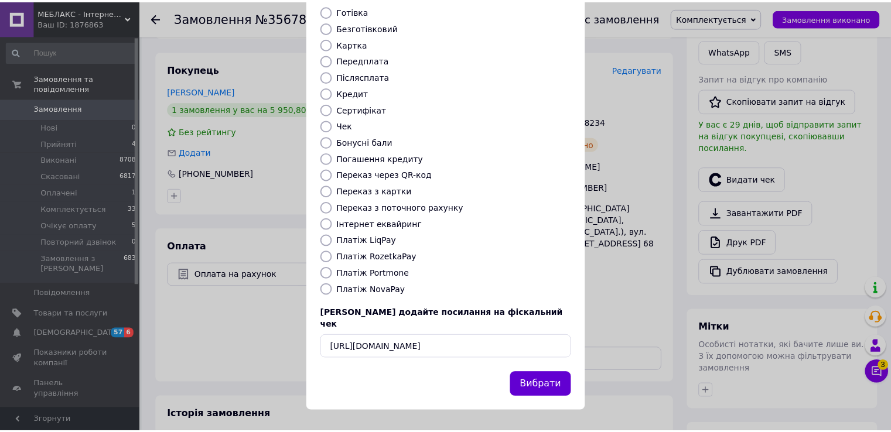
scroll to position [0, 0]
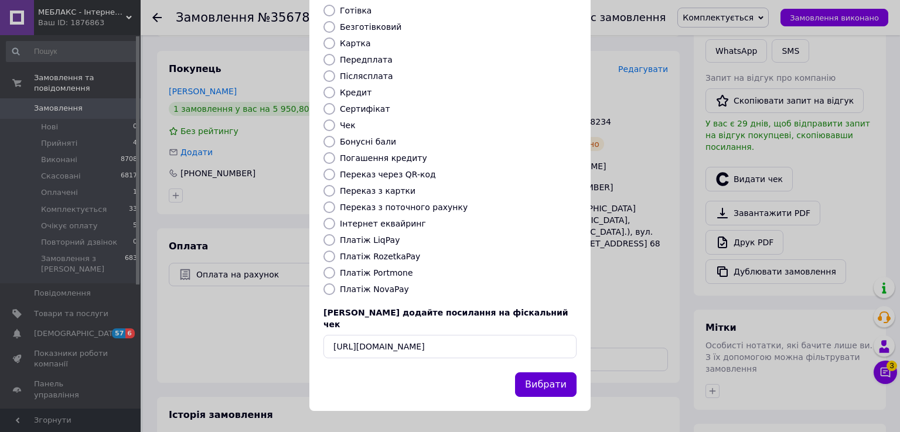
click at [537, 384] on button "Вибрати" at bounding box center [545, 384] width 61 height 25
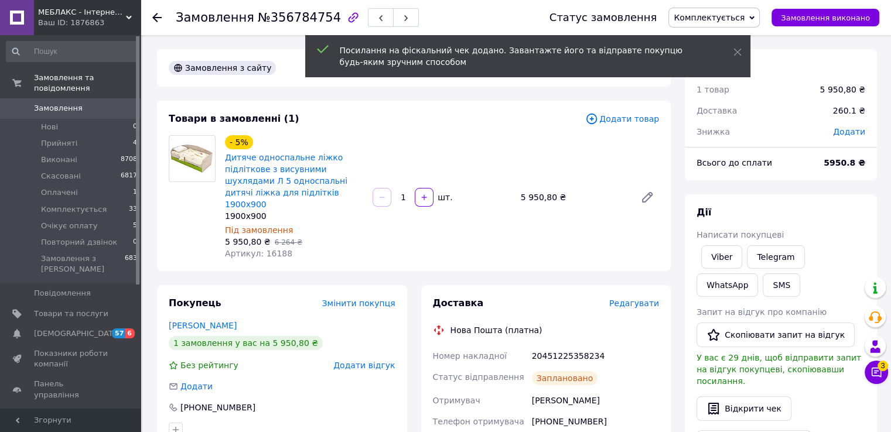
click at [159, 19] on div at bounding box center [163, 17] width 23 height 35
click at [159, 18] on use at bounding box center [156, 17] width 9 height 9
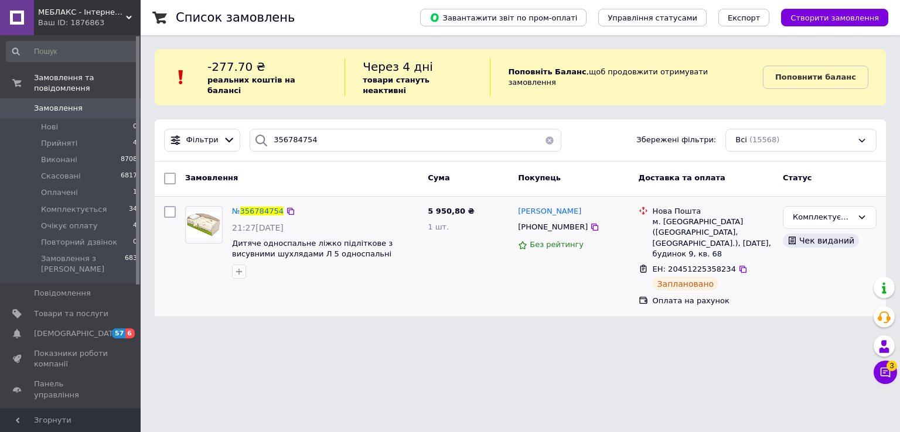
click at [253, 207] on div "№ 356784754" at bounding box center [258, 211] width 54 height 13
click at [255, 207] on span "356784754" at bounding box center [261, 211] width 43 height 9
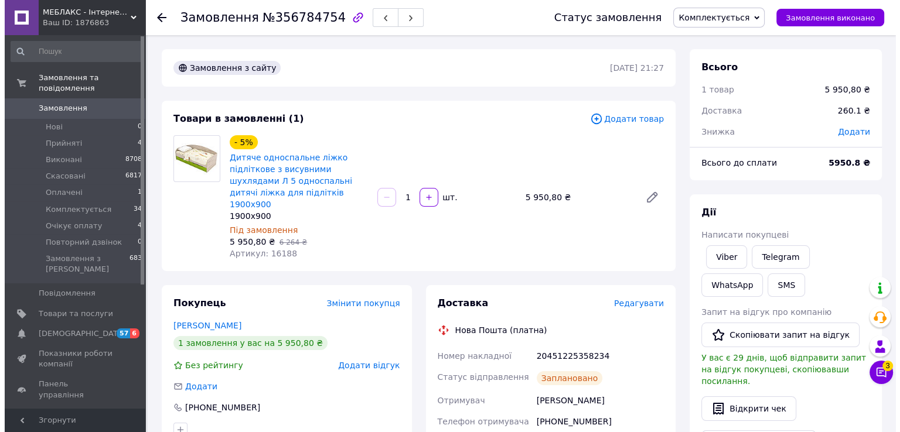
scroll to position [11, 0]
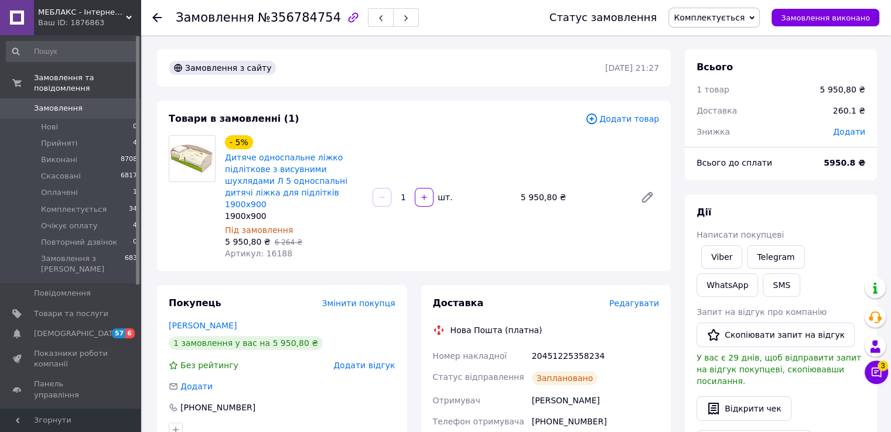
click at [160, 13] on icon at bounding box center [156, 17] width 9 height 9
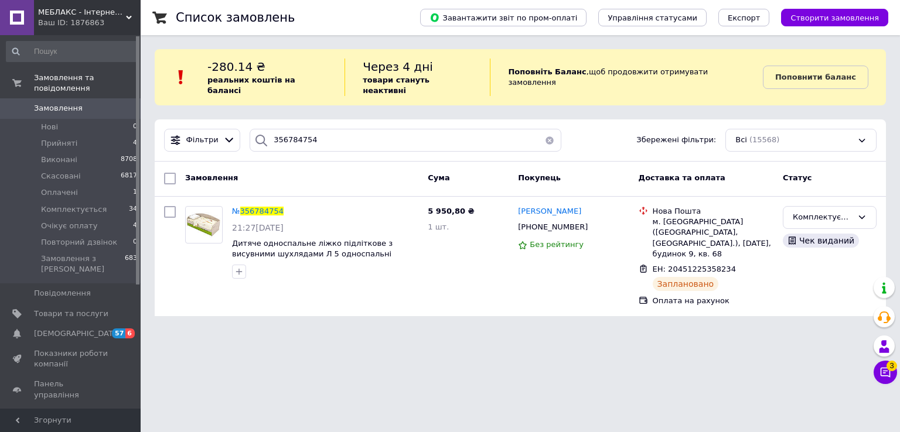
click at [544, 129] on button "button" at bounding box center [549, 140] width 23 height 23
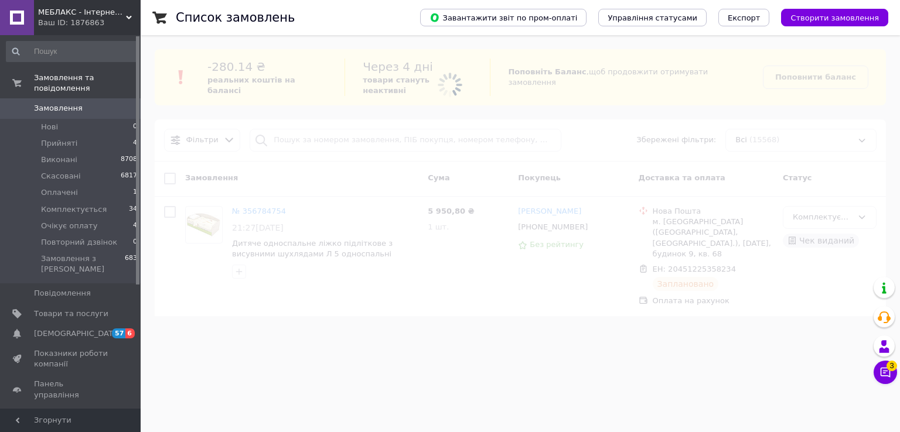
click at [82, 103] on span "Замовлення" at bounding box center [71, 108] width 74 height 11
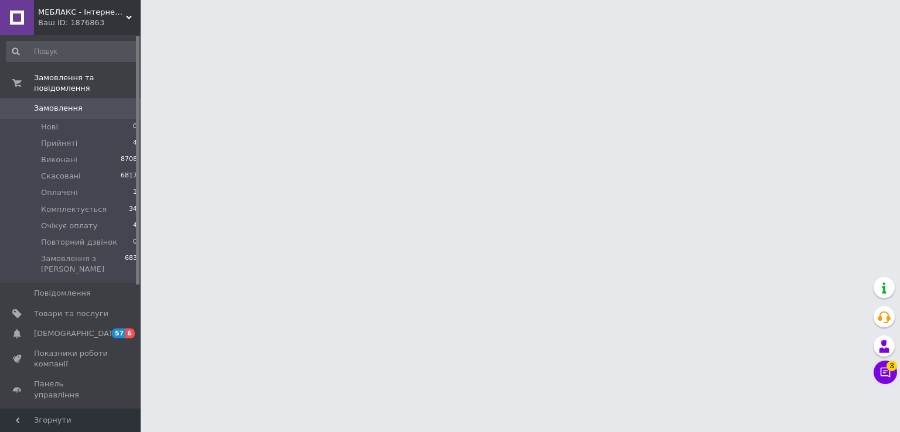
click at [117, 28] on div "МЕБЛАКС - Інтернет-магазин меблів Ваш ID: 1876863" at bounding box center [87, 17] width 107 height 35
click at [96, 9] on span "МЕБЛАКС - Інтернет-магазин меблів" at bounding box center [82, 12] width 88 height 11
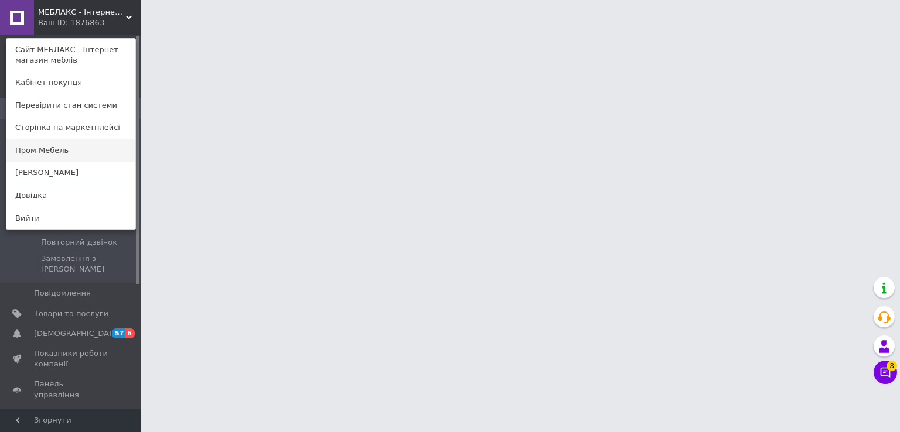
click at [66, 153] on link "Пром Мебель" at bounding box center [70, 150] width 129 height 22
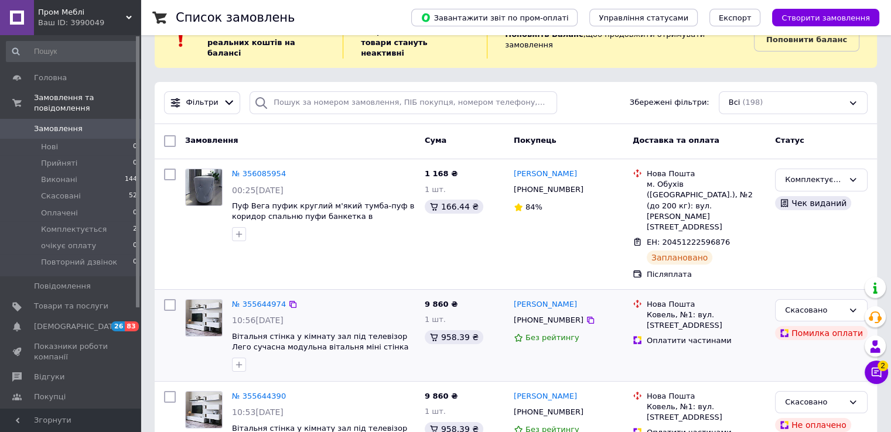
scroll to position [59, 0]
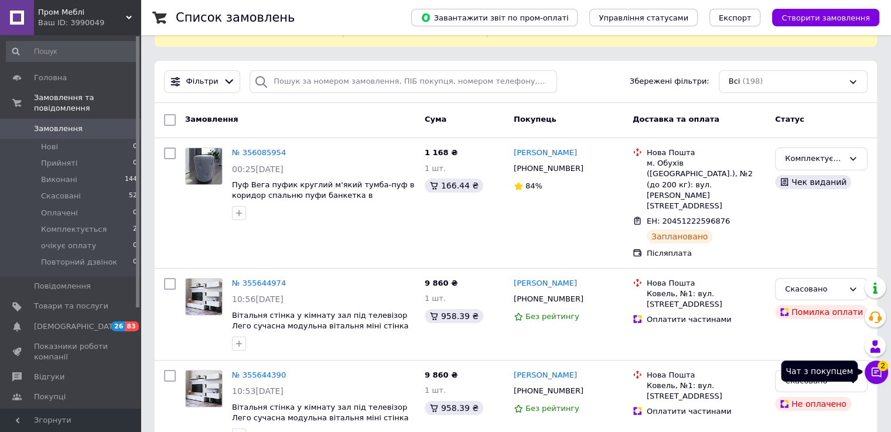
click at [876, 372] on icon at bounding box center [876, 373] width 12 height 12
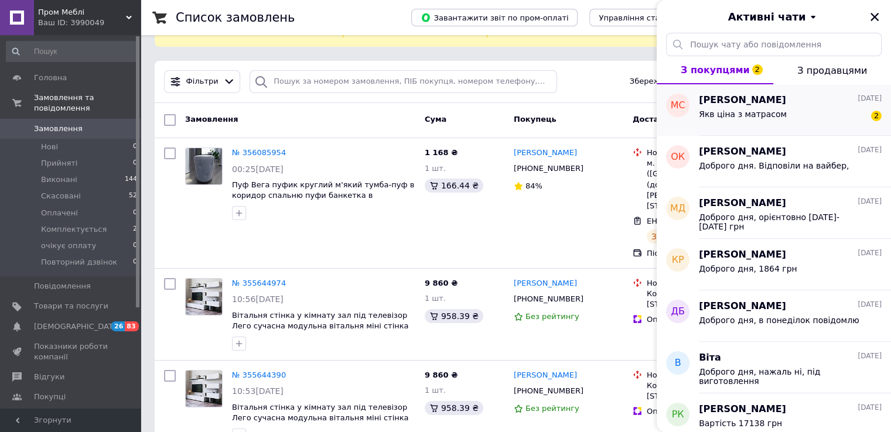
click at [811, 118] on div "Якв ціна з матрасом 2" at bounding box center [790, 116] width 183 height 19
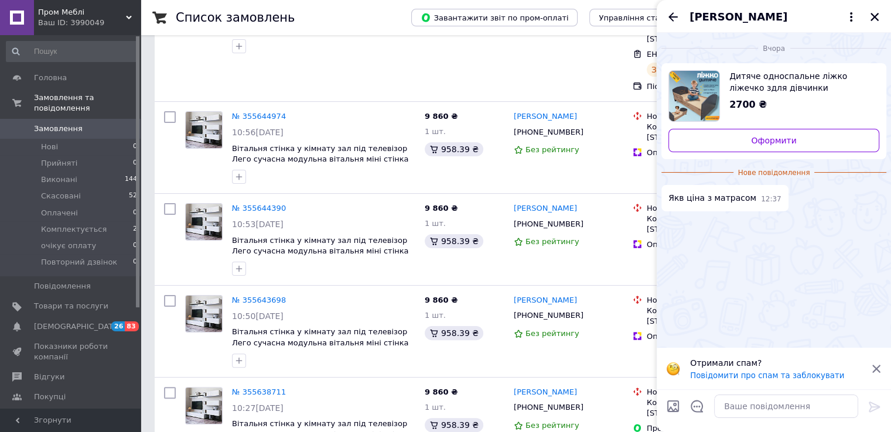
scroll to position [234, 0]
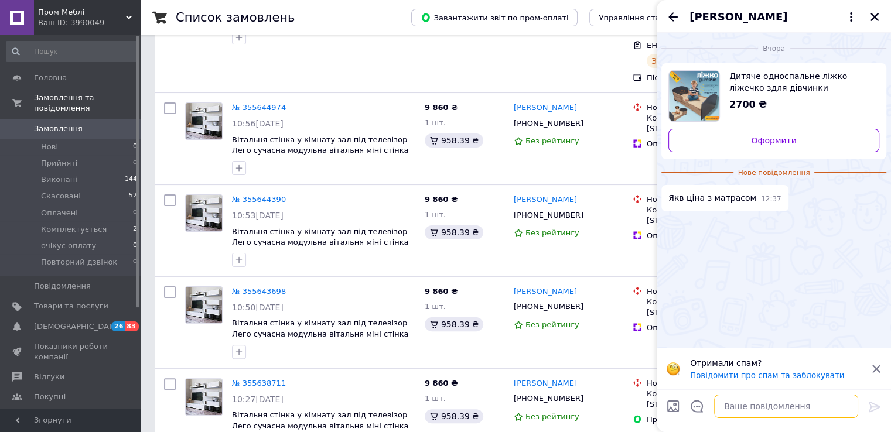
click at [757, 406] on textarea at bounding box center [786, 406] width 144 height 23
type textarea "Доброго дня. Матрац 1664 грн"
click at [873, 406] on icon at bounding box center [874, 407] width 14 height 14
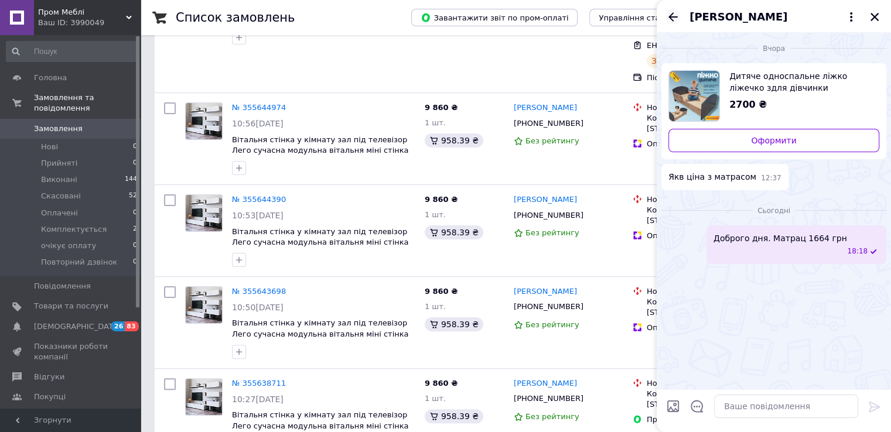
click at [667, 18] on icon "Назад" at bounding box center [673, 17] width 14 height 14
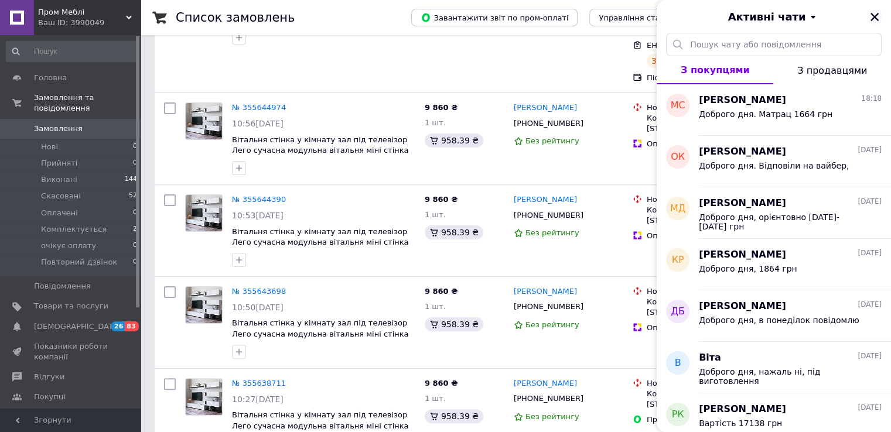
click at [872, 16] on icon "Закрити" at bounding box center [874, 17] width 8 height 8
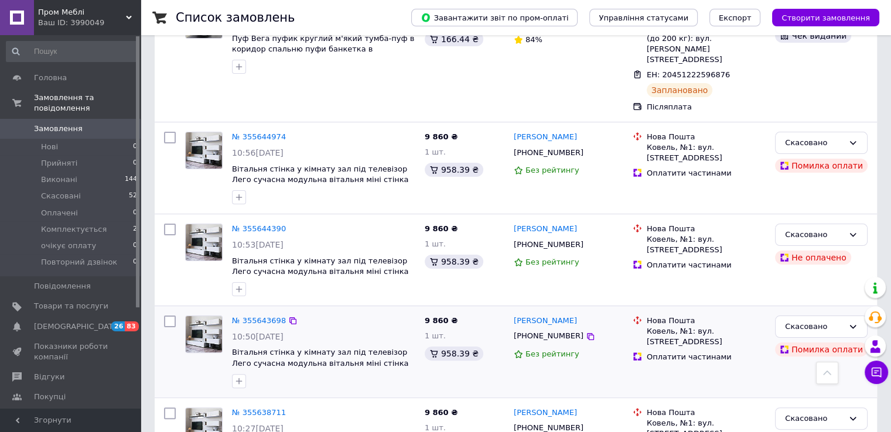
scroll to position [0, 0]
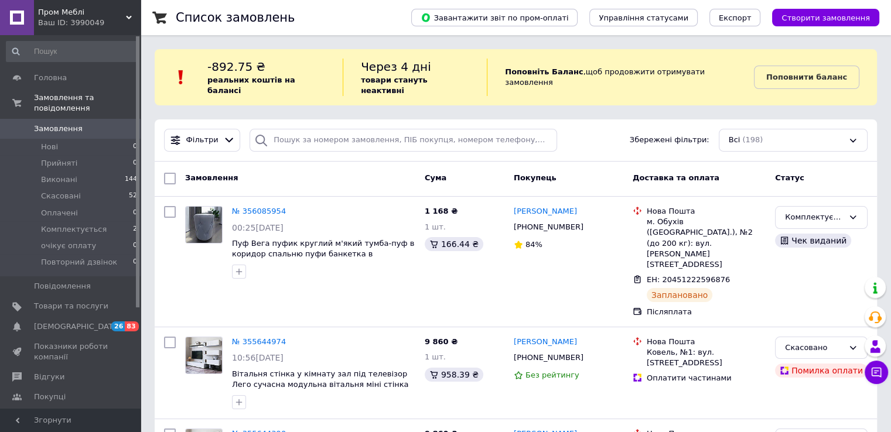
click at [110, 26] on div "Ваш ID: 3990049" at bounding box center [89, 23] width 102 height 11
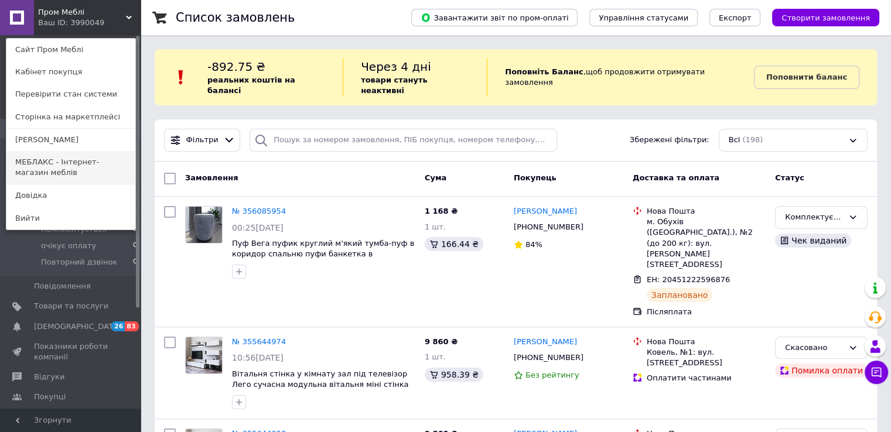
click at [83, 163] on link "МЕБЛАКС - Інтернет- магазин меблів" at bounding box center [70, 167] width 129 height 33
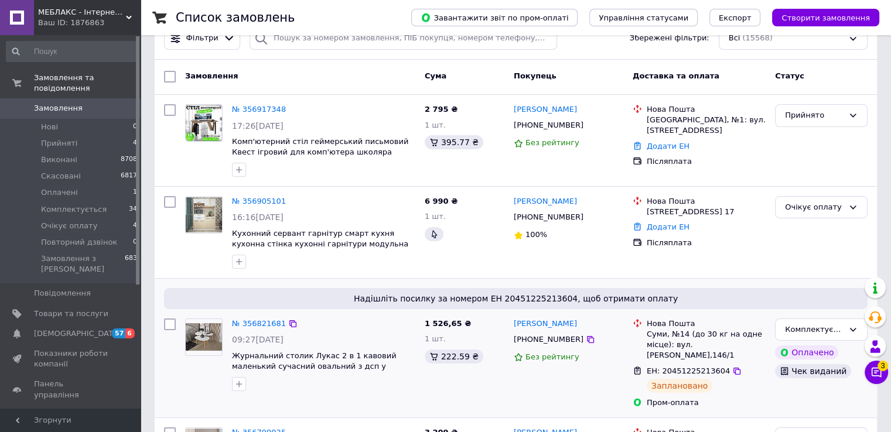
scroll to position [176, 0]
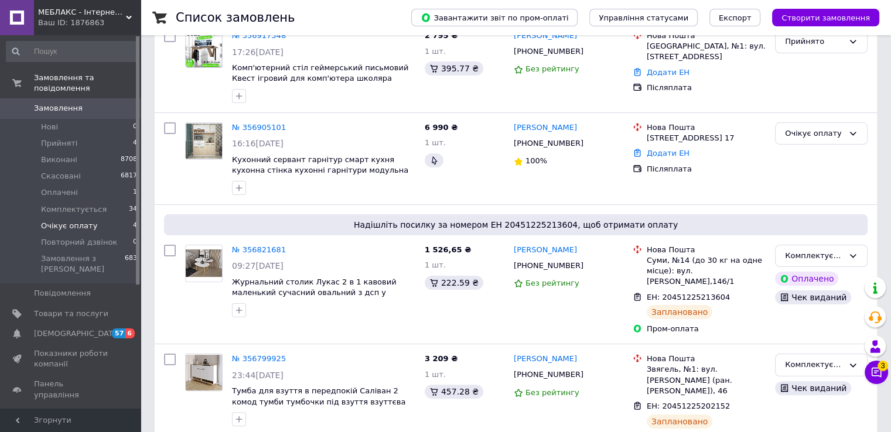
click at [85, 221] on span "Очікує оплату" at bounding box center [69, 226] width 56 height 11
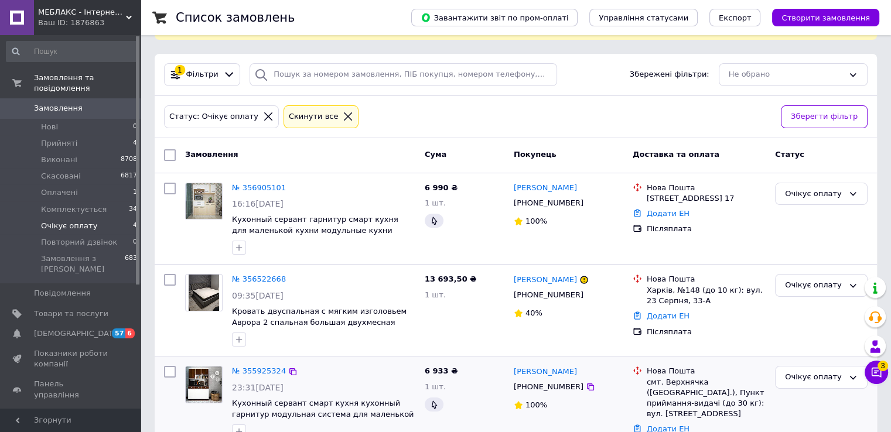
scroll to position [181, 0]
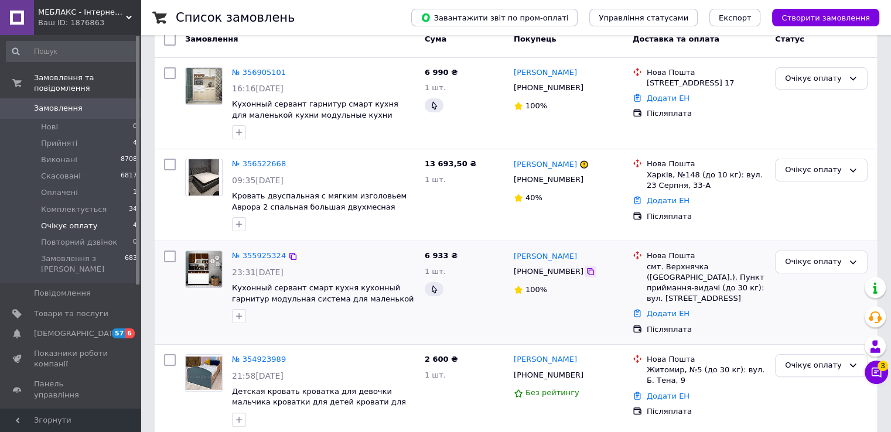
drag, startPoint x: 578, startPoint y: 263, endPoint x: 571, endPoint y: 263, distance: 7.0
click at [586, 267] on icon at bounding box center [590, 271] width 9 height 9
click at [587, 177] on icon at bounding box center [590, 180] width 7 height 7
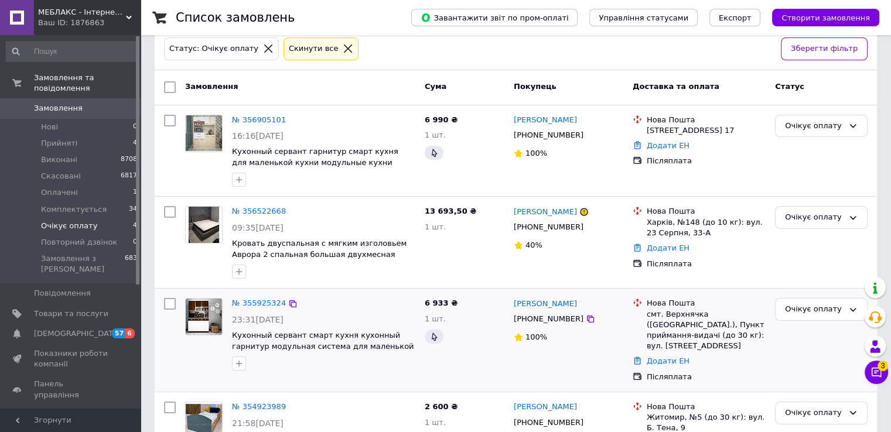
scroll to position [64, 0]
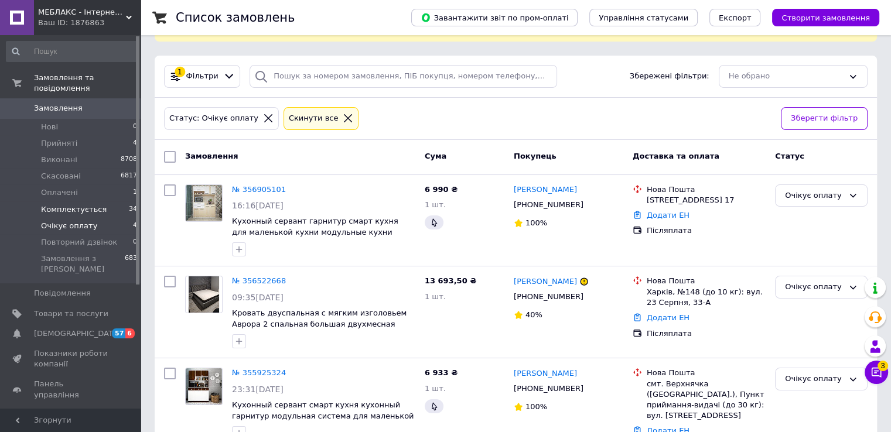
click at [91, 204] on span "Комплектується" at bounding box center [74, 209] width 66 height 11
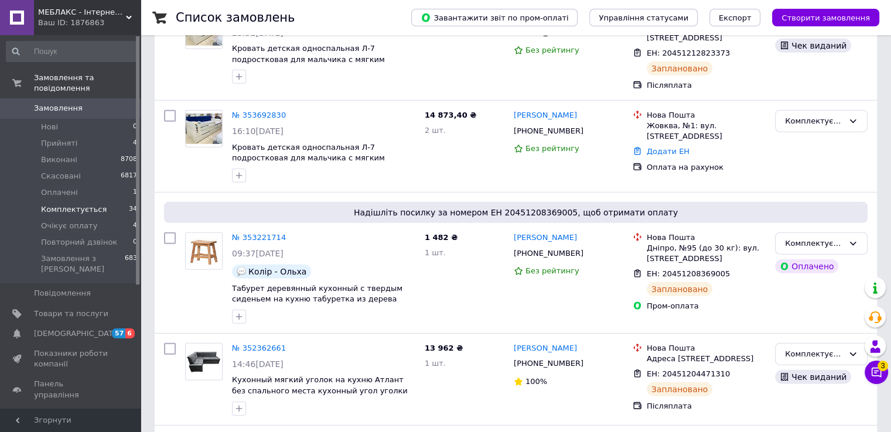
scroll to position [3568, 0]
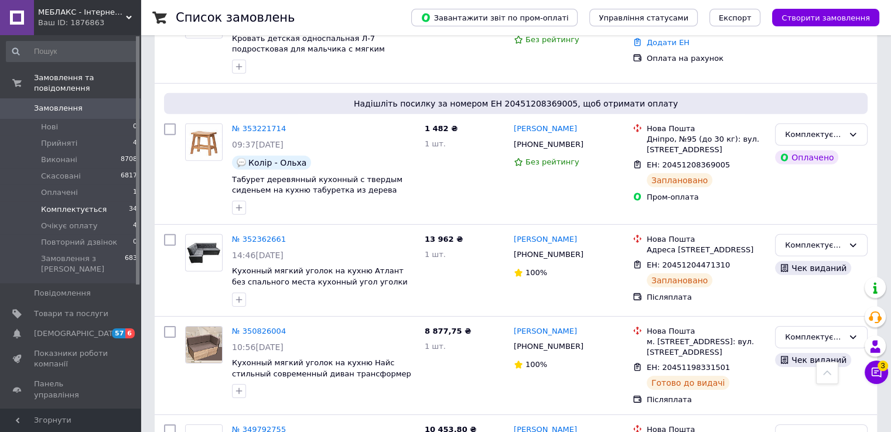
scroll to position [3615, 0]
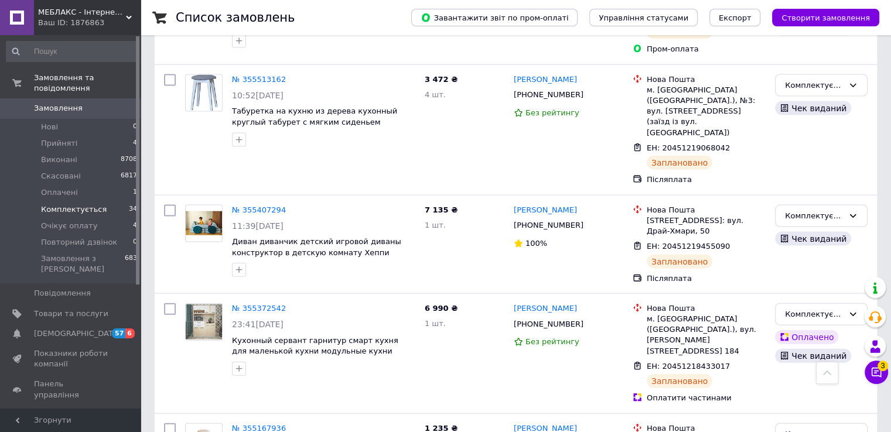
scroll to position [3568, 0]
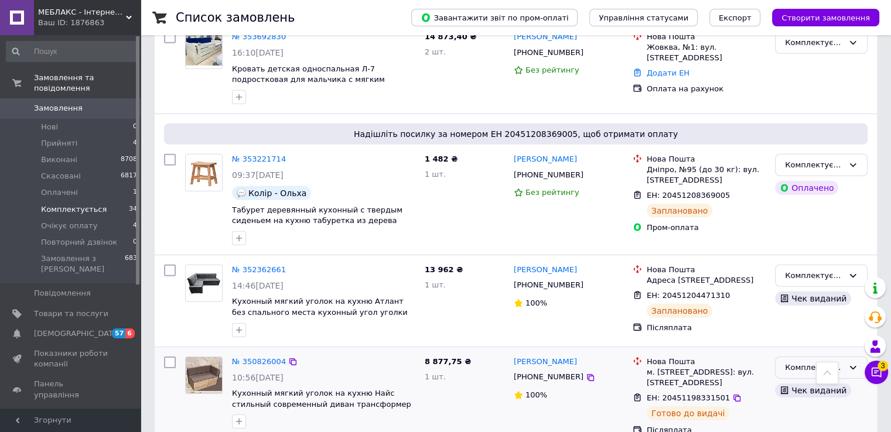
click at [852, 363] on icon at bounding box center [852, 367] width 9 height 9
click at [821, 403] on li "Виконано" at bounding box center [820, 414] width 91 height 22
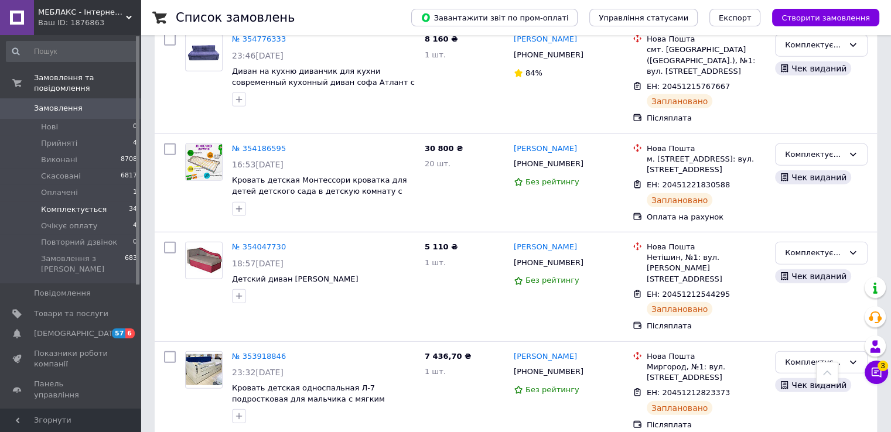
scroll to position [3157, 0]
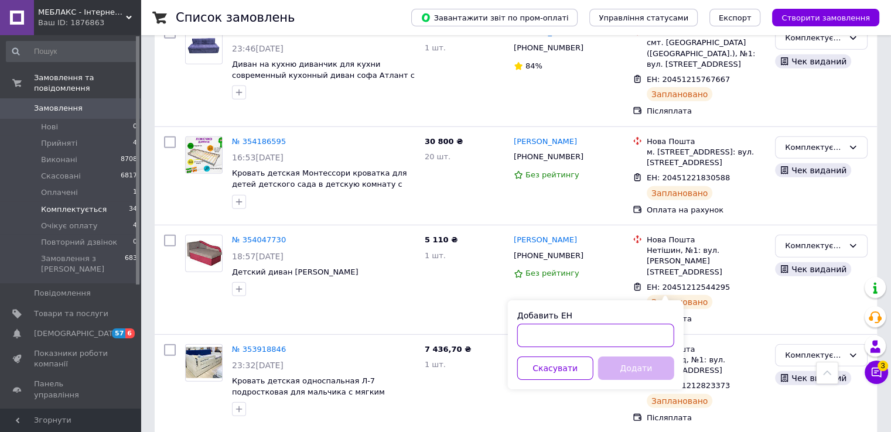
click at [572, 330] on input "Добавить ЕН" at bounding box center [595, 335] width 157 height 23
paste input "20451224492605"
type input "20451224492605"
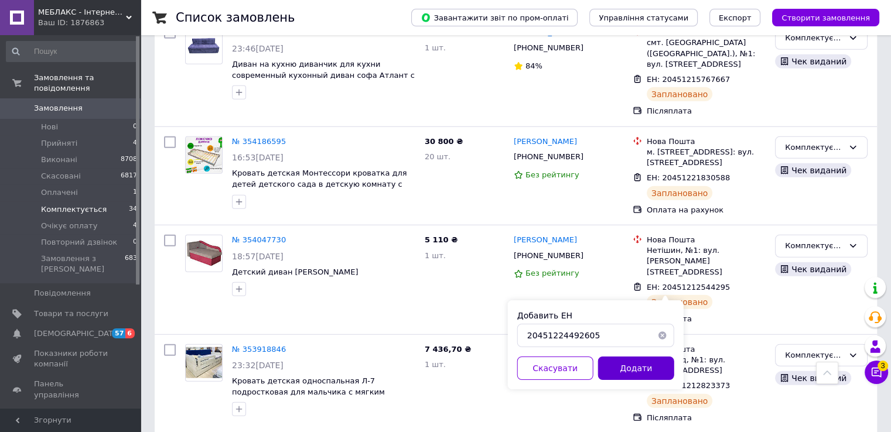
click at [661, 373] on button "Додати" at bounding box center [636, 368] width 76 height 23
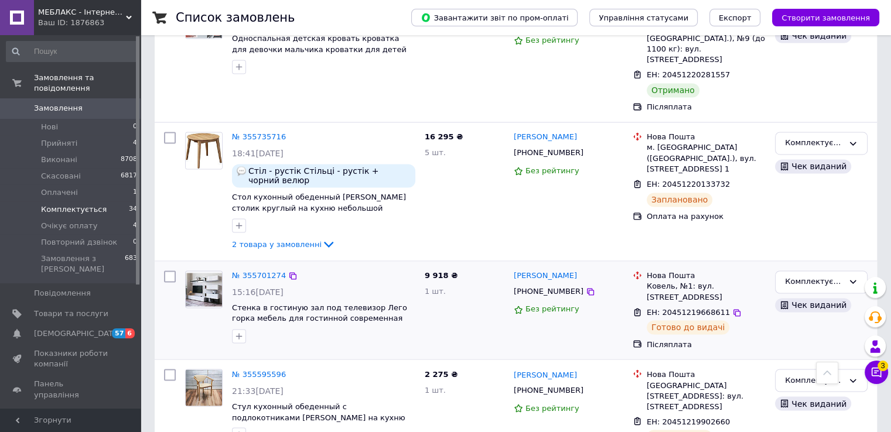
scroll to position [1868, 0]
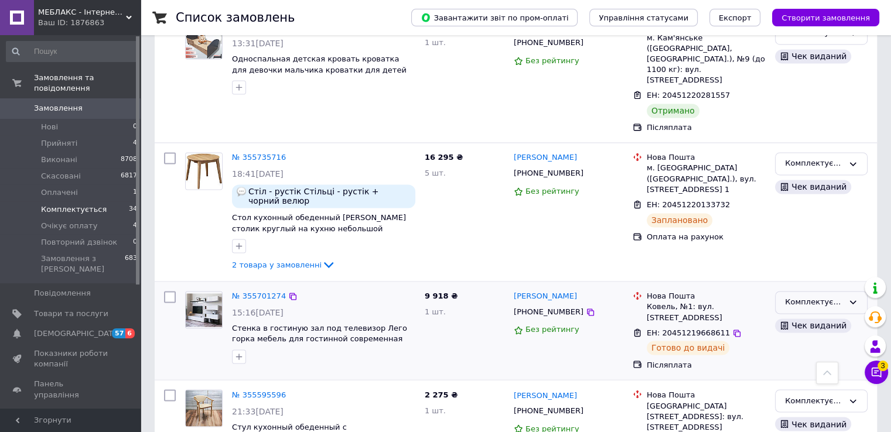
click at [830, 296] on div "Комплектується" at bounding box center [814, 302] width 59 height 12
click at [816, 337] on li "Виконано" at bounding box center [820, 348] width 91 height 22
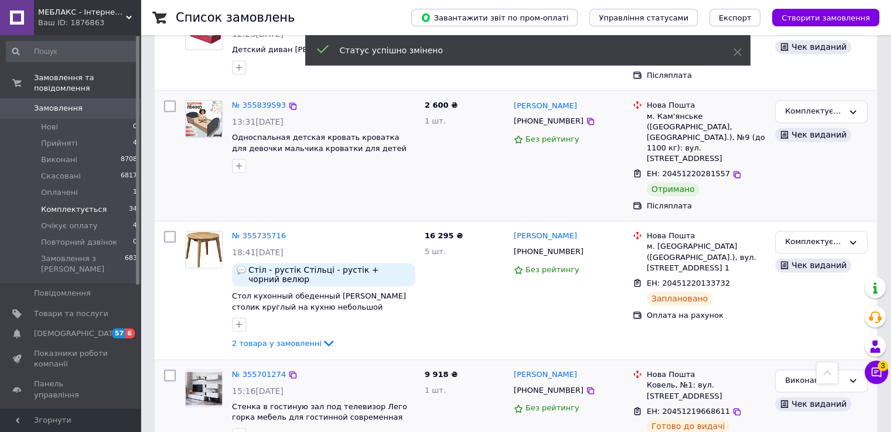
scroll to position [1634, 0]
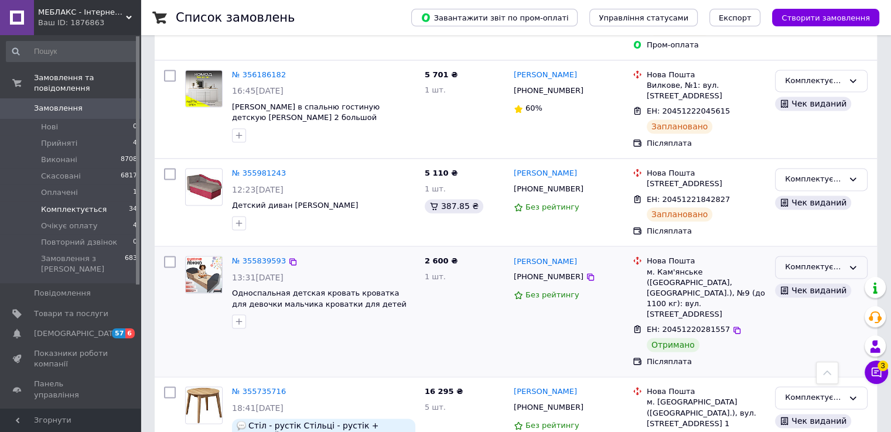
click at [833, 261] on div "Комплектується" at bounding box center [814, 267] width 59 height 12
click at [809, 302] on li "Виконано" at bounding box center [820, 313] width 91 height 22
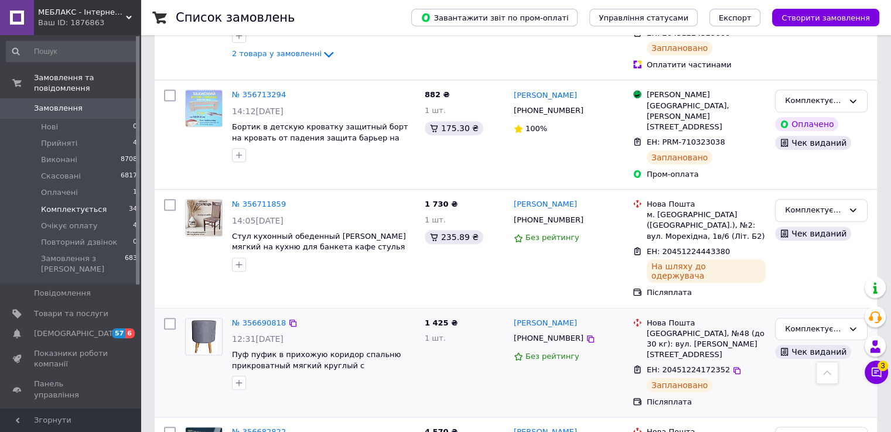
scroll to position [756, 0]
click at [828, 205] on div "Комплектується" at bounding box center [814, 211] width 59 height 12
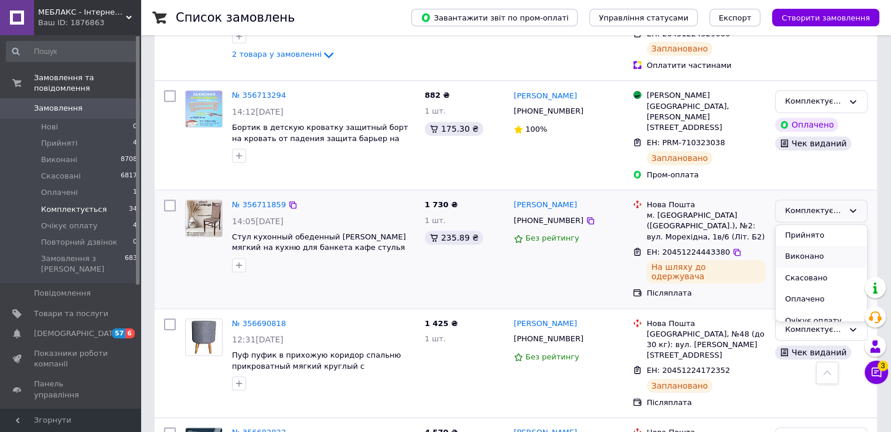
click at [825, 246] on li "Виконано" at bounding box center [820, 257] width 91 height 22
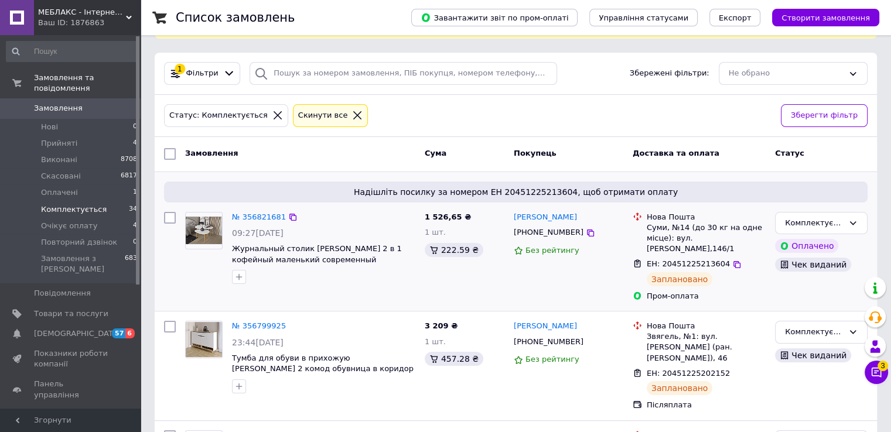
scroll to position [0, 0]
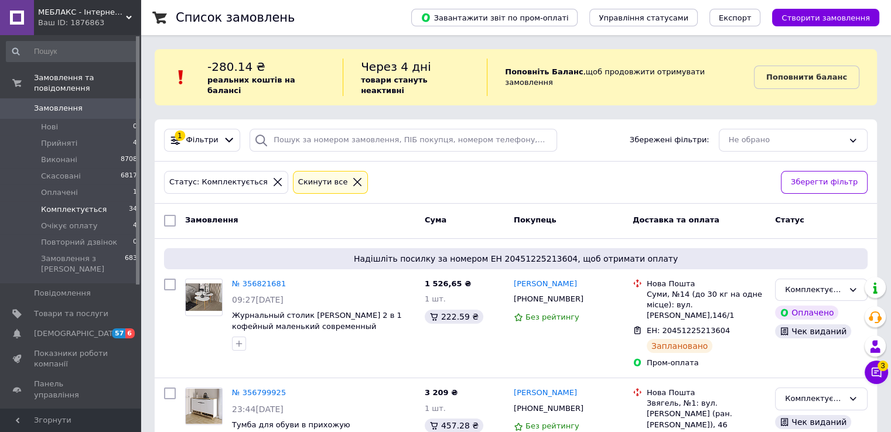
click at [47, 103] on span "Замовлення" at bounding box center [58, 108] width 49 height 11
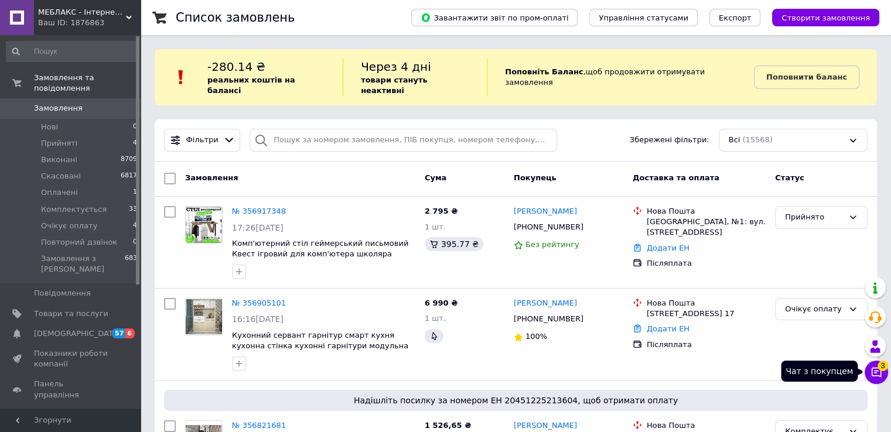
click at [880, 375] on icon at bounding box center [876, 373] width 10 height 10
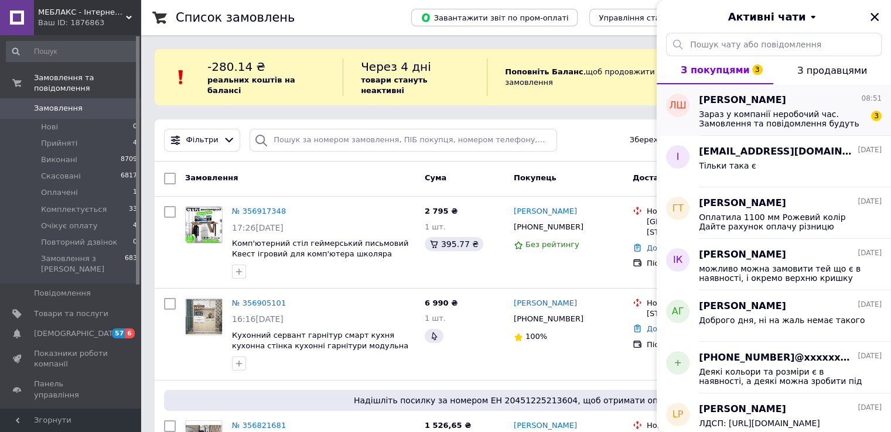
click at [763, 114] on span "Зараз у компанії неробочий час. Замовлення та повідомлення будуть оброблені з 0…" at bounding box center [782, 119] width 166 height 19
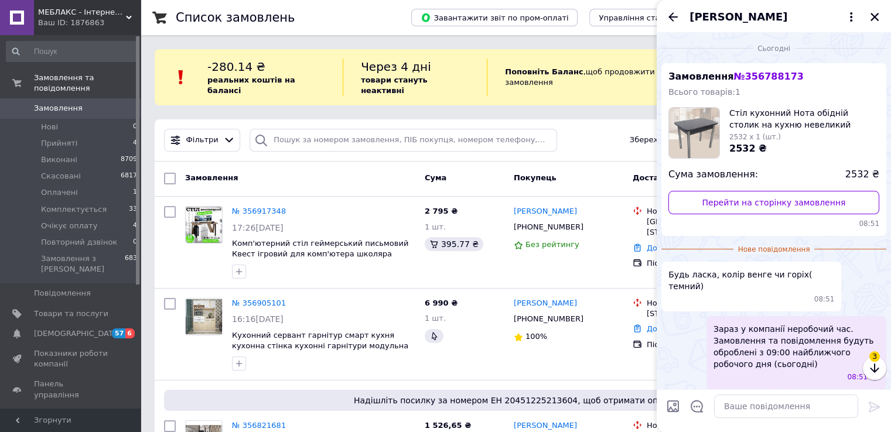
scroll to position [76, 0]
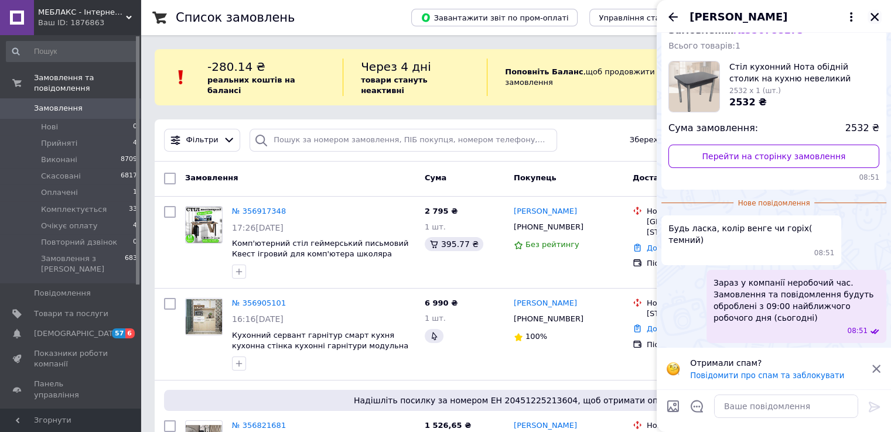
click at [873, 18] on icon "Закрити" at bounding box center [874, 17] width 8 height 8
